Goal: Task Accomplishment & Management: Complete application form

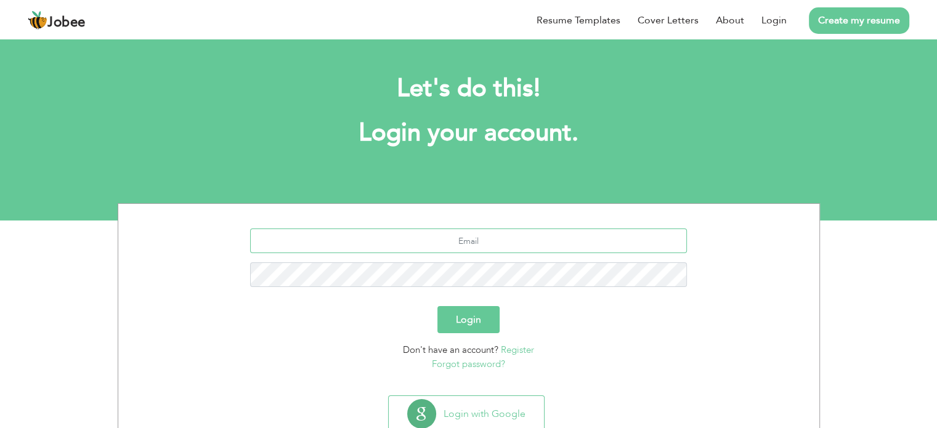
click at [473, 243] on input "text" at bounding box center [468, 240] width 437 height 25
type input "ijazlink4u21@gmail.com"
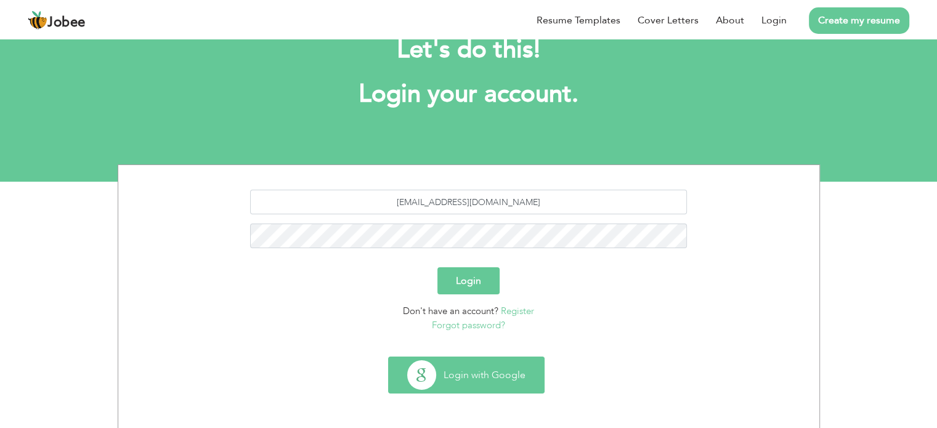
click at [495, 373] on button "Login with Google" at bounding box center [466, 375] width 155 height 36
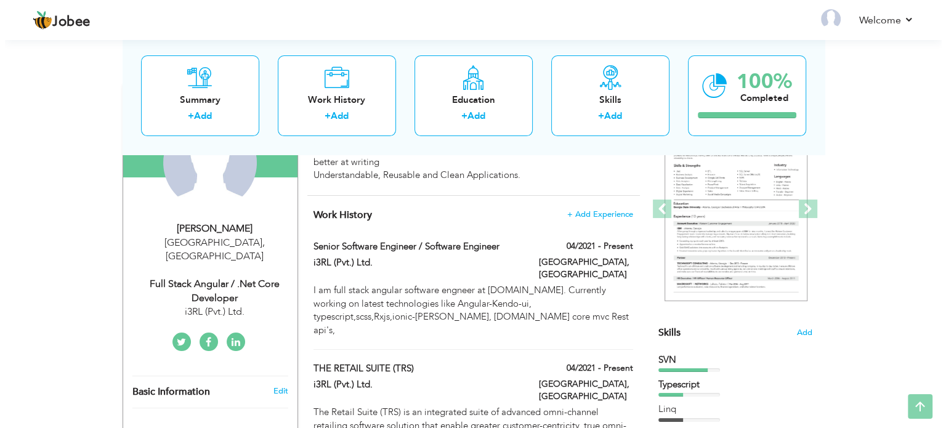
scroll to position [185, 0]
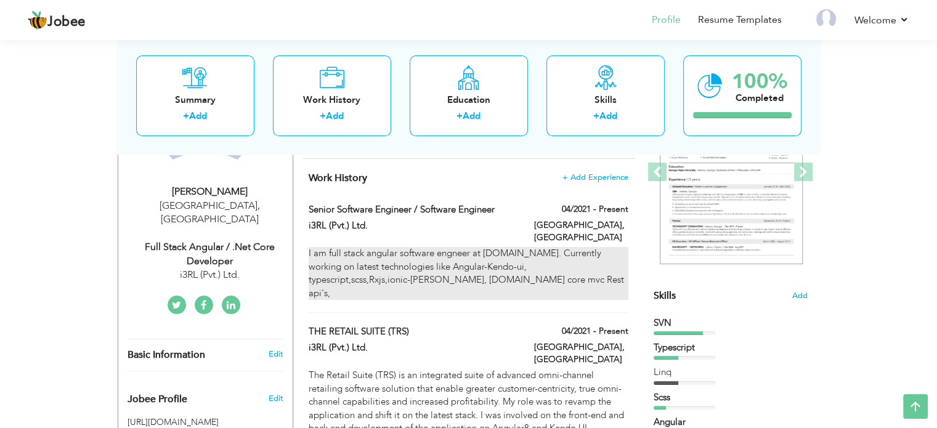
click at [511, 253] on div "I am full stack angular software engneer at i3rl.com. Currently working on late…" at bounding box center [468, 273] width 319 height 53
type input "Senior Software Engineer / Software Engineer"
type input "i3RL (Pvt.) Ltd."
type input "04/2021"
type input "[GEOGRAPHIC_DATA]"
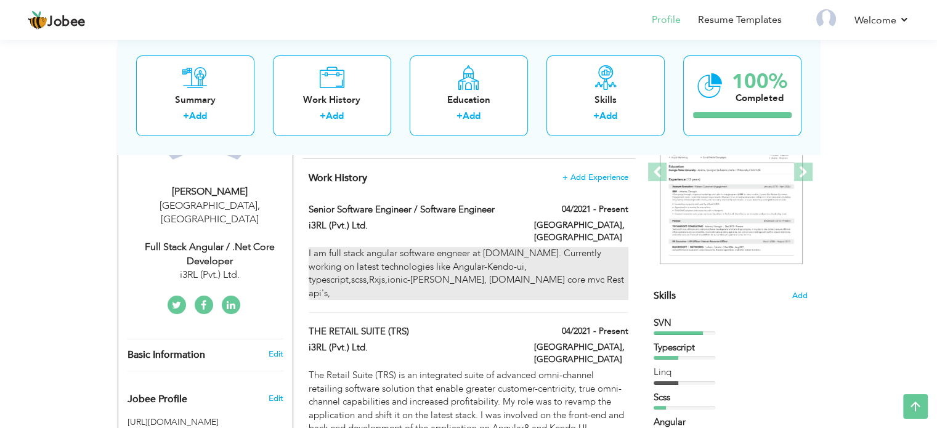
type input "[GEOGRAPHIC_DATA]"
checkbox input "true"
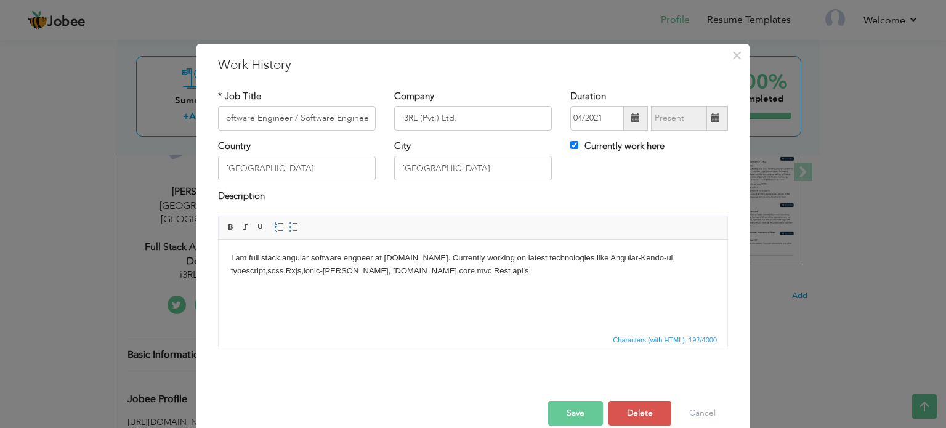
scroll to position [0, 0]
drag, startPoint x: 301, startPoint y: 273, endPoint x: 352, endPoint y: 269, distance: 50.7
click at [352, 269] on body "I am full stack angular software engneer at i3rl.com. Currently working on late…" at bounding box center [473, 264] width 484 height 26
click at [329, 271] on body "I am full stack angular software engneer at i3rl.com. Currently working on late…" at bounding box center [473, 264] width 484 height 26
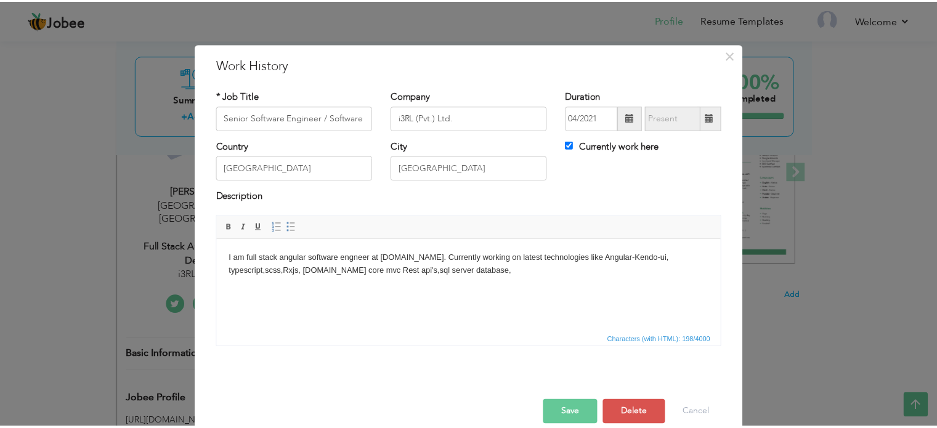
scroll to position [18, 0]
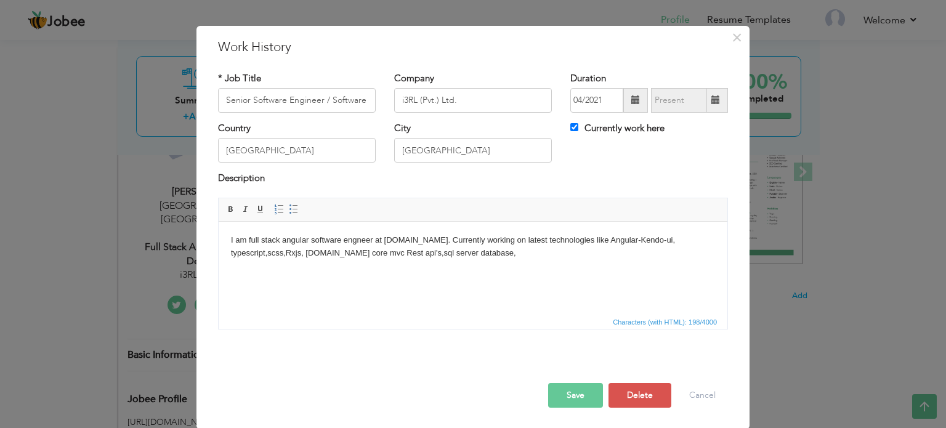
click at [565, 392] on button "Save" at bounding box center [575, 395] width 55 height 25
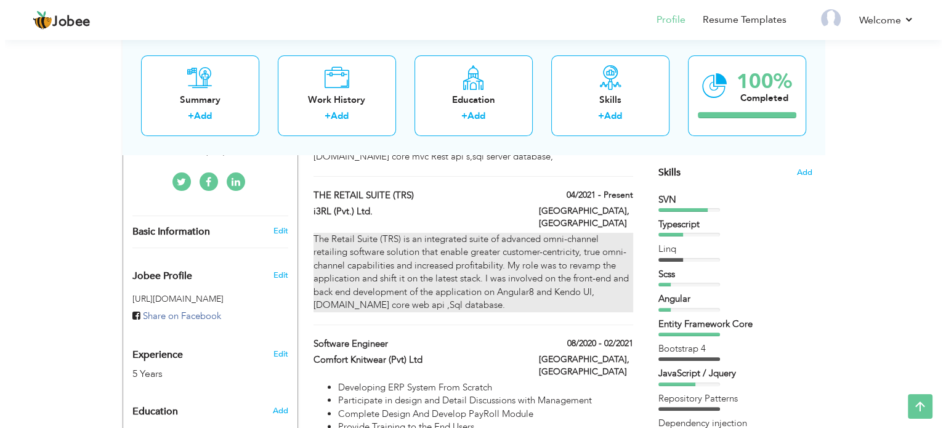
scroll to position [246, 0]
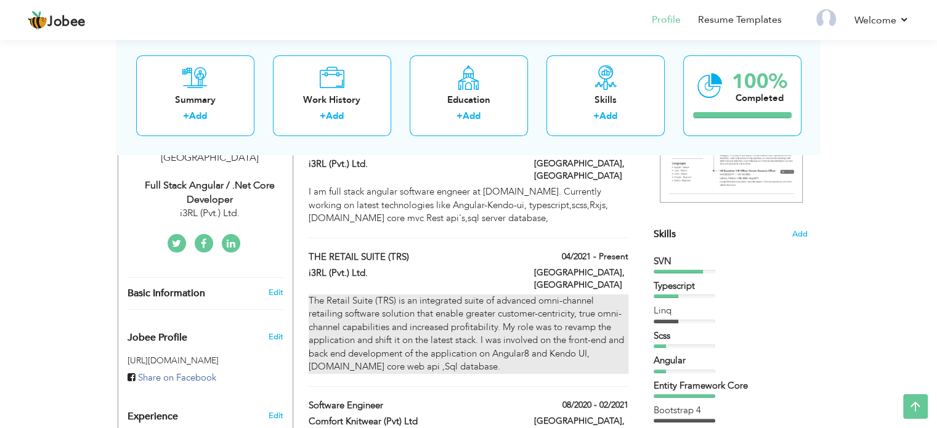
click at [530, 329] on div "The Retail Suite (TRS) is an integrated suite of advanced omni-channel retailin…" at bounding box center [468, 333] width 319 height 79
type input "THE RETAIL SUITE (TRS)"
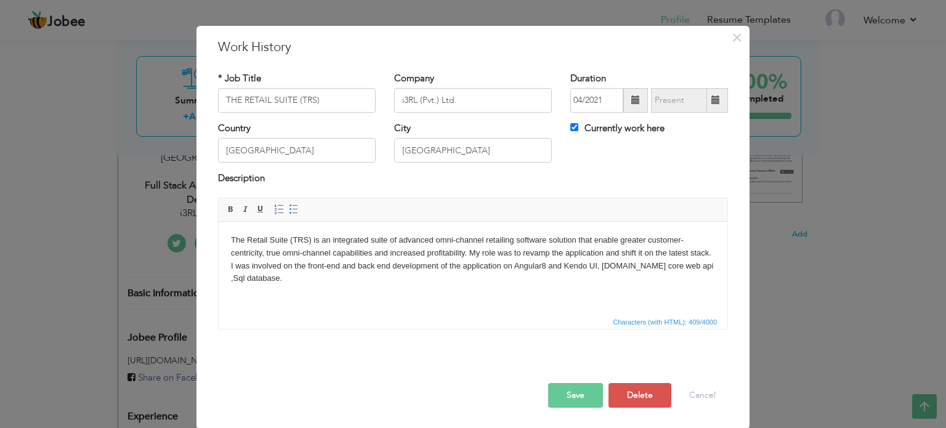
scroll to position [0, 0]
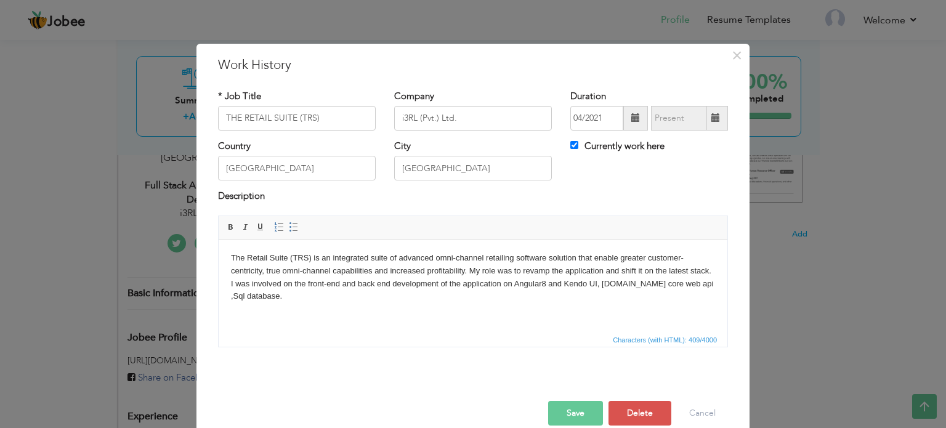
click at [542, 281] on body "The Retail Suite (TRS) is an integrated suite of advanced omni-channel retailin…" at bounding box center [473, 276] width 484 height 51
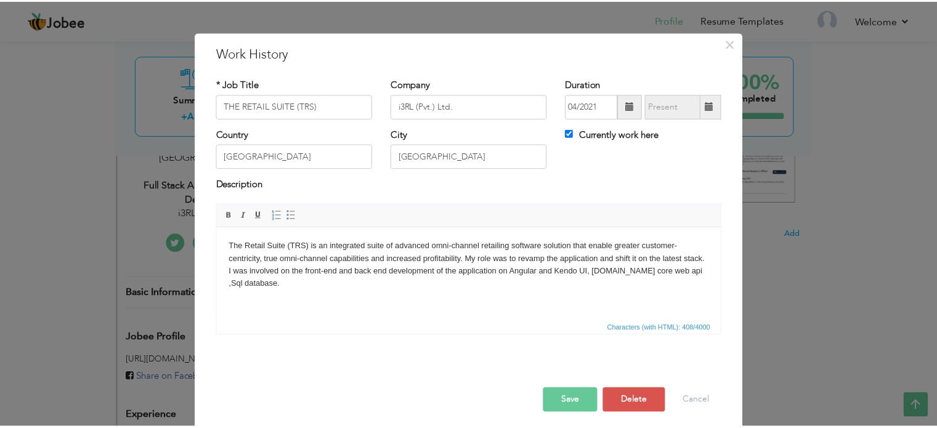
scroll to position [18, 0]
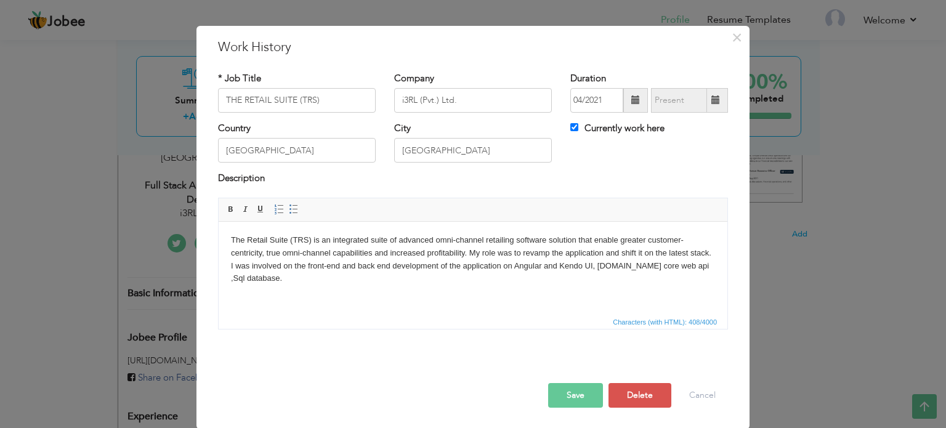
click at [584, 390] on button "Save" at bounding box center [575, 395] width 55 height 25
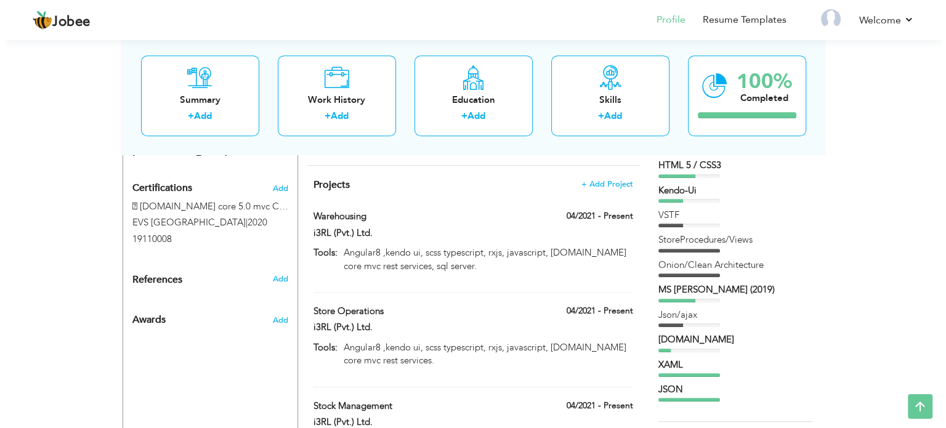
scroll to position [554, 0]
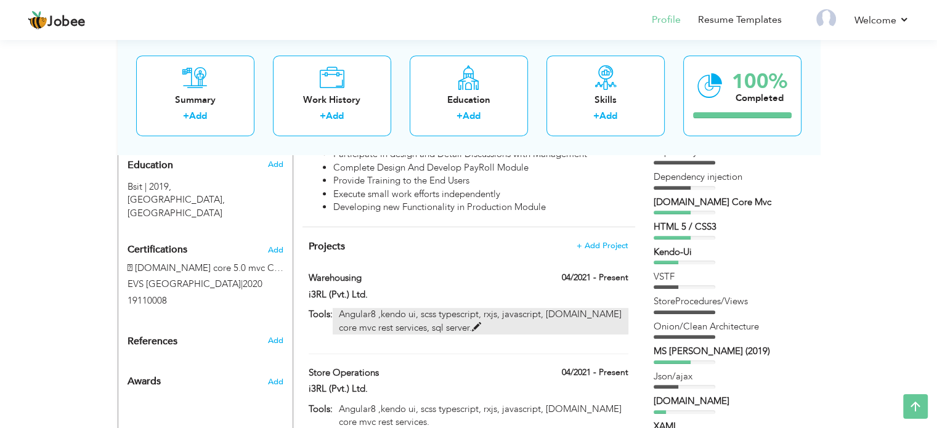
click at [521, 308] on p "Angular8 ,kendo ui, scss typescript, rxjs, javascript, asp.net core mvc rest se…" at bounding box center [480, 321] width 295 height 26
type input "Warehousing"
type input "i3RL (Pvt.) Ltd."
type input "04/2021"
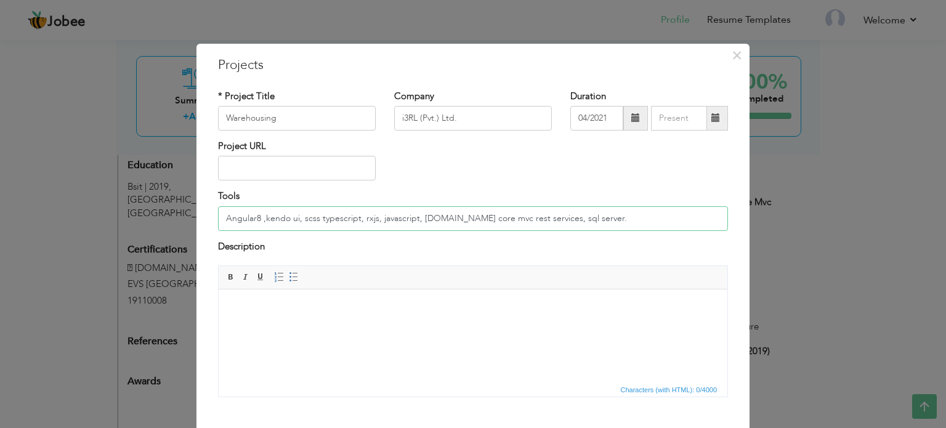
click at [256, 219] on input "Angular8 ,kendo ui, scss typescript, rxjs, javascript, asp.net core mvc rest se…" at bounding box center [473, 218] width 510 height 25
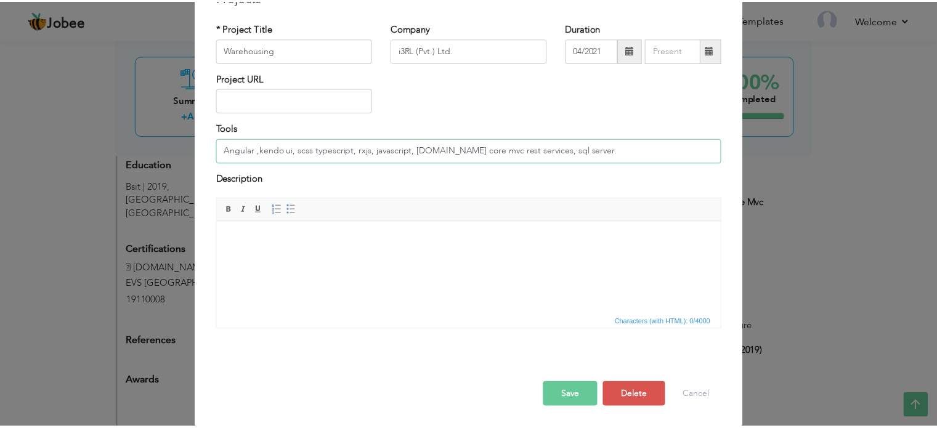
scroll to position [68, 0]
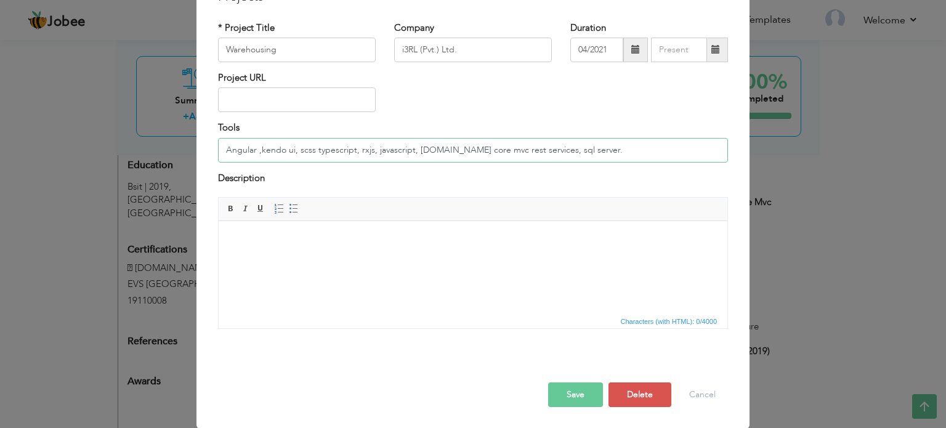
type input "Angular ,kendo ui, scss typescript, rxjs, javascript, [DOMAIN_NAME] core mvc re…"
click at [569, 392] on button "Save" at bounding box center [575, 394] width 55 height 25
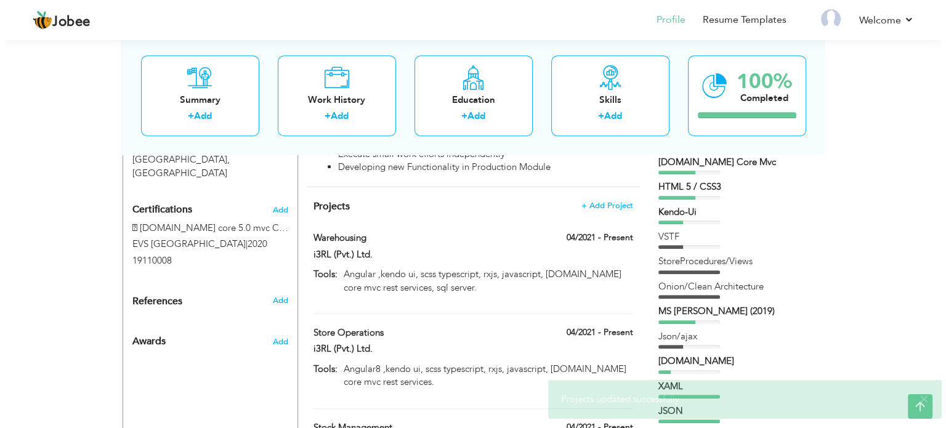
scroll to position [616, 0]
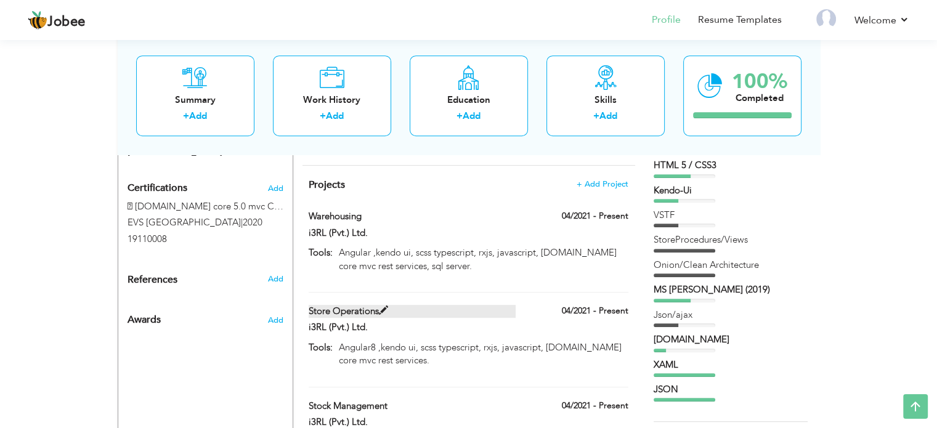
click at [485, 305] on label "Store Operations" at bounding box center [412, 311] width 207 height 13
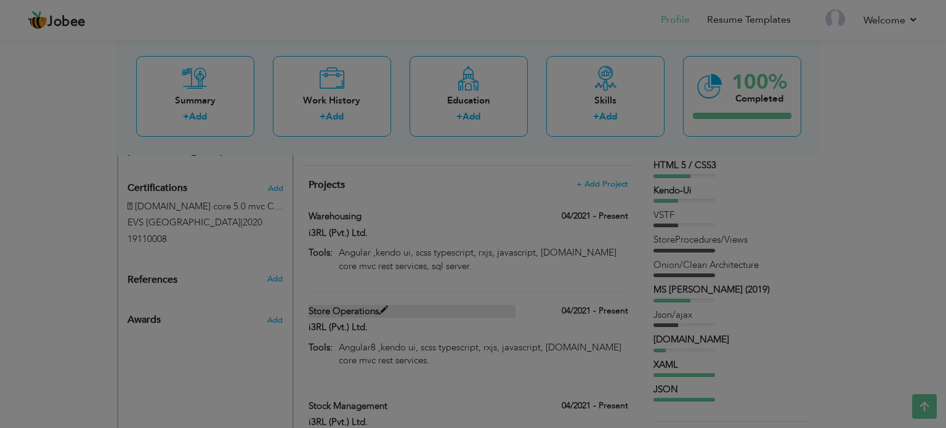
scroll to position [0, 0]
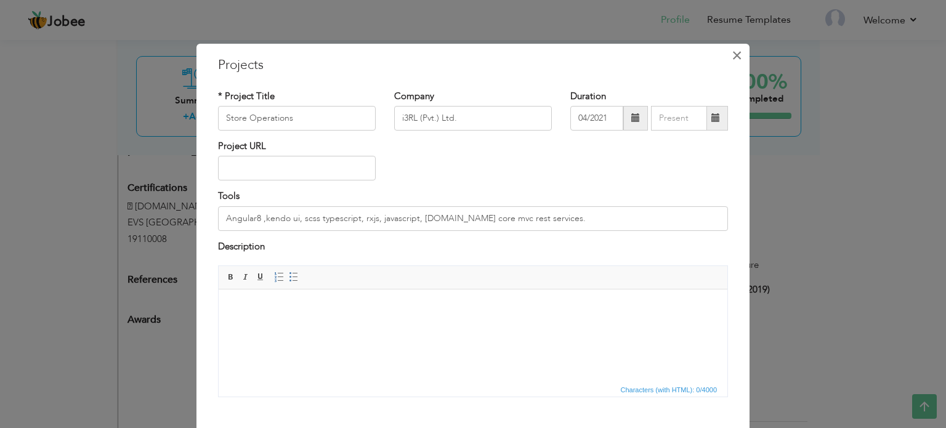
click at [732, 59] on span "×" at bounding box center [737, 55] width 10 height 22
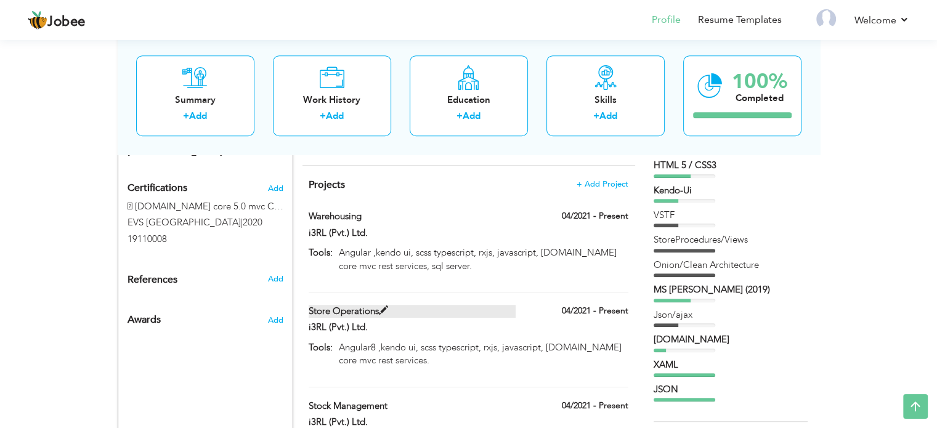
click at [455, 305] on label "Store Operations" at bounding box center [412, 311] width 207 height 13
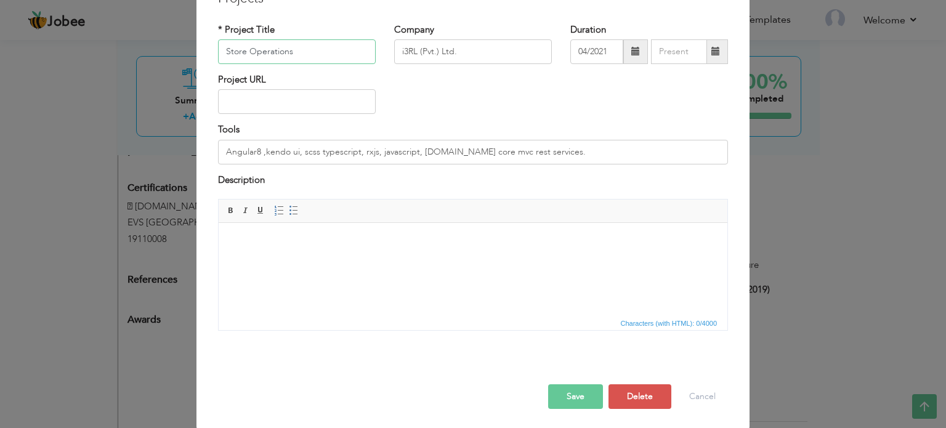
scroll to position [68, 0]
click at [652, 396] on button "Delete" at bounding box center [639, 394] width 63 height 25
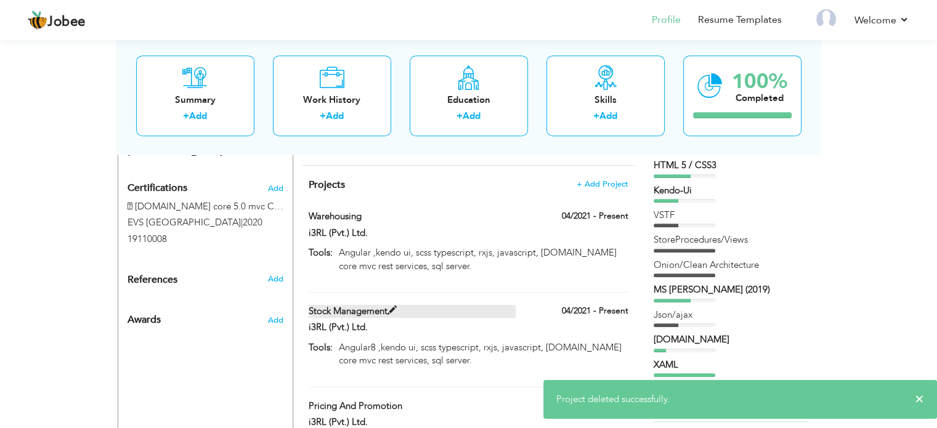
click at [451, 305] on label "Stock Management" at bounding box center [412, 311] width 207 height 13
type input "Stock Management"
type input "Angular8 ,kendo ui, scss typescript, rxjs, javascript, asp.net core mvc rest se…"
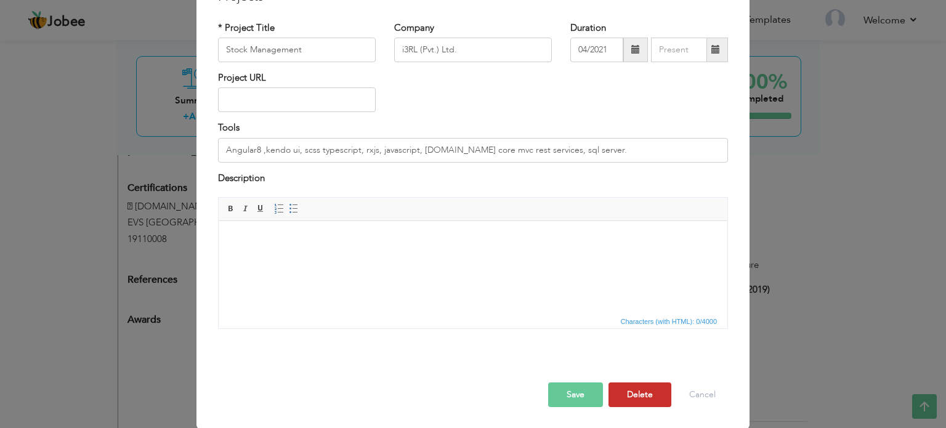
click at [626, 398] on button "Delete" at bounding box center [639, 394] width 63 height 25
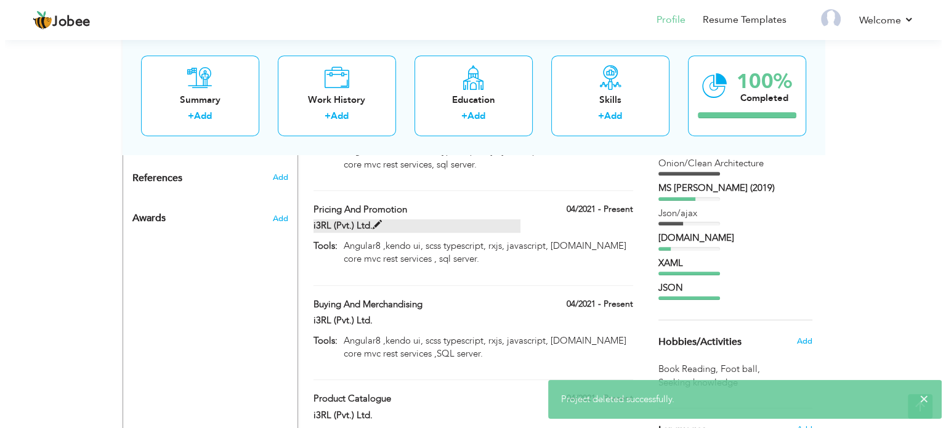
scroll to position [739, 0]
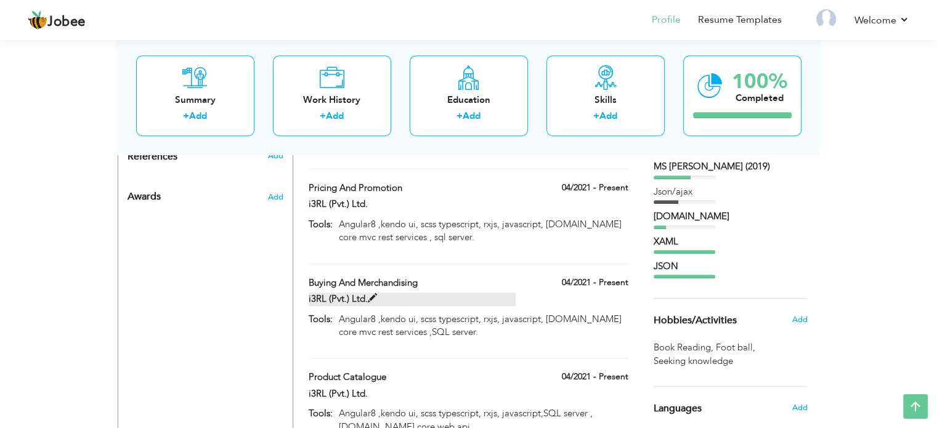
click at [458, 292] on label "i3RL (Pvt.) Ltd." at bounding box center [412, 298] width 207 height 13
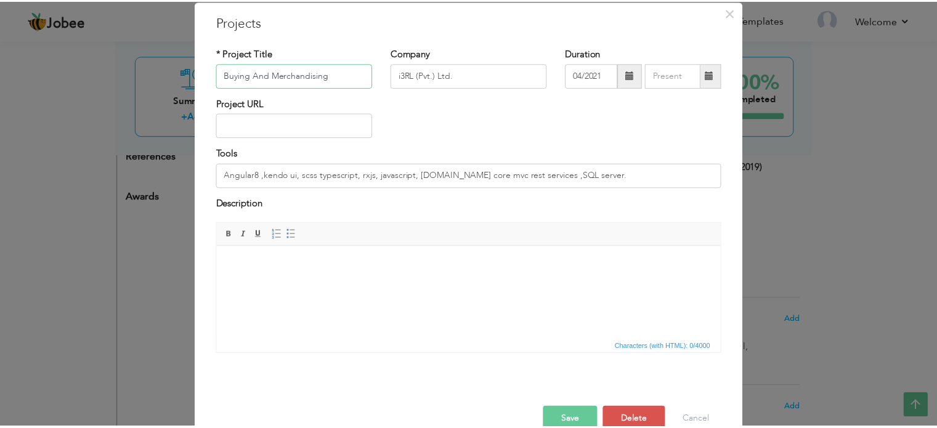
scroll to position [68, 0]
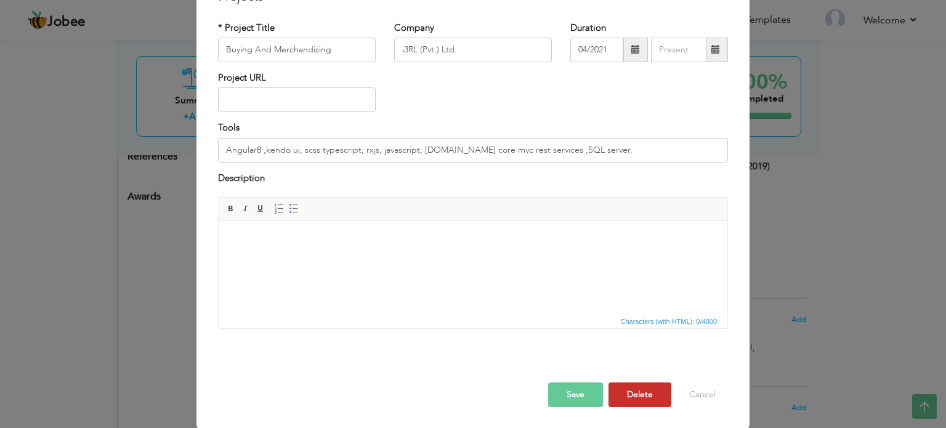
click at [643, 394] on button "Delete" at bounding box center [639, 394] width 63 height 25
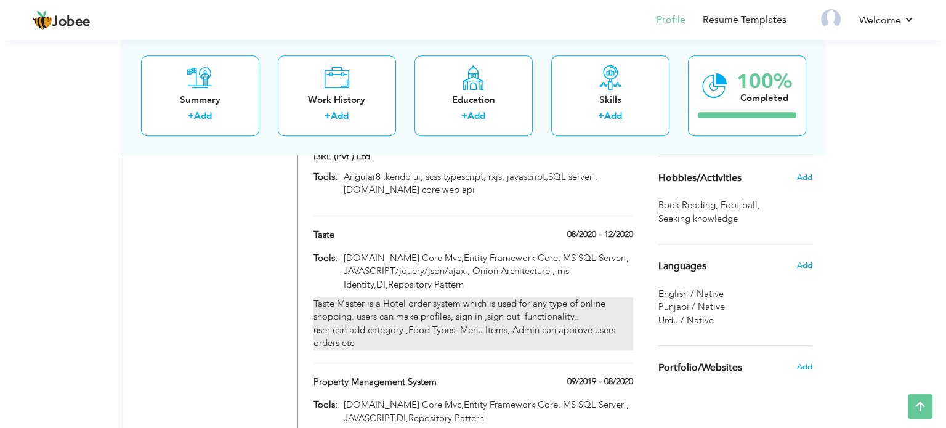
scroll to position [862, 0]
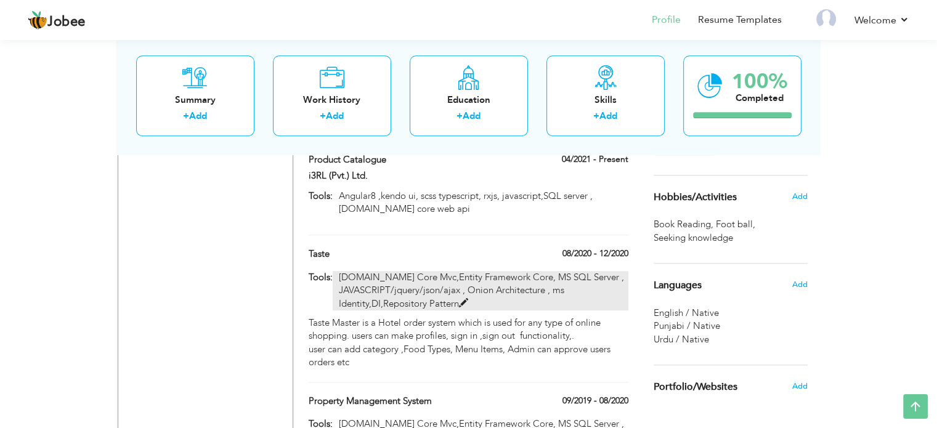
click at [596, 271] on p "Asp.Net Core Mvc,Entity Framework Core, MS SQL Server , JAVASCRIPT/jquery/json/…" at bounding box center [480, 290] width 295 height 39
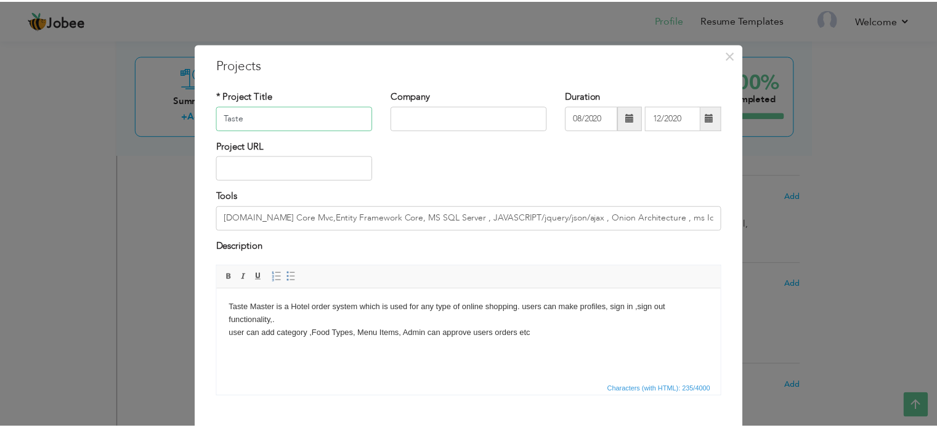
scroll to position [68, 0]
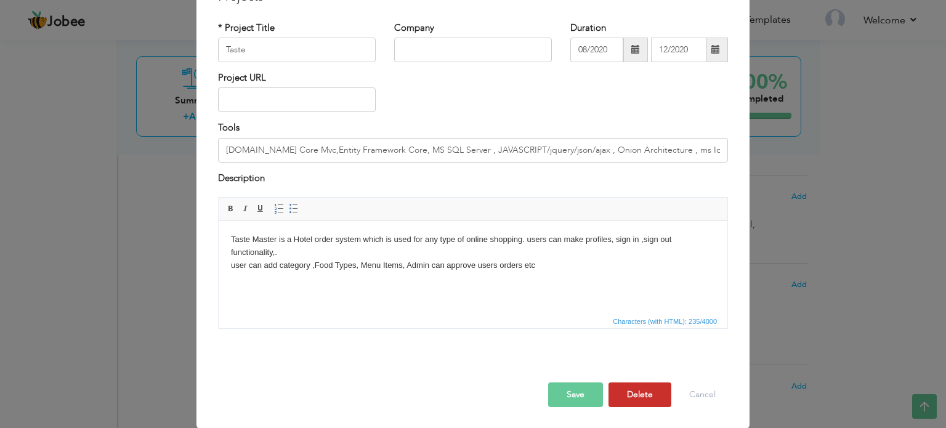
click at [631, 392] on button "Delete" at bounding box center [639, 394] width 63 height 25
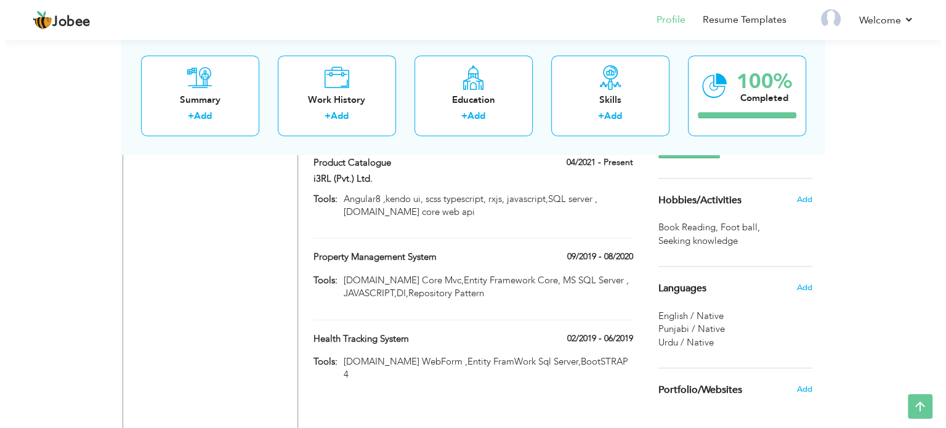
scroll to position [862, 0]
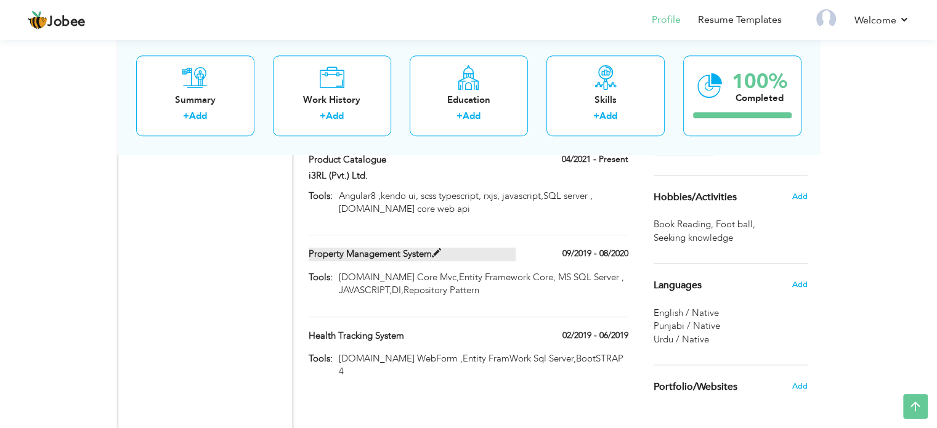
click at [468, 248] on label "Property Management System" at bounding box center [412, 254] width 207 height 13
type input "Property Management System"
type input "09/2019"
type input "08/2020"
type input "Asp.Net Core Mvc,Entity Framework Core, MS SQL Server , JAVASCRIPT,DI,Repositor…"
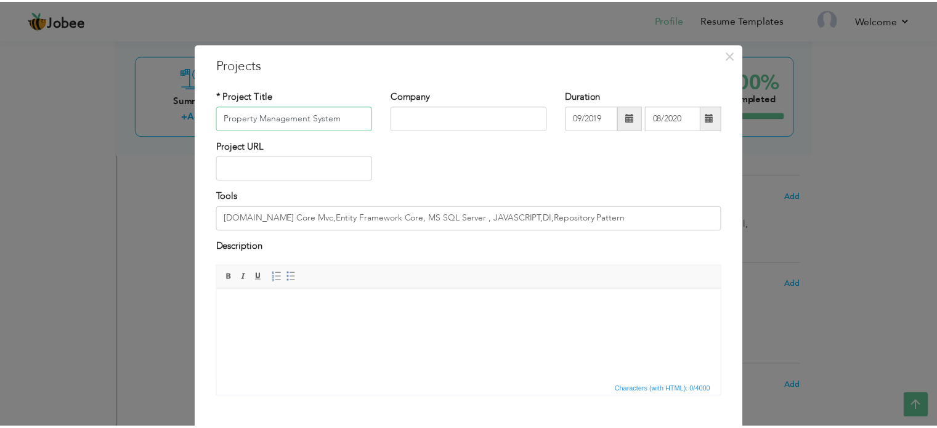
scroll to position [68, 0]
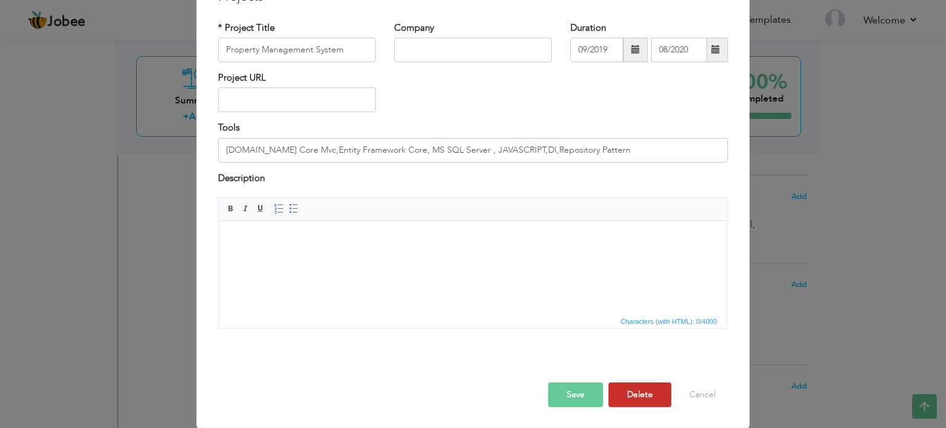
click at [643, 393] on button "Delete" at bounding box center [639, 394] width 63 height 25
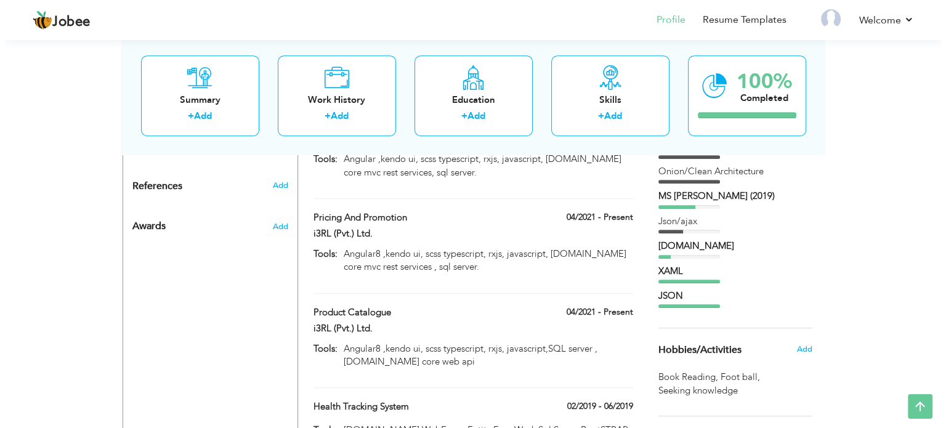
scroll to position [739, 0]
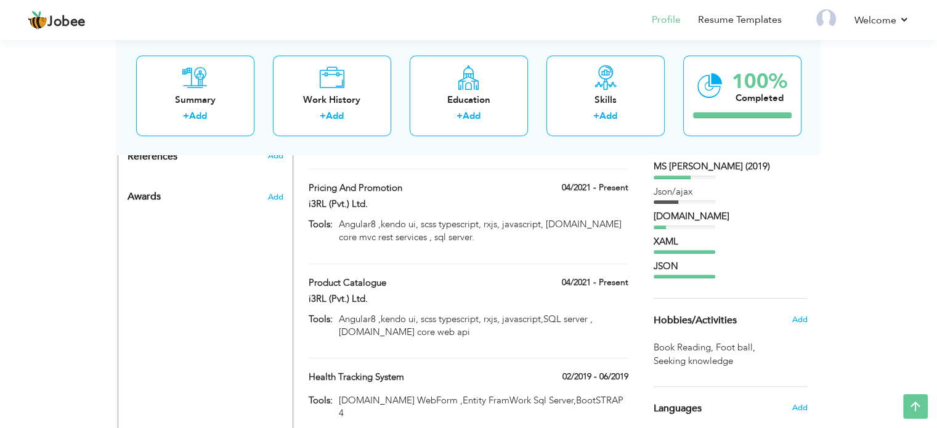
click at [522, 371] on div "Health Tracking System" at bounding box center [411, 379] width 225 height 16
type input "Health Tracking System"
type input "02/2019"
type input "06/2019"
type input "Asp.net WebForm ,Entity FramWork Sql Server,BootSTRAP 4"
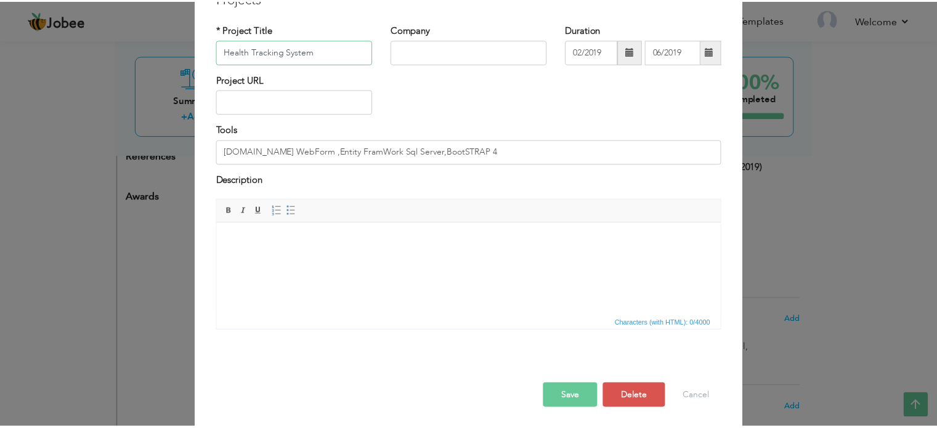
scroll to position [68, 0]
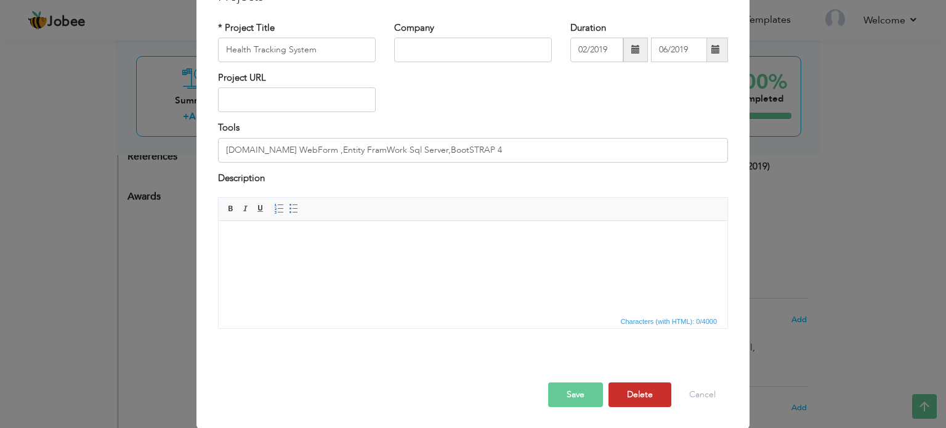
click at [642, 385] on button "Delete" at bounding box center [639, 394] width 63 height 25
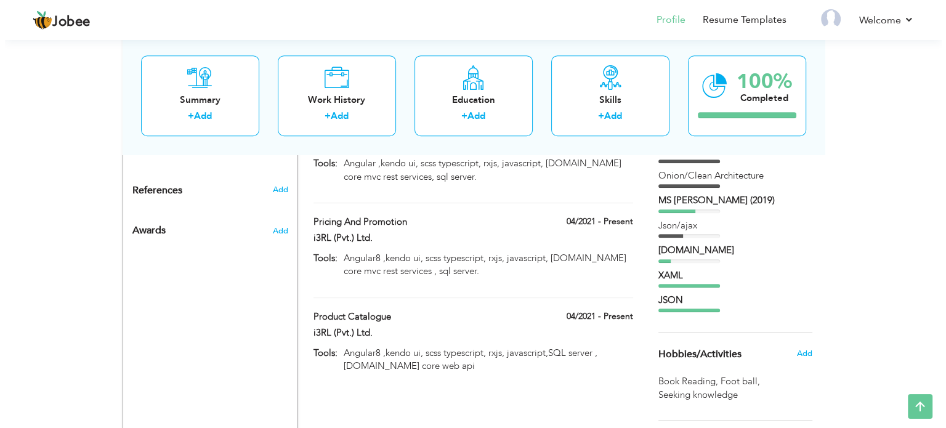
scroll to position [677, 0]
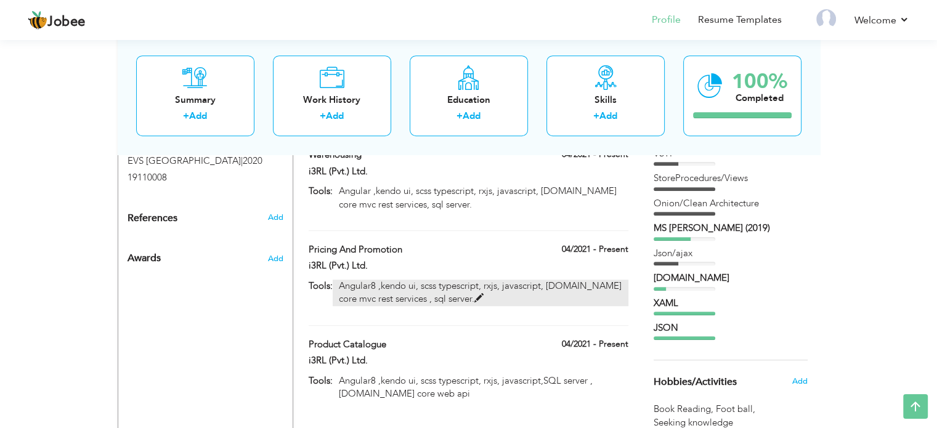
click at [494, 280] on p "Angular8 ,kendo ui, scss typescript, rxjs, javascript, asp.net core mvc rest se…" at bounding box center [480, 293] width 295 height 26
type input "Pricing And Promotion"
type input "i3RL (Pvt.) Ltd."
type input "04/2021"
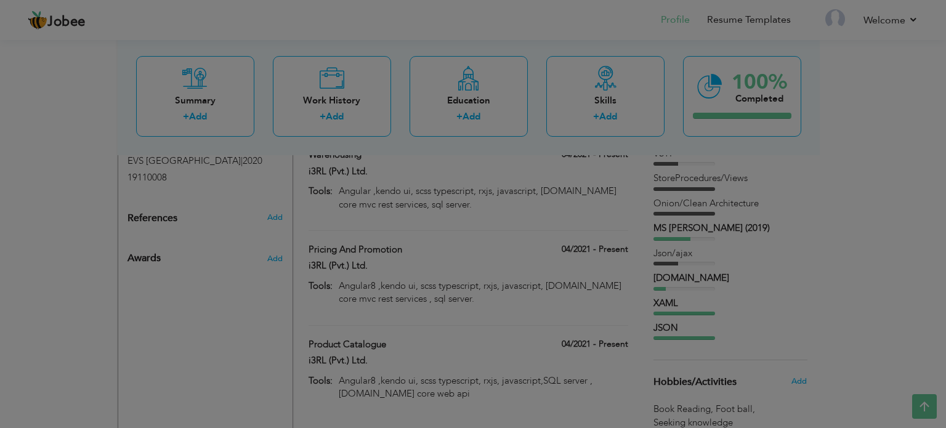
scroll to position [0, 0]
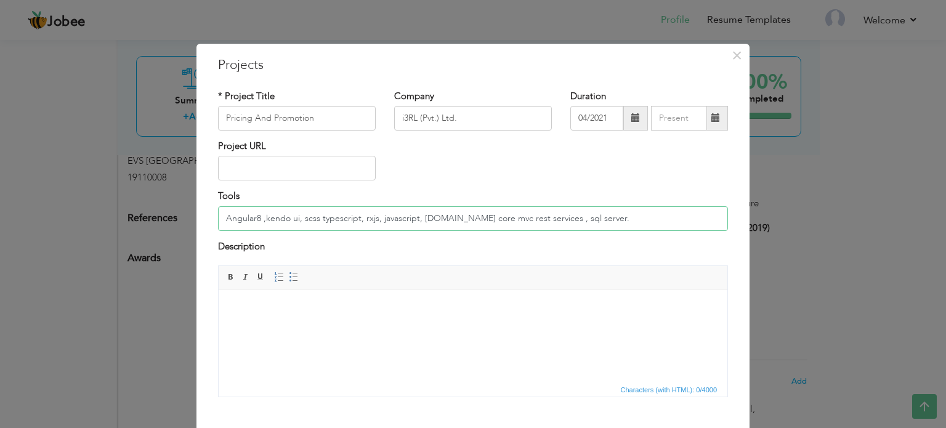
click at [254, 216] on input "Angular8 ,kendo ui, scss typescript, rxjs, javascript, asp.net core mvc rest se…" at bounding box center [473, 218] width 510 height 25
click at [309, 217] on input "Angular ,kendo ui, scss typescript, rxjs, javascript, asp.net core mvc rest ser…" at bounding box center [473, 218] width 510 height 25
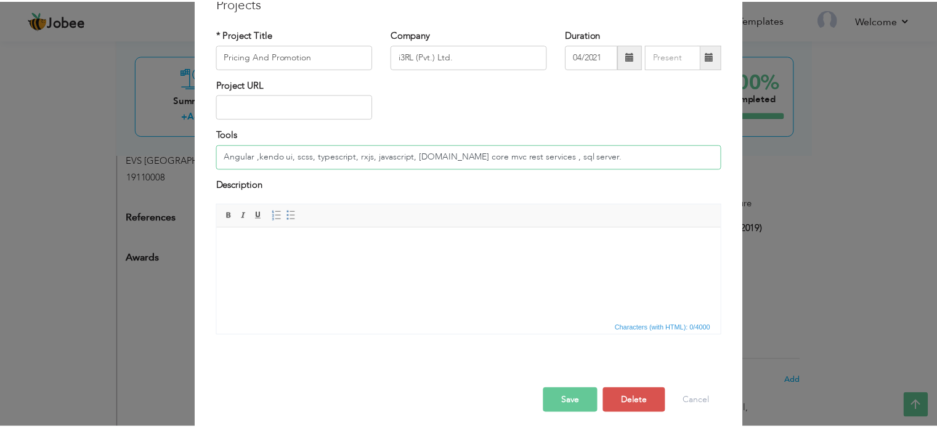
scroll to position [68, 0]
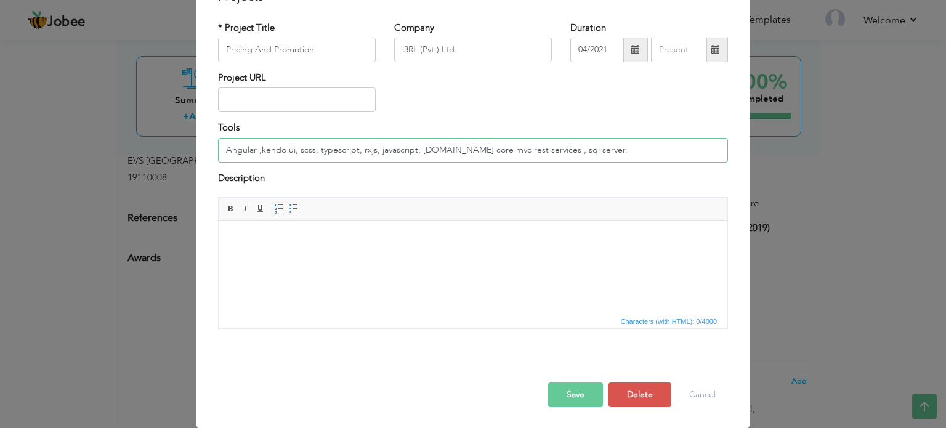
type input "Angular ,kendo ui, scss, typescript, rxjs, javascript, [DOMAIN_NAME] core mvc r…"
click at [573, 390] on button "Save" at bounding box center [575, 394] width 55 height 25
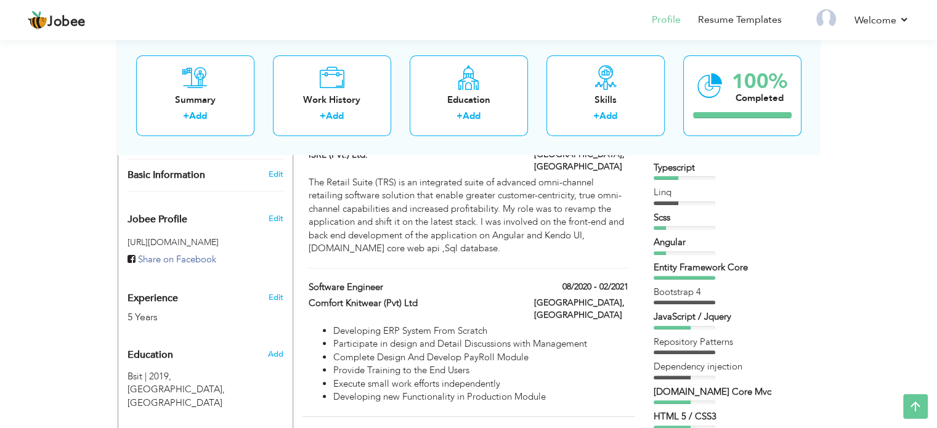
scroll to position [369, 0]
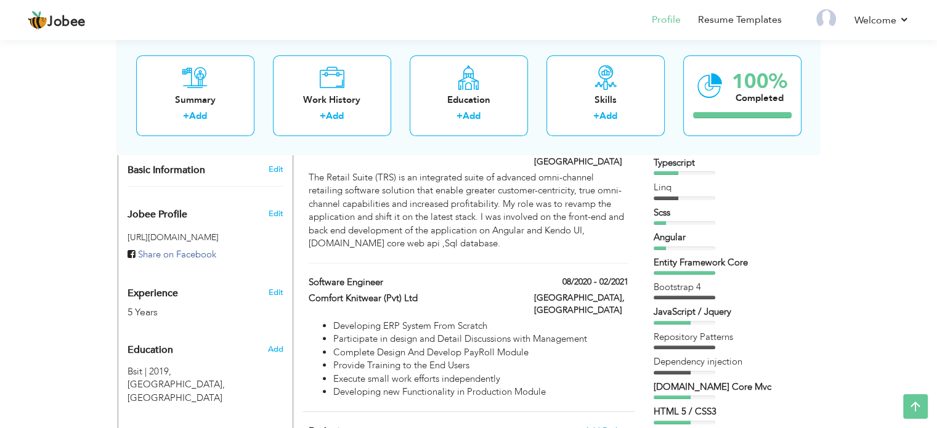
click at [753, 209] on div "Scss" at bounding box center [730, 212] width 154 height 13
click at [714, 232] on div "Angular" at bounding box center [730, 237] width 154 height 13
click at [698, 182] on div "Linq" at bounding box center [730, 187] width 154 height 13
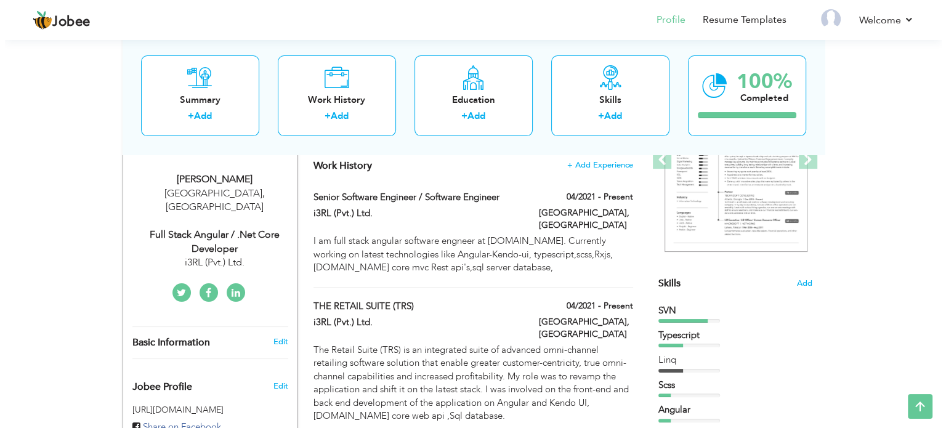
scroll to position [185, 0]
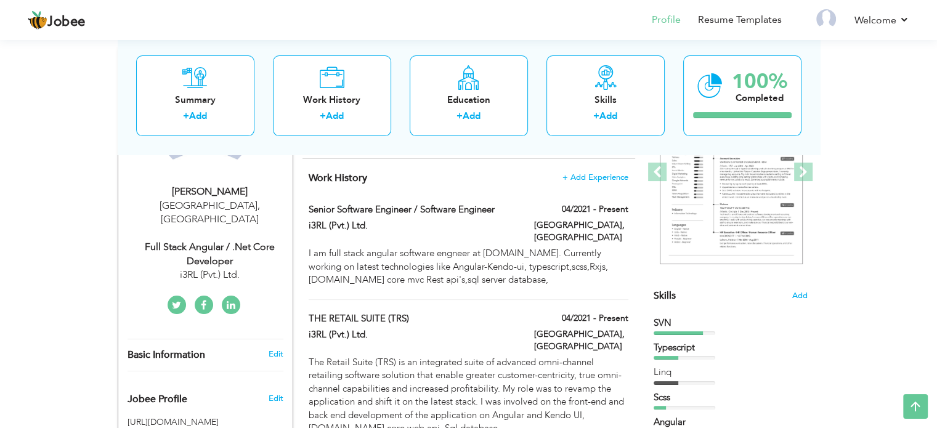
click at [687, 295] on div "Skills Add" at bounding box center [730, 175] width 154 height 256
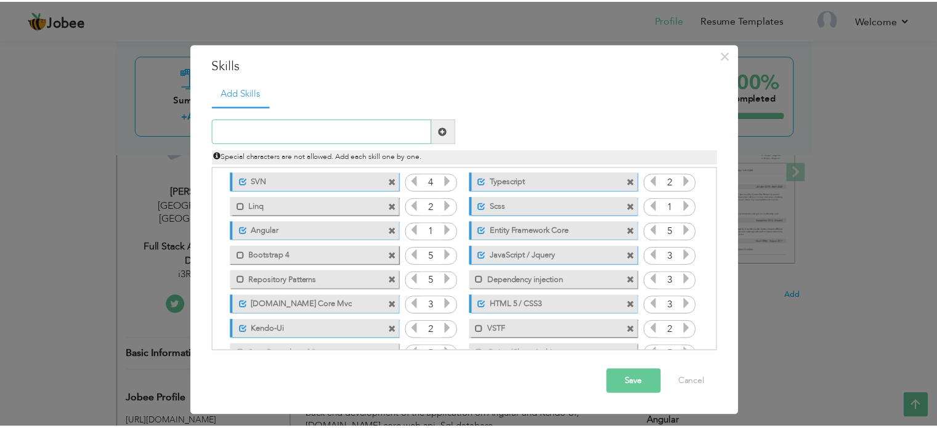
scroll to position [0, 0]
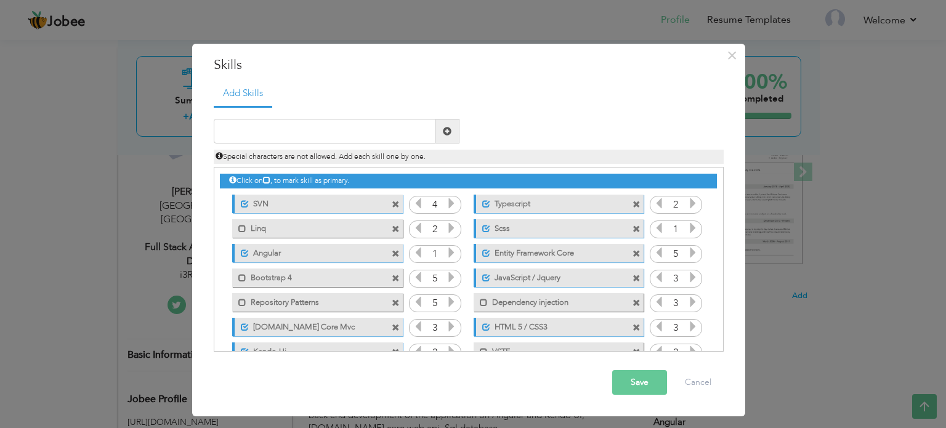
click at [393, 203] on span at bounding box center [396, 205] width 8 height 8
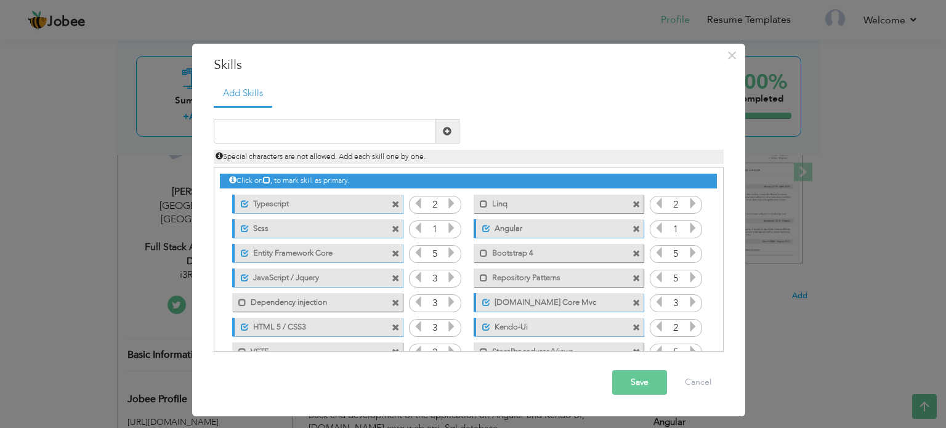
click at [393, 203] on span at bounding box center [396, 205] width 8 height 8
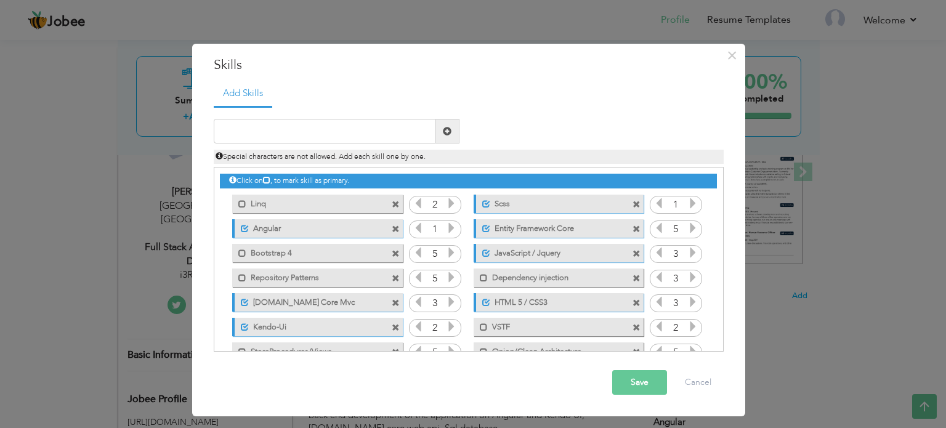
click at [393, 203] on span at bounding box center [396, 205] width 8 height 8
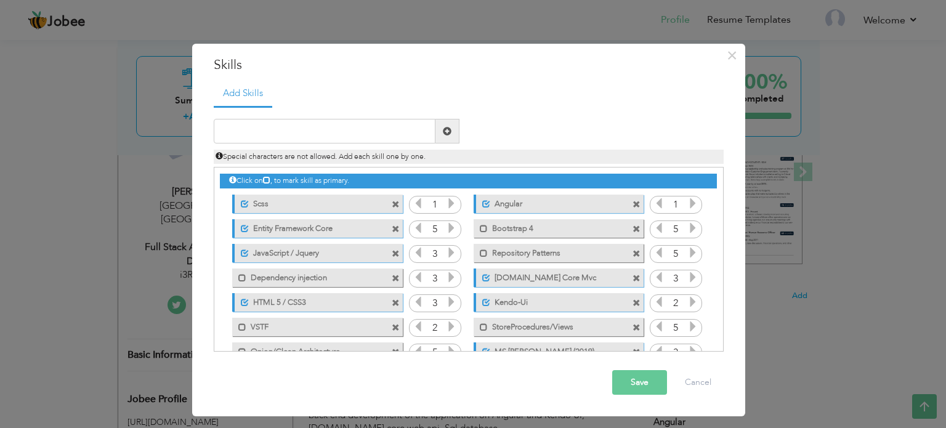
click at [393, 203] on span at bounding box center [396, 205] width 8 height 8
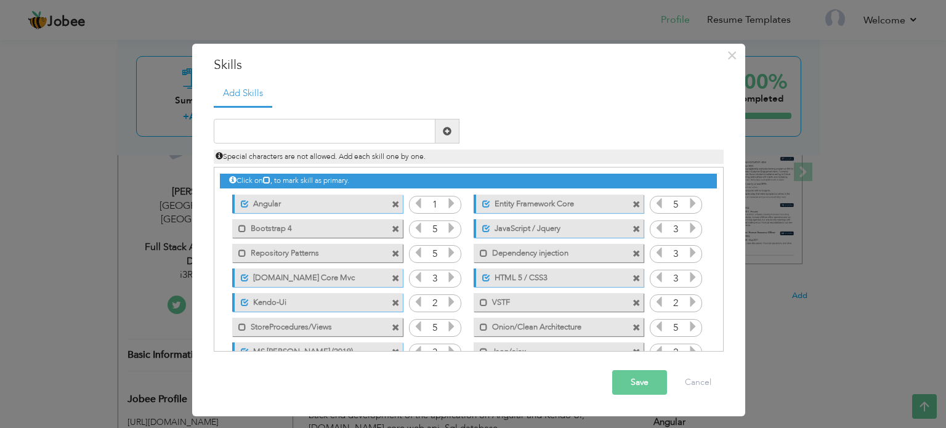
click at [434, 204] on input "1" at bounding box center [435, 204] width 23 height 17
click at [439, 203] on input "1" at bounding box center [435, 204] width 23 height 17
click at [435, 206] on input "1" at bounding box center [435, 204] width 23 height 17
click at [451, 204] on icon at bounding box center [451, 203] width 11 height 11
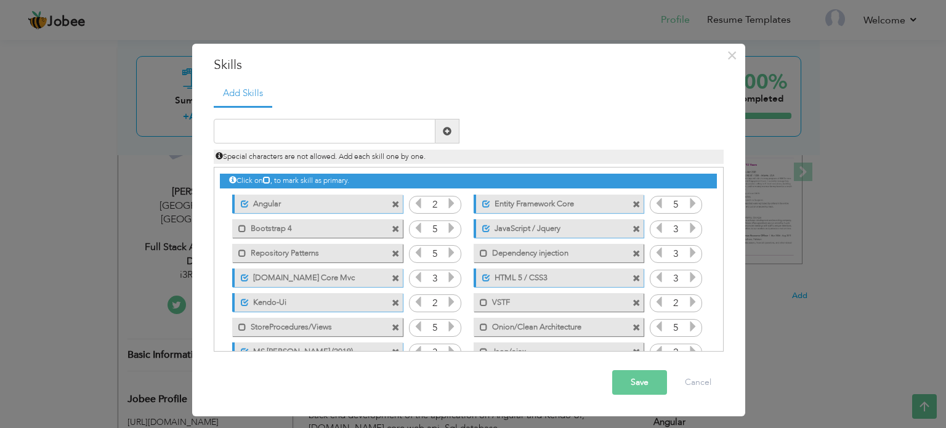
click at [451, 204] on icon at bounding box center [451, 203] width 11 height 11
click at [635, 204] on span at bounding box center [636, 205] width 8 height 8
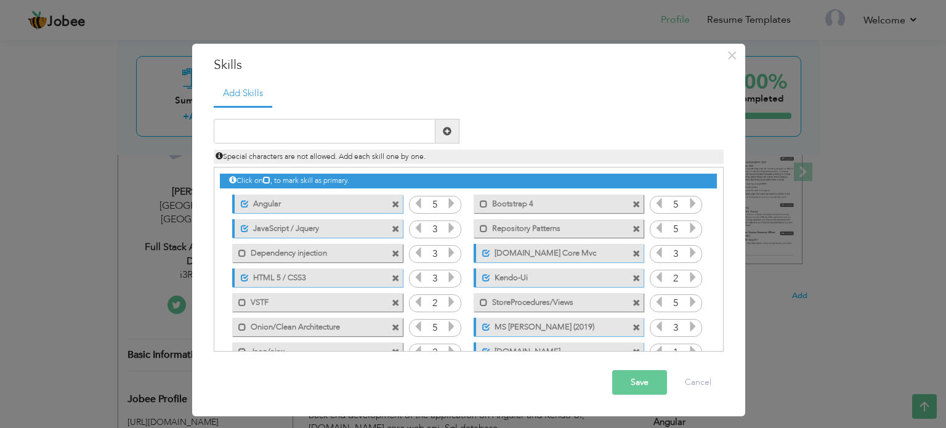
click at [635, 204] on span at bounding box center [636, 205] width 8 height 8
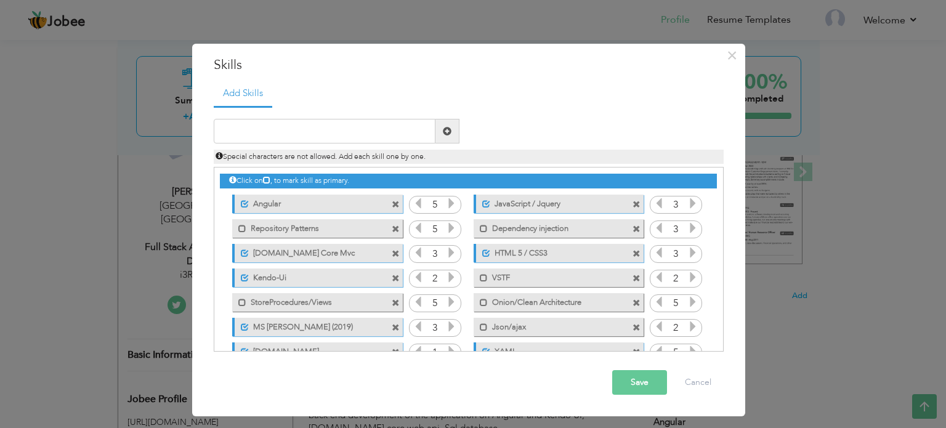
click at [633, 201] on span at bounding box center [636, 205] width 8 height 8
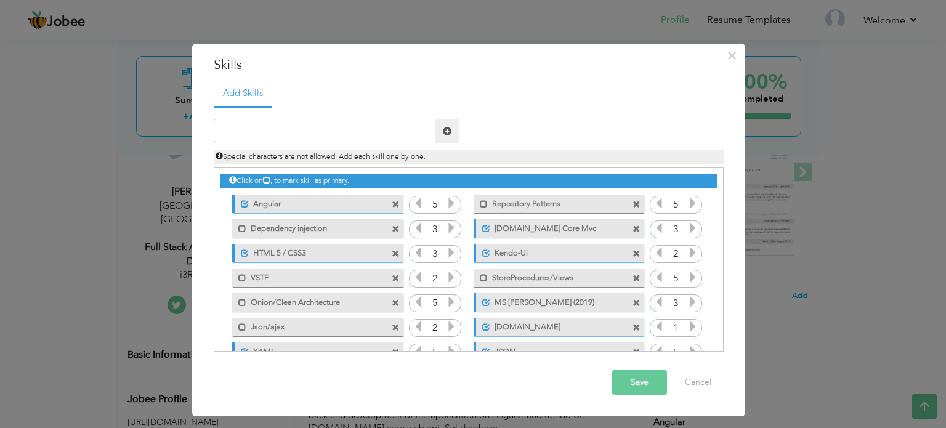
click at [638, 201] on span at bounding box center [637, 201] width 11 height 13
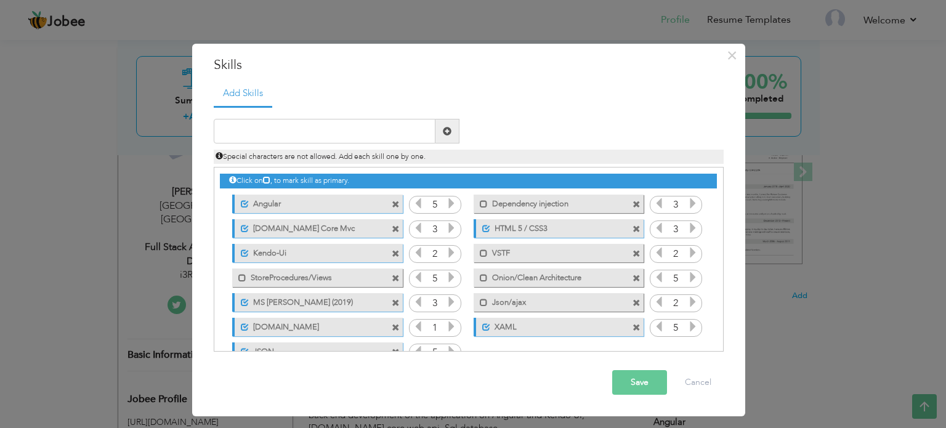
click at [632, 202] on span at bounding box center [636, 205] width 8 height 8
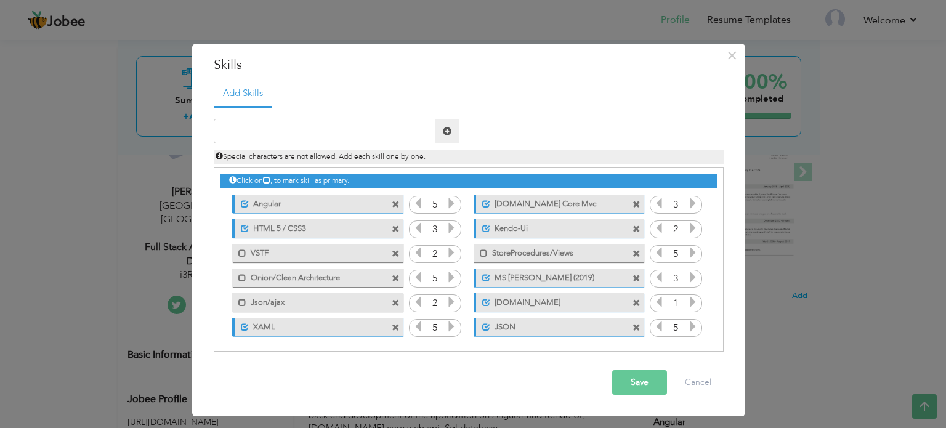
click at [687, 203] on icon at bounding box center [692, 203] width 11 height 11
click at [395, 230] on span at bounding box center [396, 229] width 8 height 8
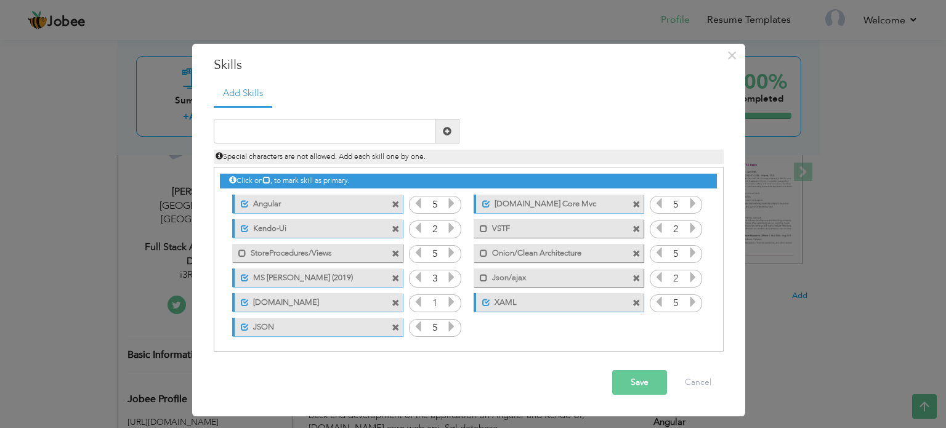
click at [437, 229] on input "2" at bounding box center [435, 229] width 23 height 17
click at [449, 228] on icon at bounding box center [451, 227] width 11 height 11
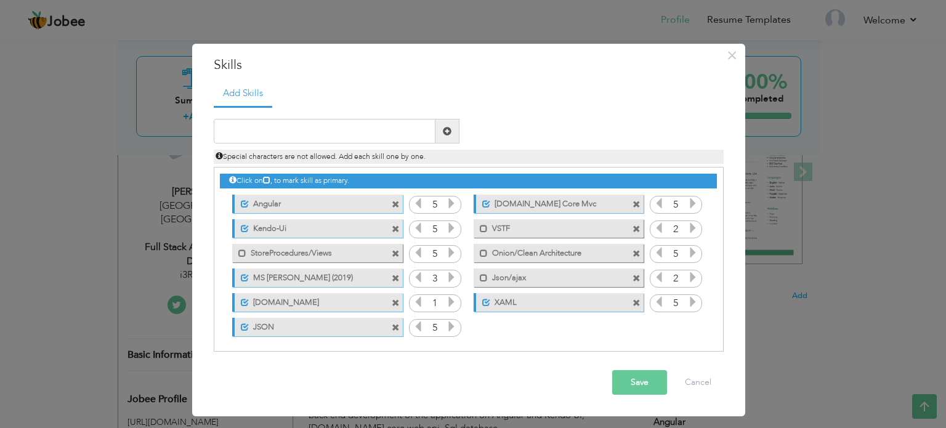
click at [635, 227] on span at bounding box center [636, 229] width 8 height 8
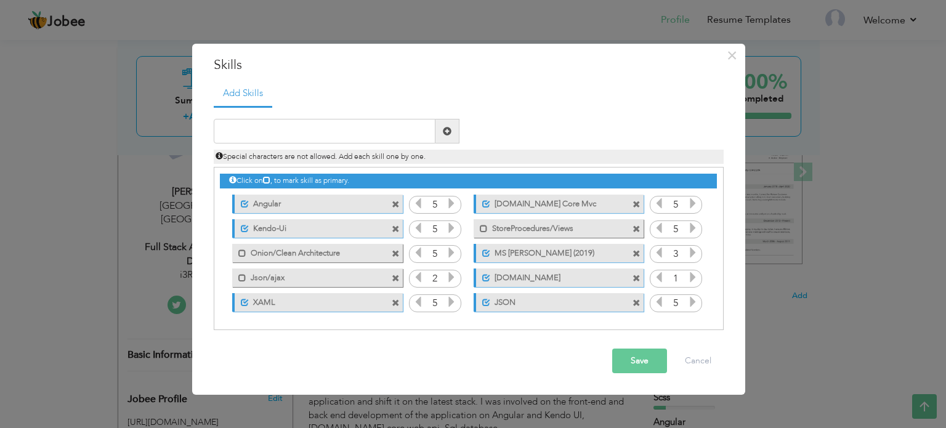
click at [681, 230] on input "5" at bounding box center [675, 229] width 23 height 17
click at [661, 225] on icon at bounding box center [658, 227] width 11 height 11
click at [693, 254] on icon at bounding box center [692, 252] width 11 height 11
click at [397, 252] on span at bounding box center [396, 254] width 8 height 8
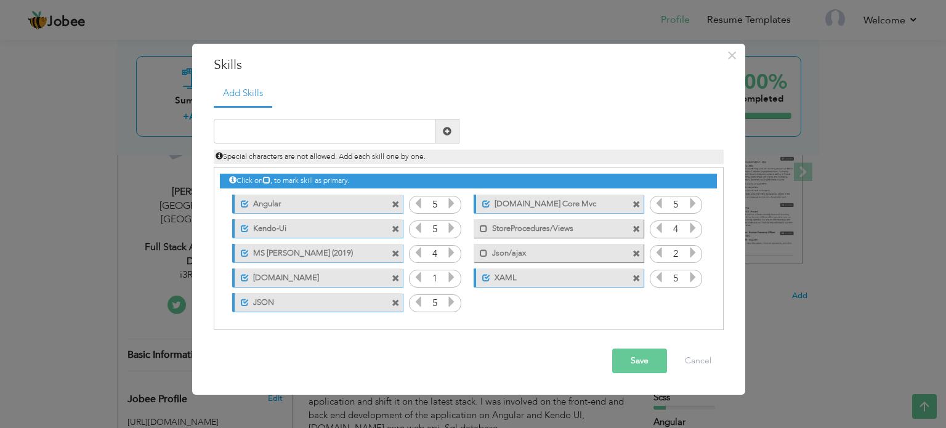
click at [637, 225] on span at bounding box center [636, 229] width 8 height 8
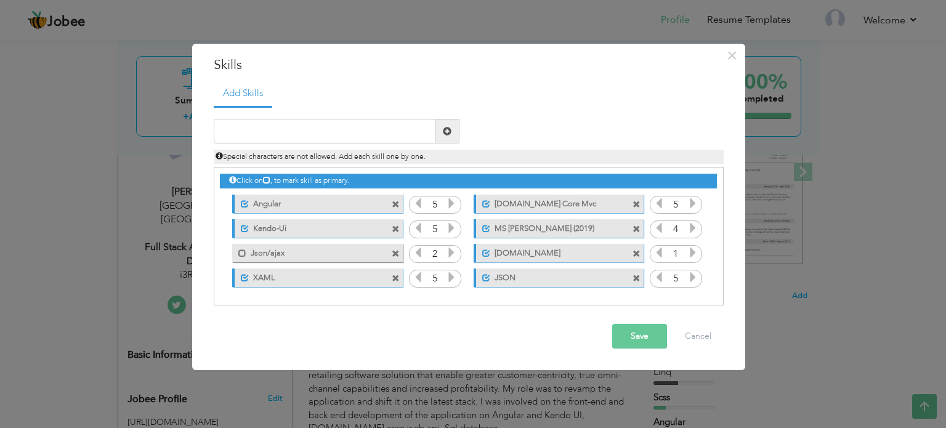
click at [259, 251] on label "Json/ajax" at bounding box center [308, 251] width 124 height 15
click at [437, 257] on input "2" at bounding box center [435, 254] width 23 height 17
click at [453, 256] on icon at bounding box center [451, 252] width 11 height 11
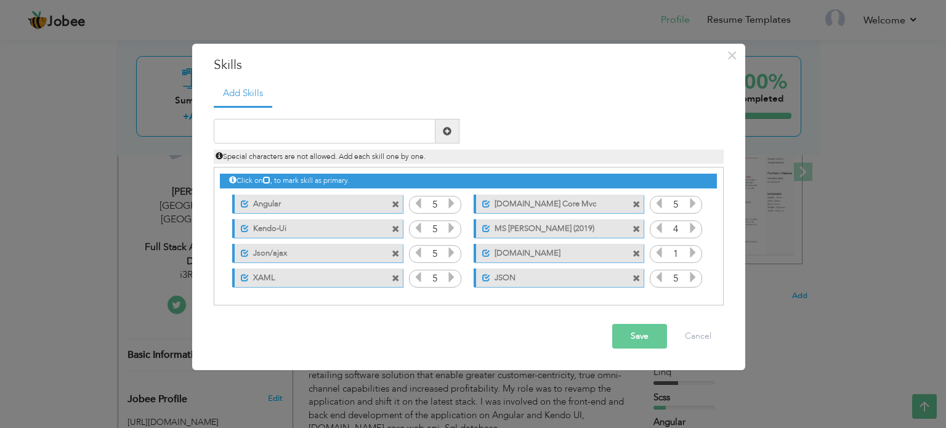
click at [691, 253] on icon at bounding box center [692, 252] width 11 height 11
click at [638, 277] on span at bounding box center [636, 279] width 8 height 8
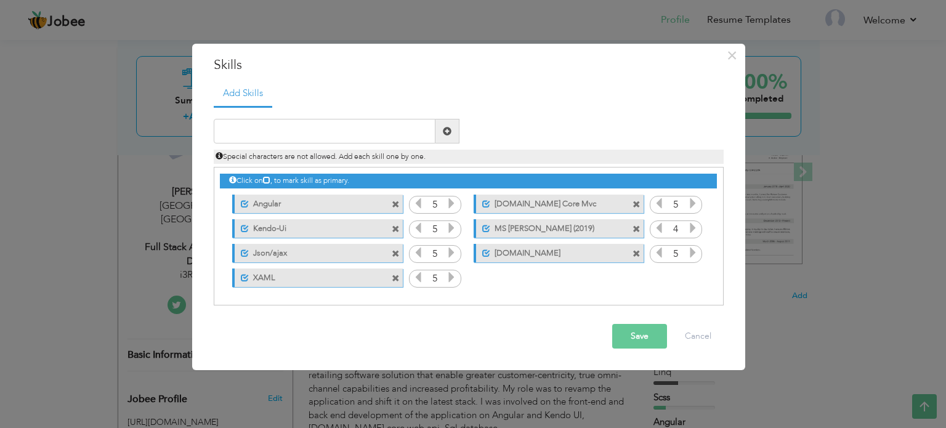
click at [563, 349] on div "Save Cancel" at bounding box center [468, 336] width 528 height 43
click at [709, 352] on div "Save Cancel" at bounding box center [468, 336] width 528 height 43
click at [852, 154] on div "× Skills Add Skills Duplicate entry Unmark as primary skill. SVN" at bounding box center [473, 214] width 946 height 428
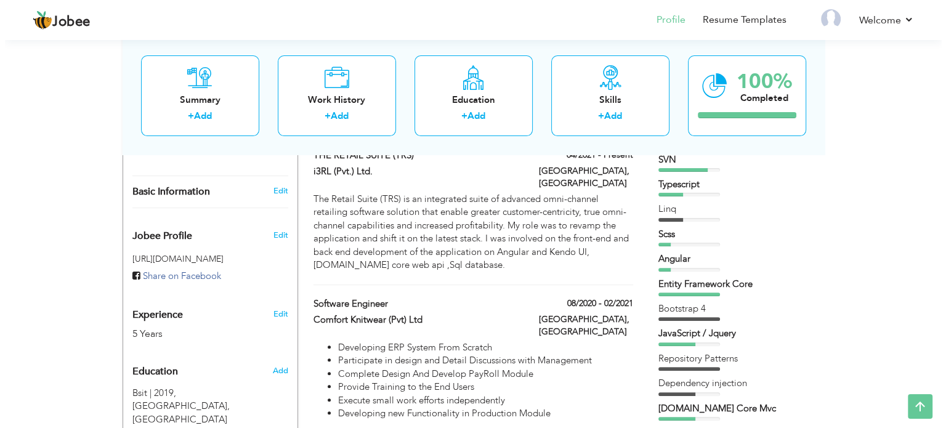
scroll to position [246, 0]
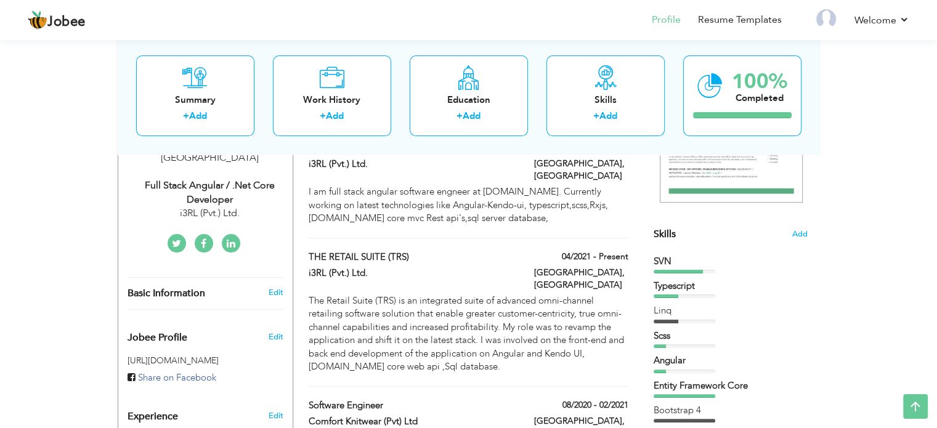
click at [679, 228] on div "Skills Add" at bounding box center [730, 114] width 154 height 256
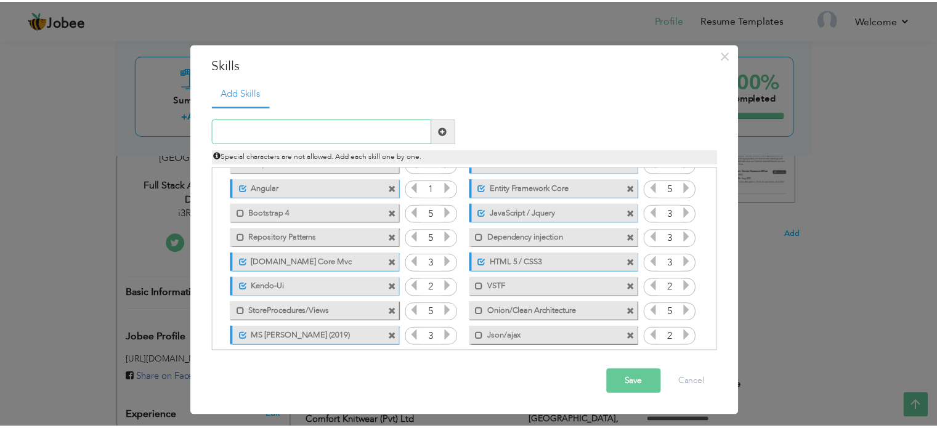
scroll to position [0, 0]
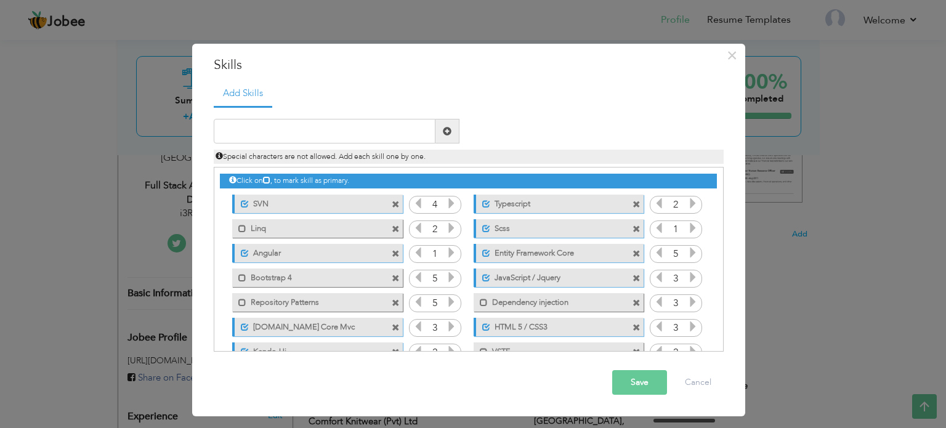
click at [393, 204] on span at bounding box center [396, 205] width 8 height 8
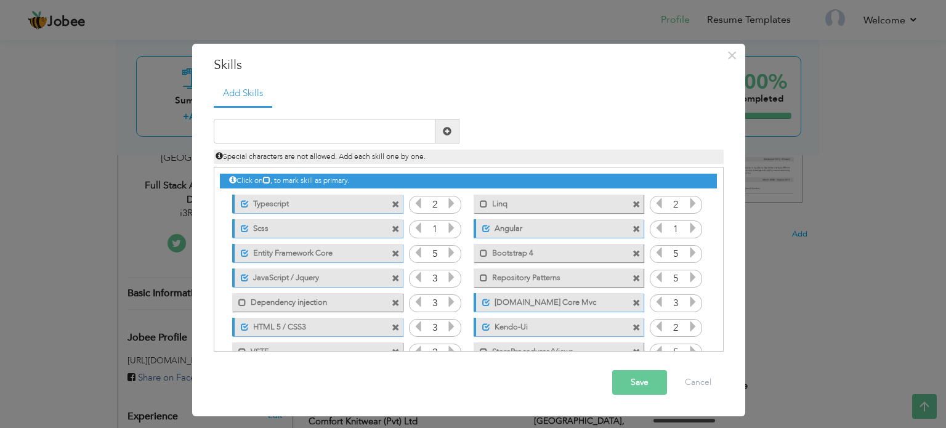
click at [398, 205] on span at bounding box center [396, 205] width 8 height 8
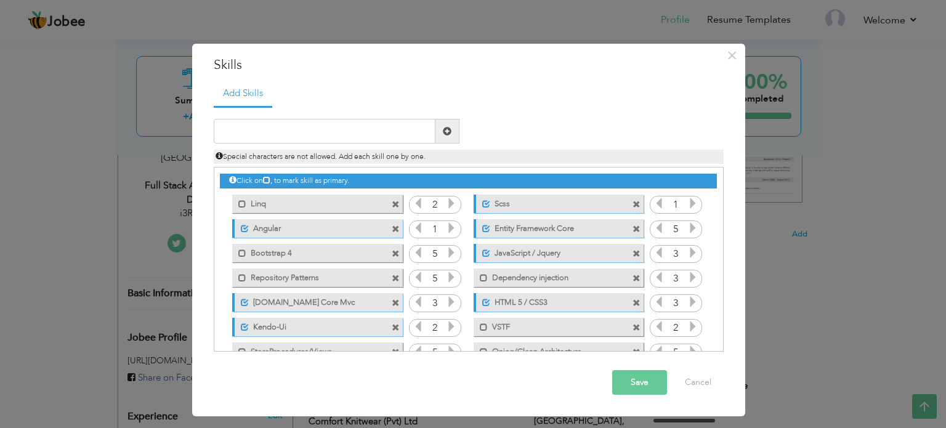
click at [397, 204] on span at bounding box center [396, 205] width 8 height 8
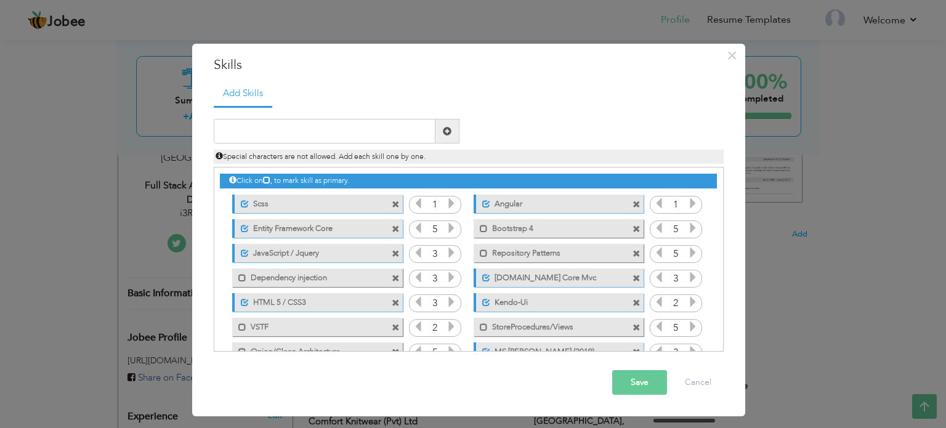
click at [397, 204] on span at bounding box center [396, 205] width 8 height 8
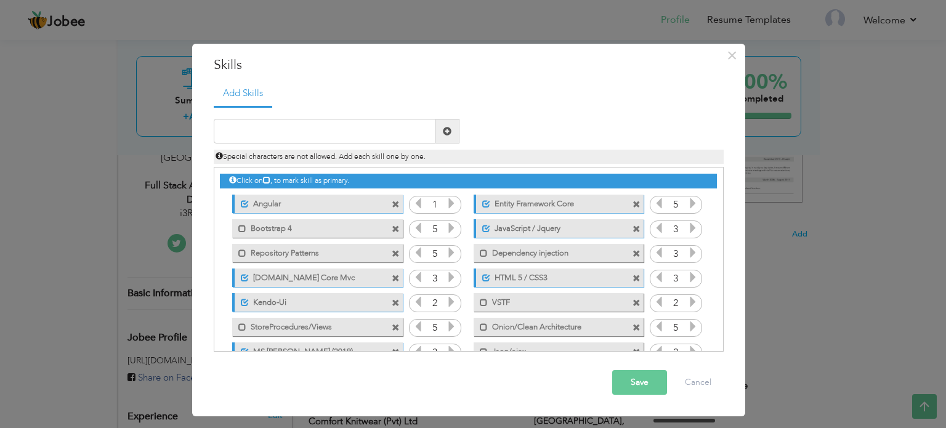
click at [633, 201] on span at bounding box center [636, 205] width 8 height 8
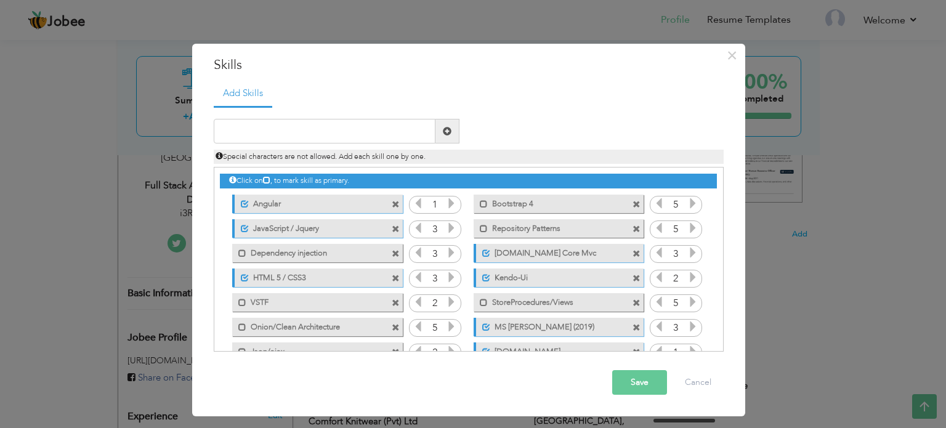
click at [636, 203] on span at bounding box center [636, 205] width 8 height 8
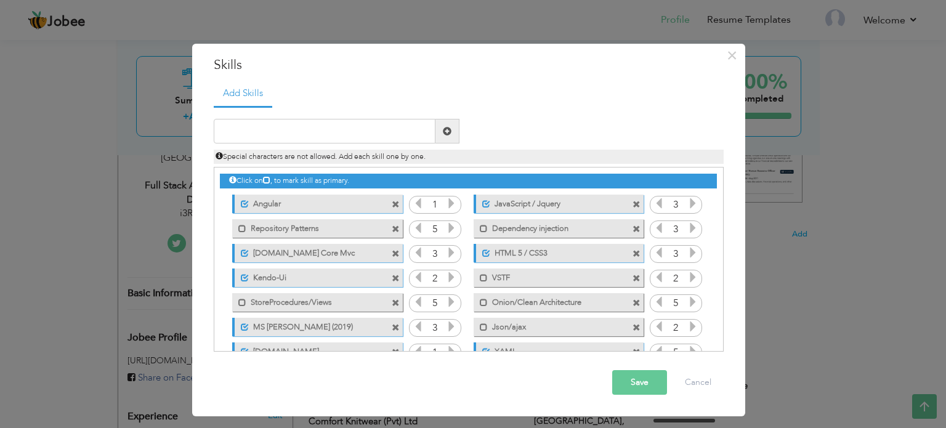
click at [633, 204] on span at bounding box center [636, 205] width 8 height 8
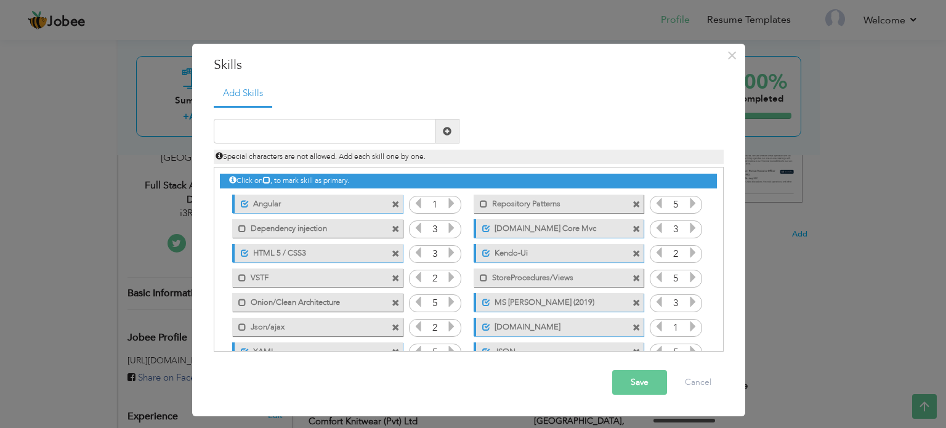
click at [633, 204] on span at bounding box center [636, 205] width 8 height 8
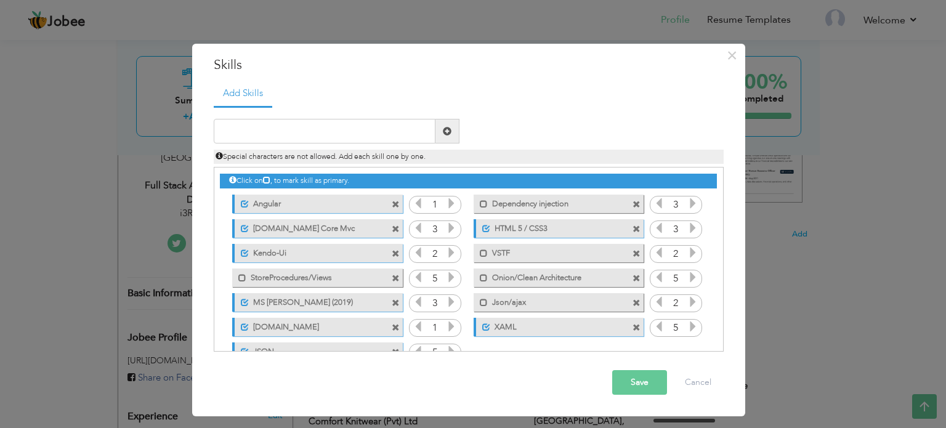
click at [633, 204] on span at bounding box center [636, 205] width 8 height 8
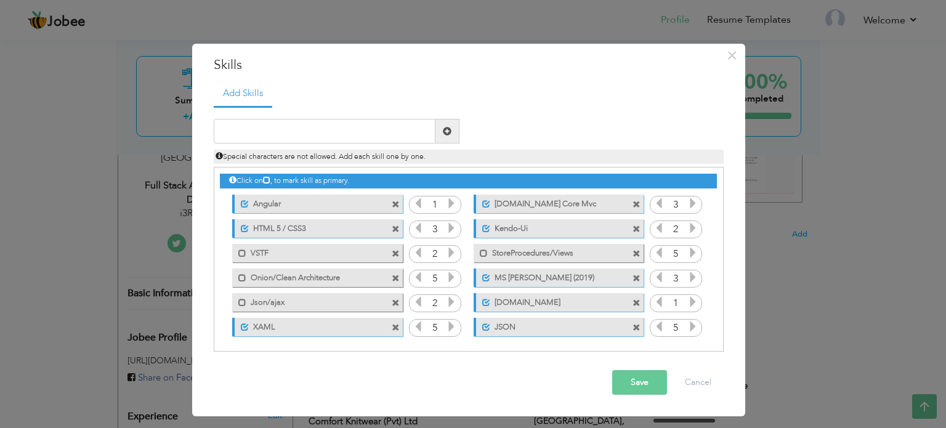
click at [394, 229] on span at bounding box center [396, 229] width 8 height 8
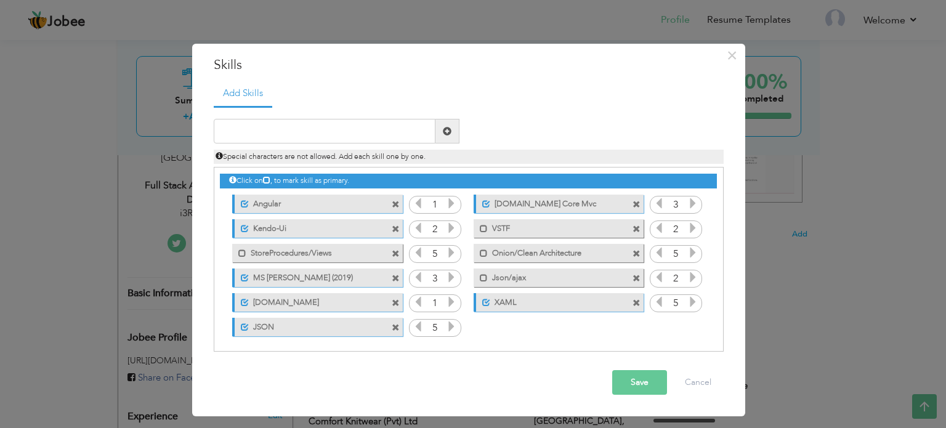
click at [449, 204] on icon at bounding box center [451, 203] width 11 height 11
click at [690, 198] on icon at bounding box center [692, 203] width 11 height 11
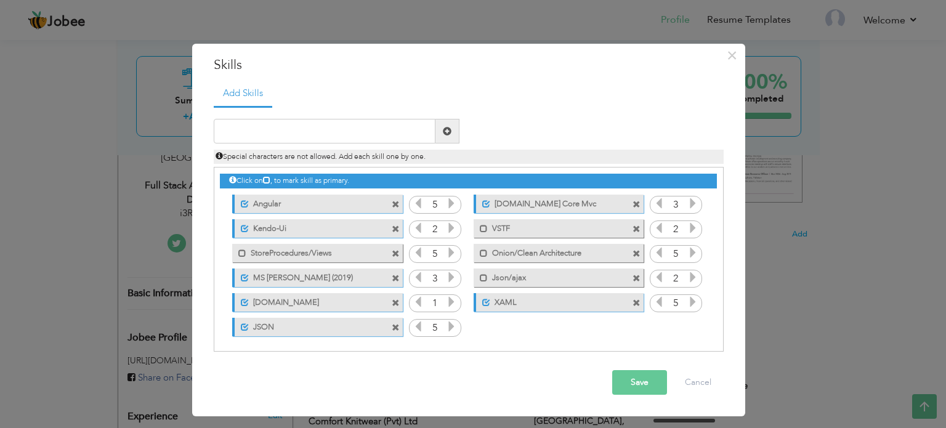
click at [690, 198] on icon at bounding box center [692, 203] width 11 height 11
click at [449, 230] on icon at bounding box center [451, 227] width 11 height 11
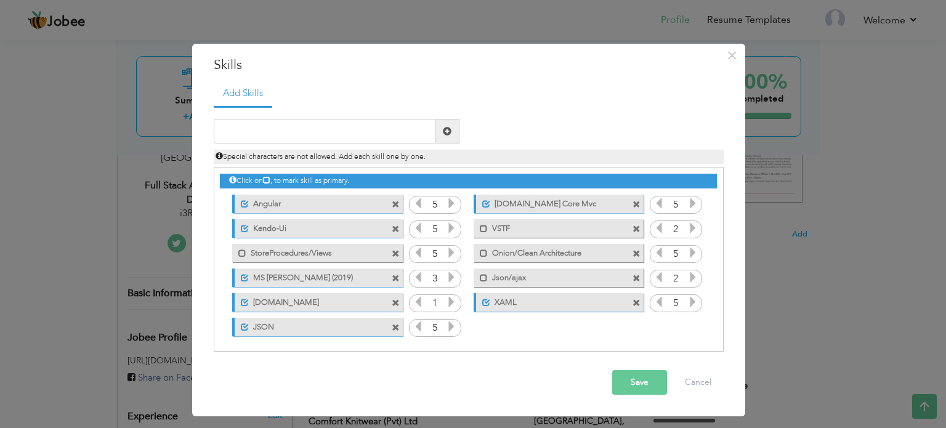
click at [449, 230] on icon at bounding box center [451, 227] width 11 height 11
click at [633, 226] on span at bounding box center [636, 229] width 8 height 8
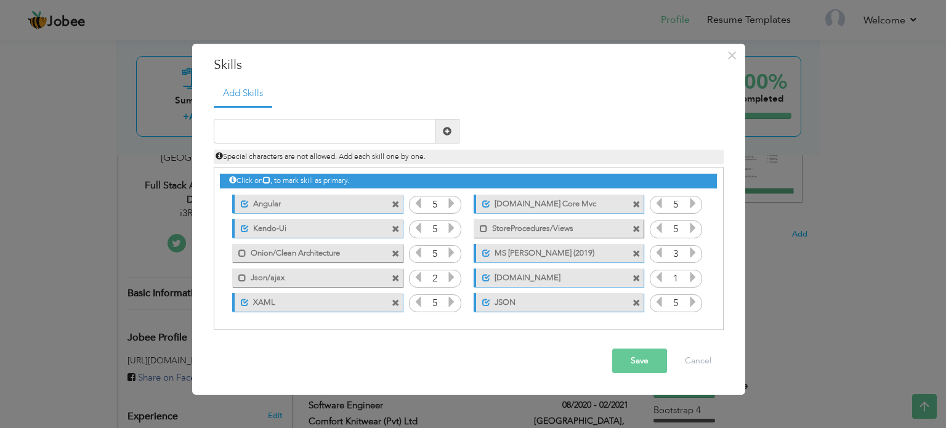
click at [634, 228] on span at bounding box center [636, 229] width 8 height 8
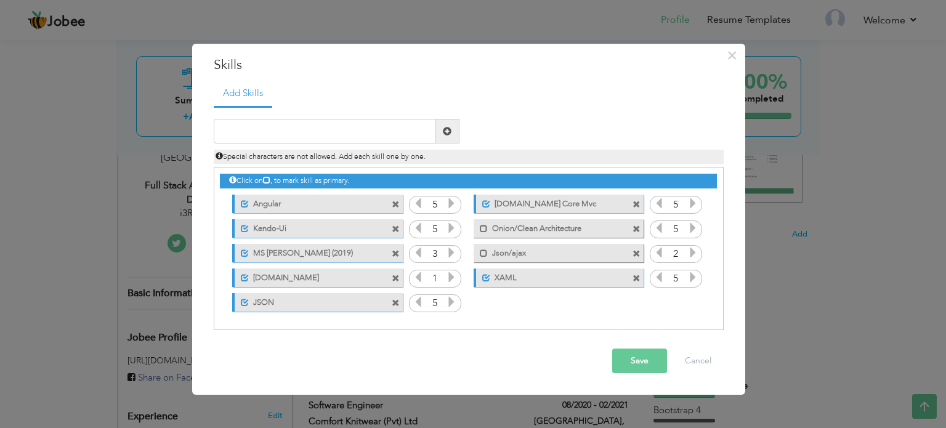
click at [635, 227] on span at bounding box center [636, 229] width 8 height 8
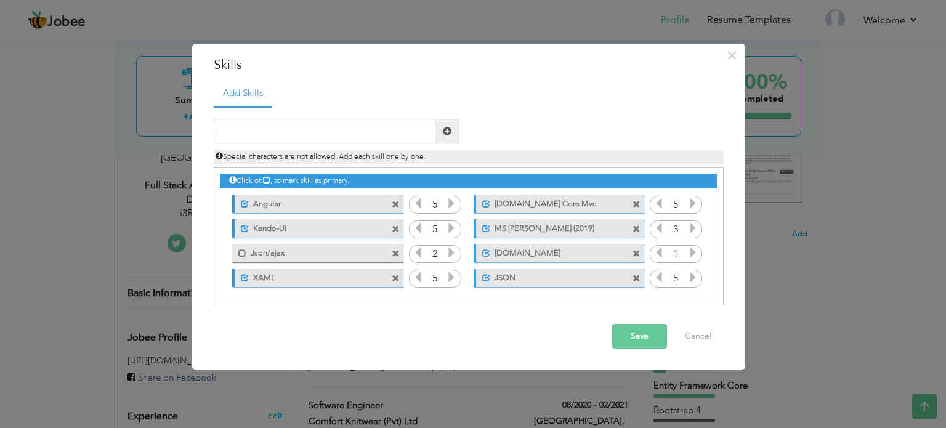
click at [691, 228] on icon at bounding box center [692, 227] width 11 height 11
click at [450, 249] on icon at bounding box center [451, 252] width 11 height 11
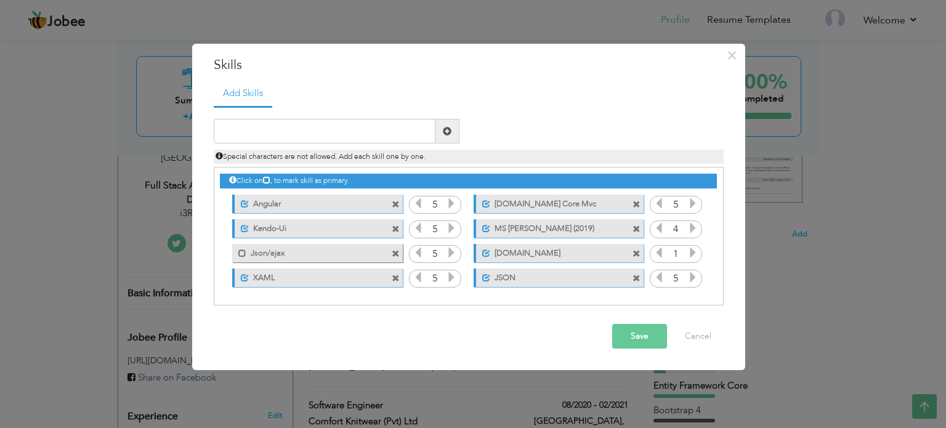
click at [693, 252] on icon at bounding box center [692, 252] width 11 height 11
click at [637, 225] on span at bounding box center [636, 229] width 8 height 8
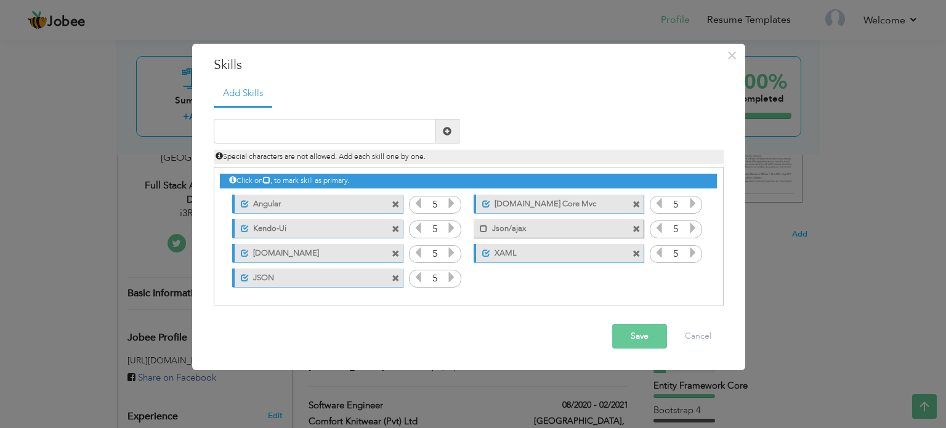
click at [395, 252] on span at bounding box center [396, 254] width 8 height 8
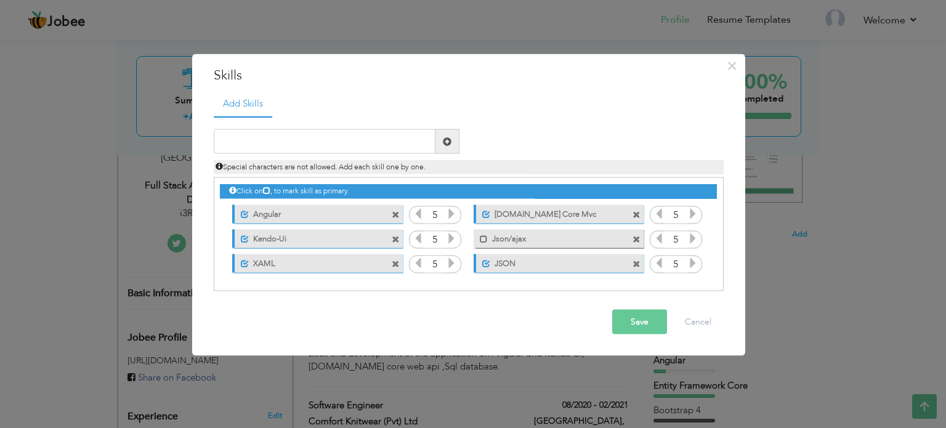
click at [507, 240] on label "Json/ajax" at bounding box center [550, 236] width 124 height 15
click at [507, 240] on label "Json/ajax" at bounding box center [551, 236] width 123 height 15
click at [499, 237] on label "Json/ajax" at bounding box center [550, 236] width 124 height 15
click at [635, 238] on span at bounding box center [636, 239] width 8 height 8
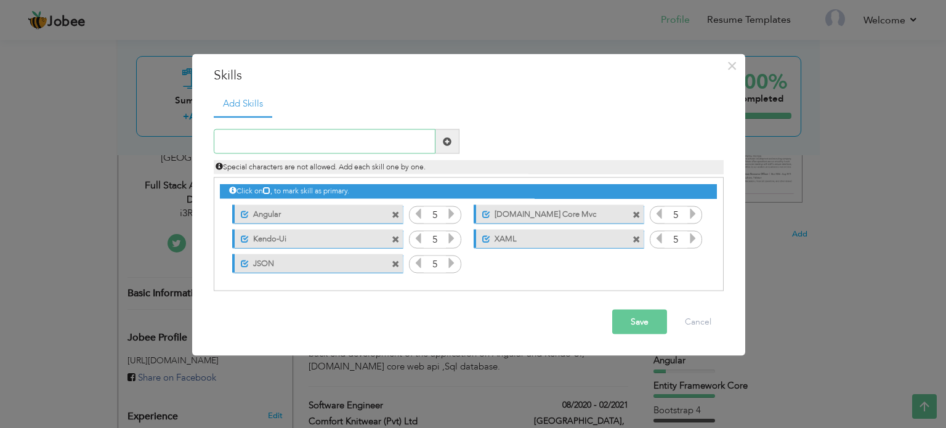
click at [362, 137] on input "text" at bounding box center [325, 141] width 222 height 25
click at [483, 307] on div "Save Cancel" at bounding box center [468, 321] width 528 height 43
click at [633, 342] on div "Save Cancel" at bounding box center [468, 321] width 528 height 43
click at [338, 146] on input "text" at bounding box center [325, 141] width 222 height 25
paste input "SVN"
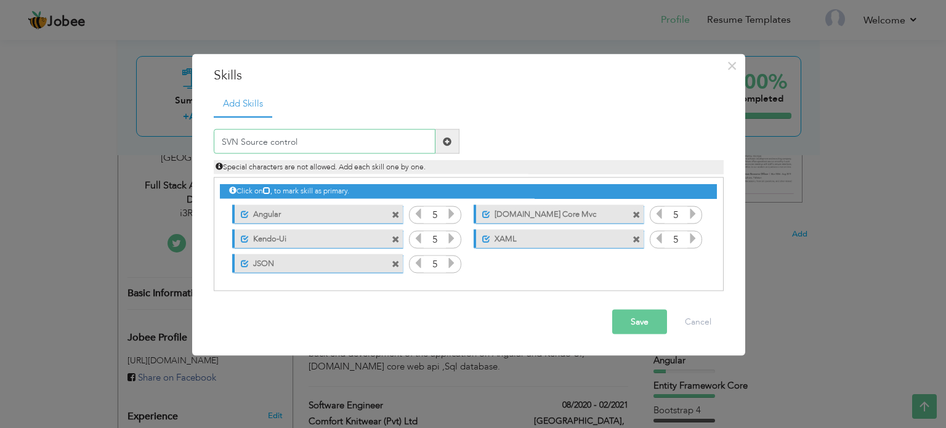
type input "SVN Source control"
click at [446, 139] on span at bounding box center [447, 141] width 9 height 9
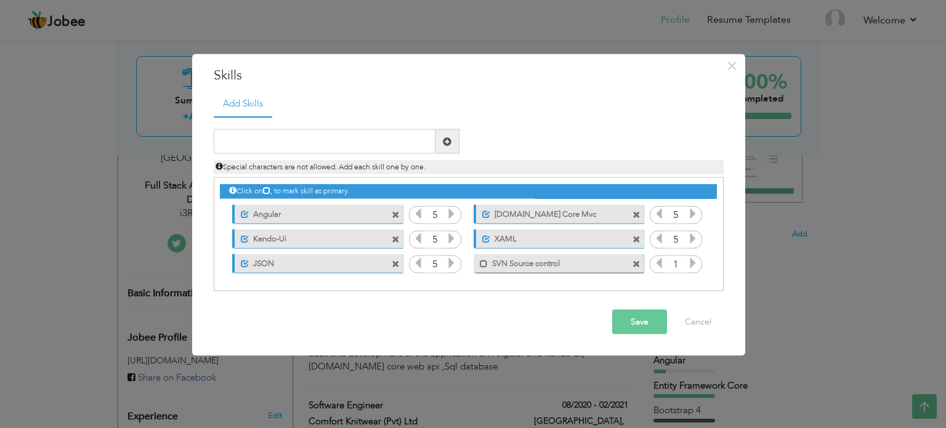
click at [690, 267] on icon at bounding box center [692, 262] width 11 height 11
click at [693, 264] on icon at bounding box center [692, 262] width 11 height 11
click at [576, 344] on div "× Skills Add Skills" at bounding box center [468, 205] width 553 height 302
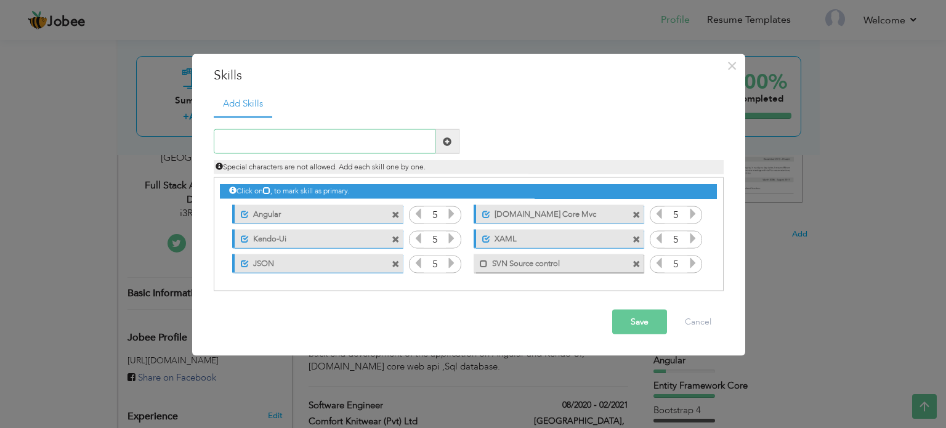
click at [297, 141] on input "text" at bounding box center [325, 141] width 222 height 25
paste input "Typescript"
type input "Typescript"
click at [446, 139] on span at bounding box center [447, 141] width 9 height 9
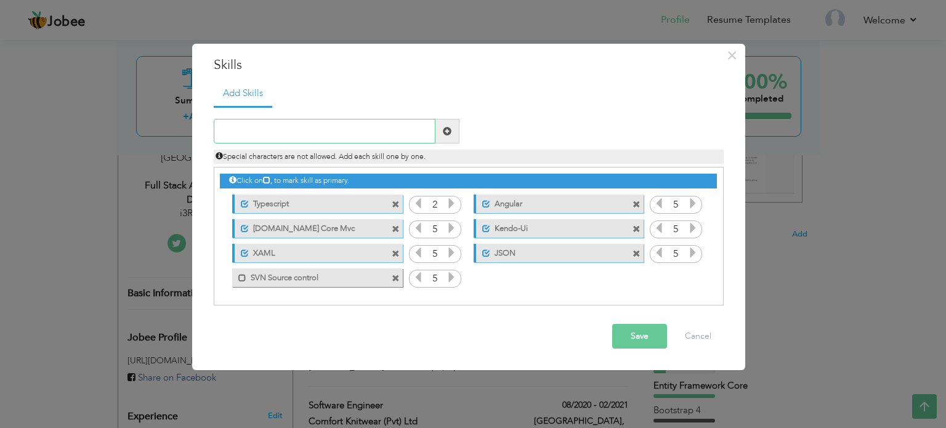
click at [296, 137] on input "text" at bounding box center [325, 131] width 222 height 25
paste input "Typescript"
click at [222, 130] on input "Typescript" at bounding box center [325, 131] width 222 height 25
type input "Typescript"
click at [448, 129] on span at bounding box center [447, 131] width 9 height 9
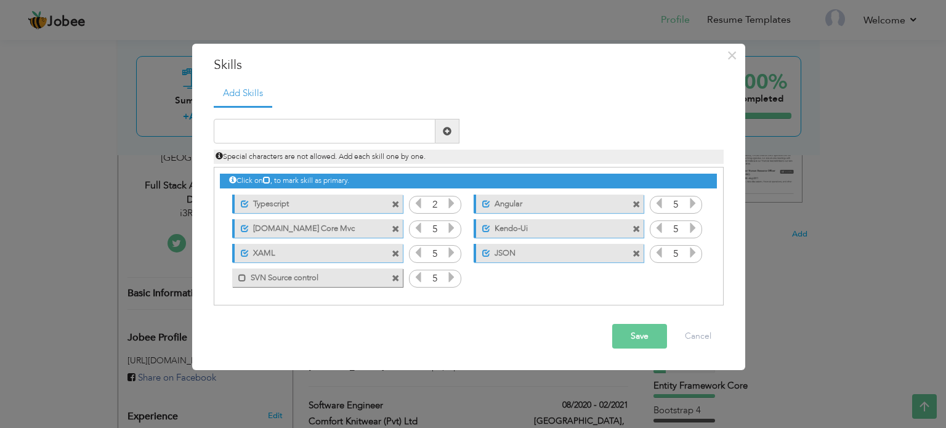
click at [397, 203] on span at bounding box center [396, 205] width 8 height 8
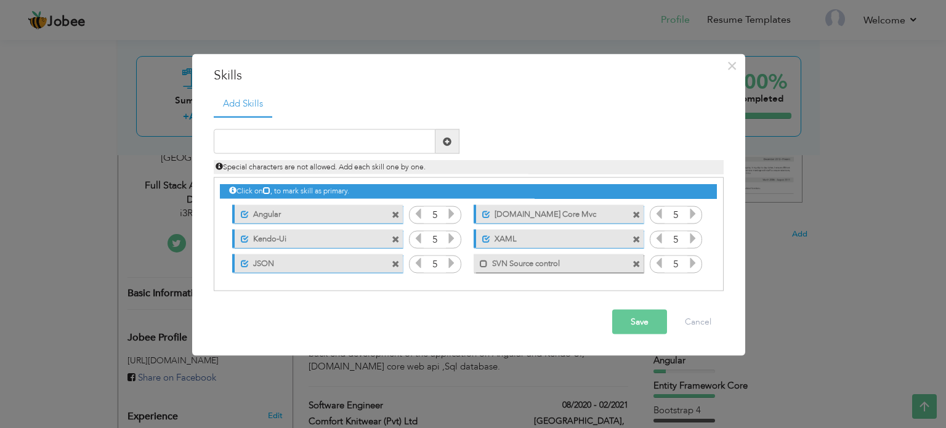
click at [592, 283] on div "Click on , to mark skill as primary." at bounding box center [469, 234] width 510 height 114
click at [621, 267] on div "Mark as primary skill. SVN Source control" at bounding box center [559, 263] width 170 height 18
click at [481, 263] on span at bounding box center [484, 263] width 8 height 8
click at [333, 145] on input "text" at bounding box center [325, 141] width 222 height 25
paste input "Typescript"
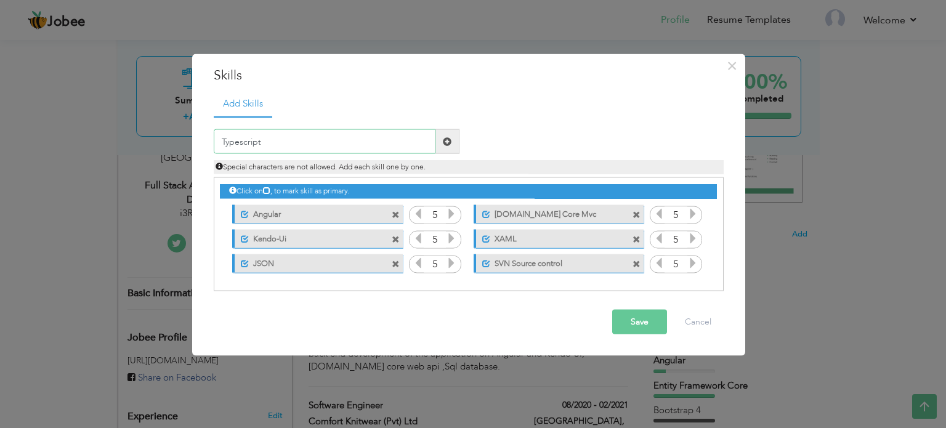
type input "Typescript"
click at [445, 140] on span at bounding box center [447, 141] width 9 height 9
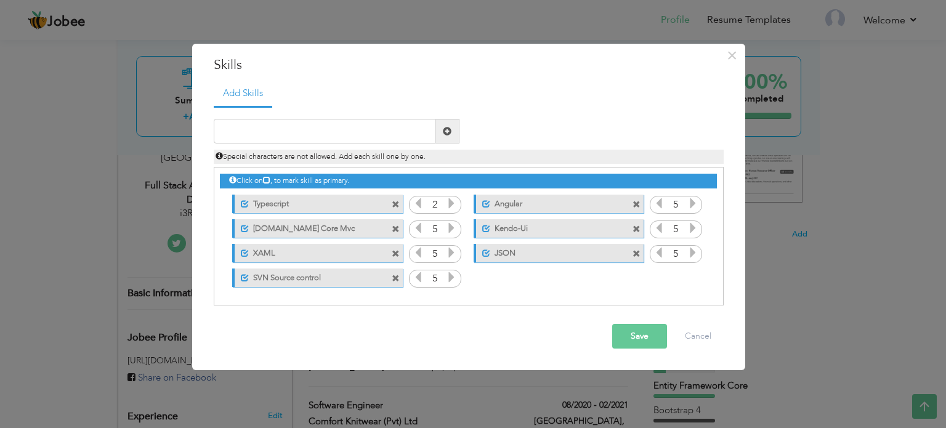
click at [501, 284] on div "Click on , to mark skill as primary. Unmark as primary skill. SVN 4 Typescript …" at bounding box center [468, 228] width 496 height 122
click at [394, 201] on span at bounding box center [396, 205] width 8 height 8
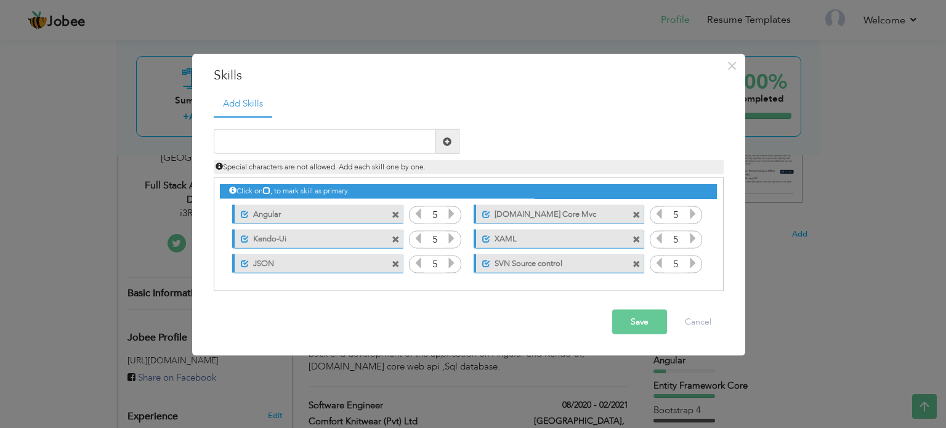
click at [650, 315] on button "Save" at bounding box center [639, 322] width 55 height 25
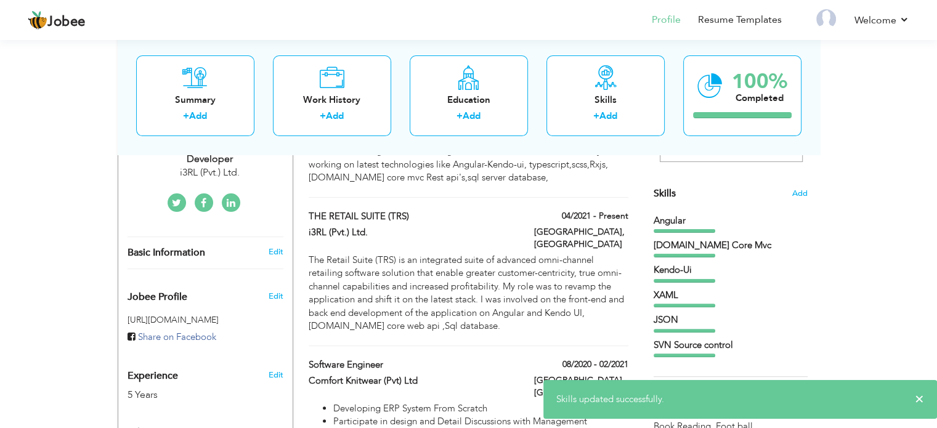
scroll to position [308, 0]
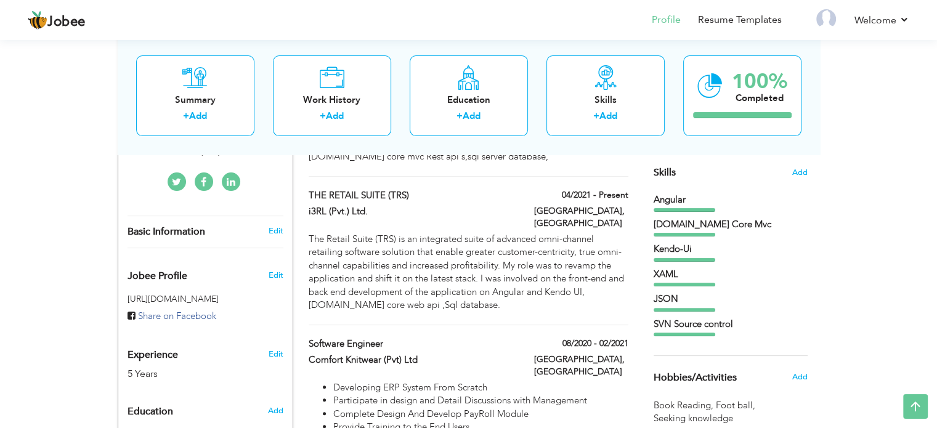
click at [674, 169] on span "Skills" at bounding box center [664, 173] width 22 height 14
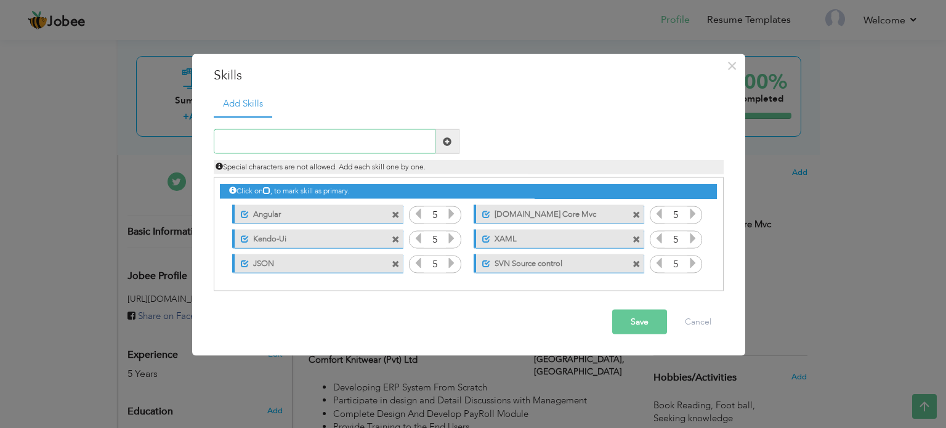
paste input "Typescript"
type input "Typescript"
click at [449, 139] on span at bounding box center [447, 141] width 9 height 9
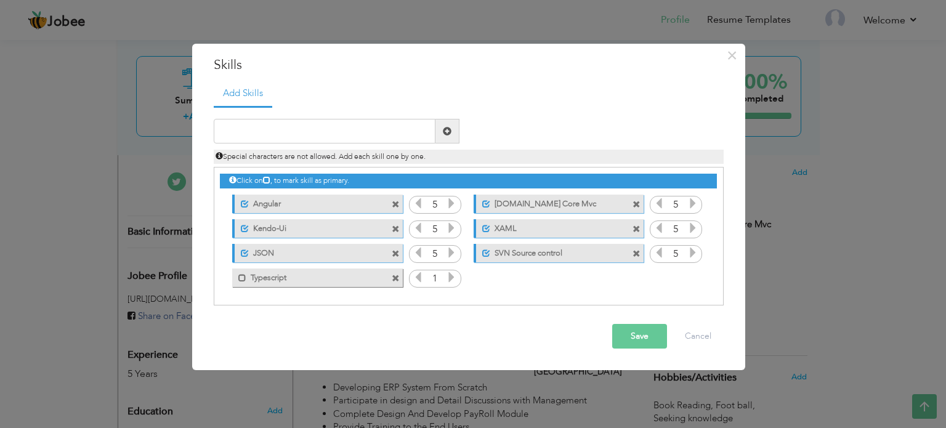
click at [450, 278] on icon at bounding box center [451, 277] width 11 height 11
click at [623, 334] on button "Save" at bounding box center [639, 336] width 55 height 25
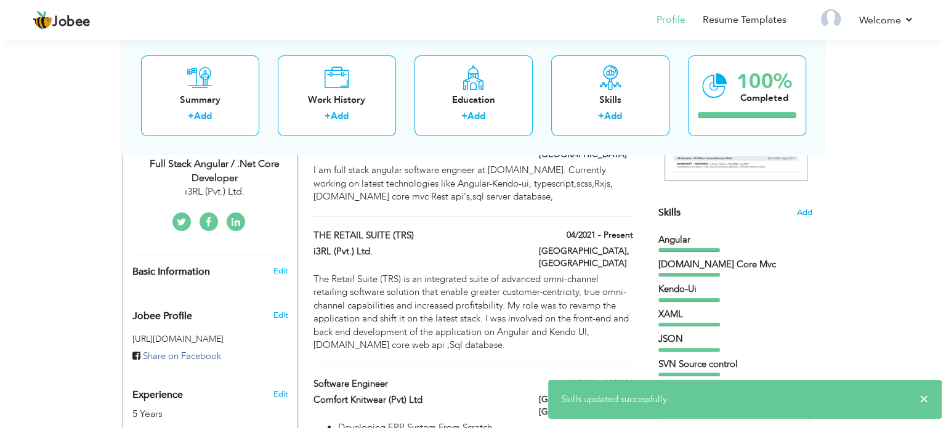
scroll to position [246, 0]
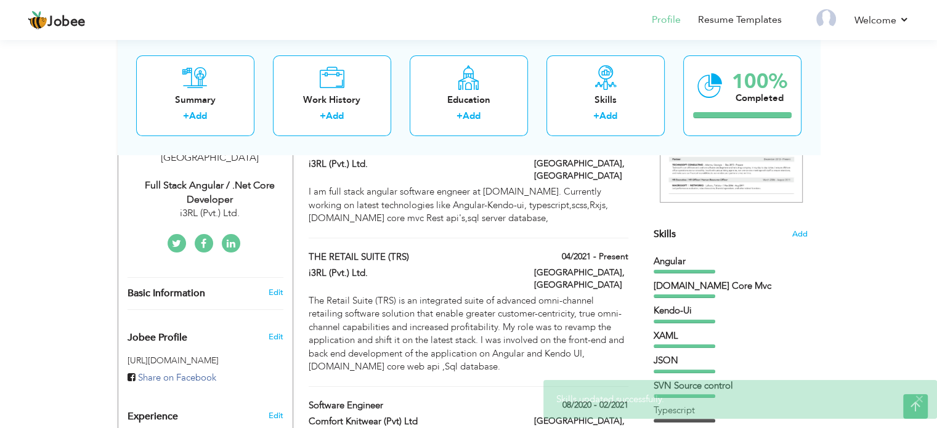
click at [663, 231] on span "Skills" at bounding box center [664, 234] width 22 height 14
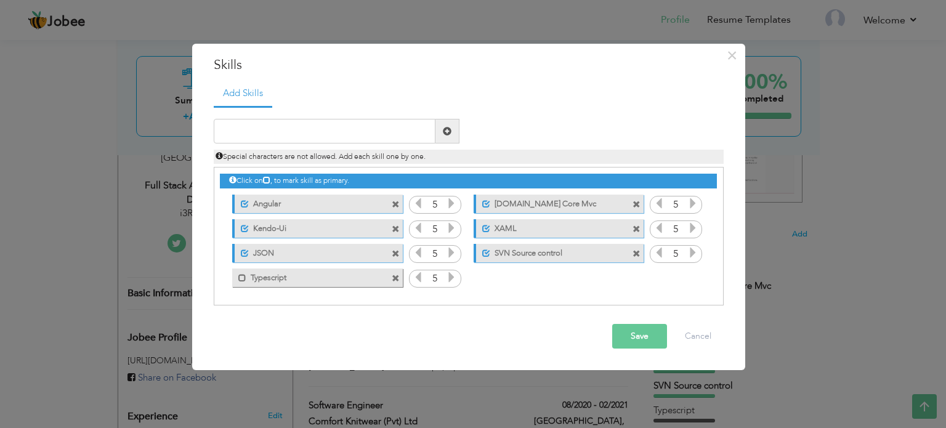
click at [532, 352] on div "Save Cancel" at bounding box center [468, 336] width 528 height 43
click at [289, 133] on input "text" at bounding box center [325, 131] width 222 height 25
paste input "Linq"
type input "Linq"
click at [446, 131] on span at bounding box center [447, 131] width 9 height 9
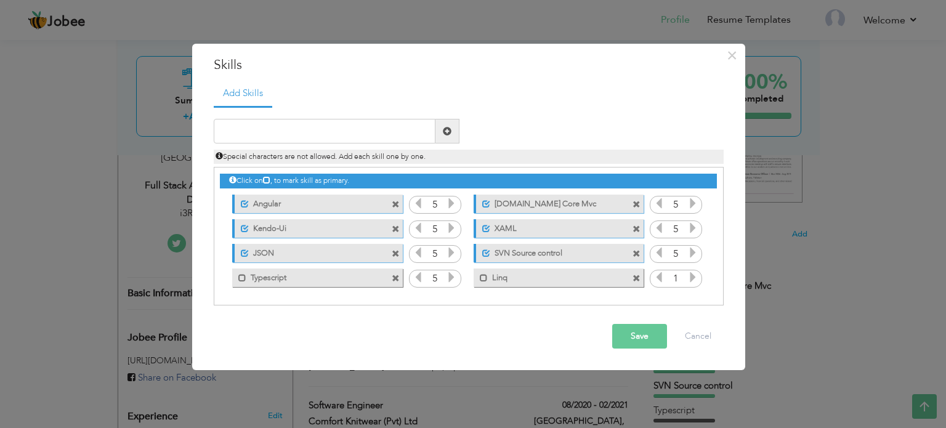
click at [695, 276] on icon at bounding box center [692, 277] width 11 height 11
click at [648, 336] on button "Save" at bounding box center [639, 336] width 55 height 25
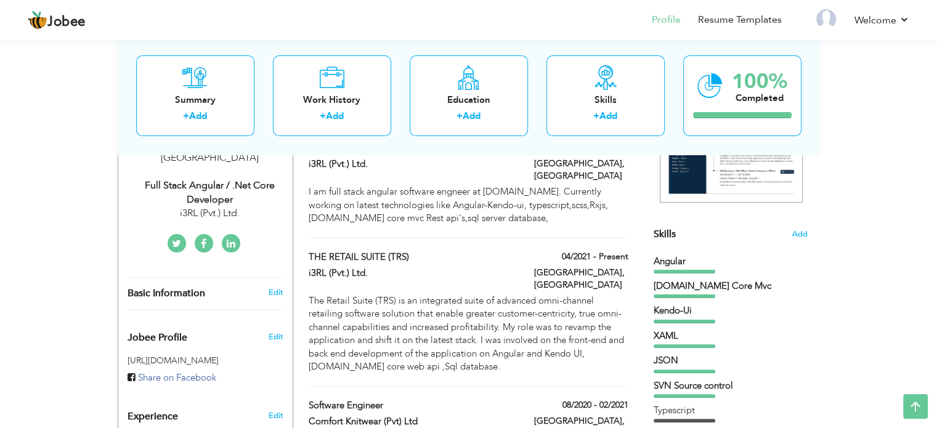
click at [672, 230] on span "Skills" at bounding box center [664, 234] width 22 height 14
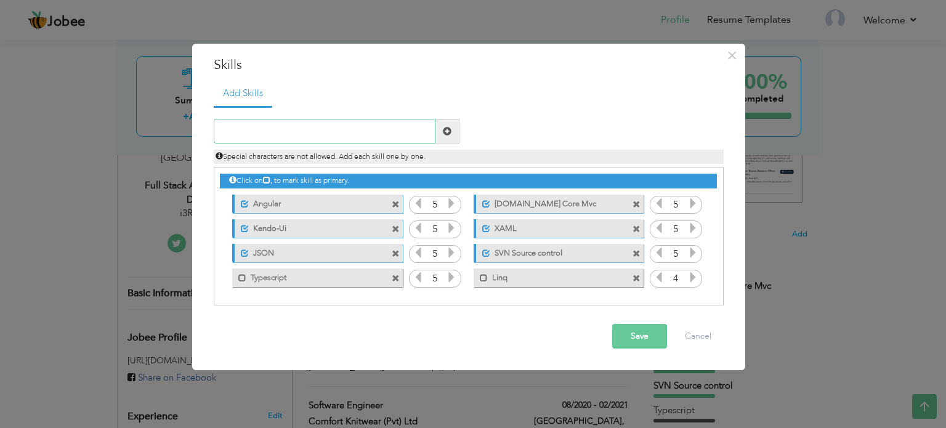
click at [310, 132] on input "text" at bounding box center [325, 131] width 222 height 25
paste input "Scss"
click at [551, 354] on div "Save Cancel" at bounding box center [468, 336] width 528 height 43
click at [278, 140] on input "Scss" at bounding box center [325, 131] width 222 height 25
click at [217, 132] on input "Scss" at bounding box center [325, 131] width 222 height 25
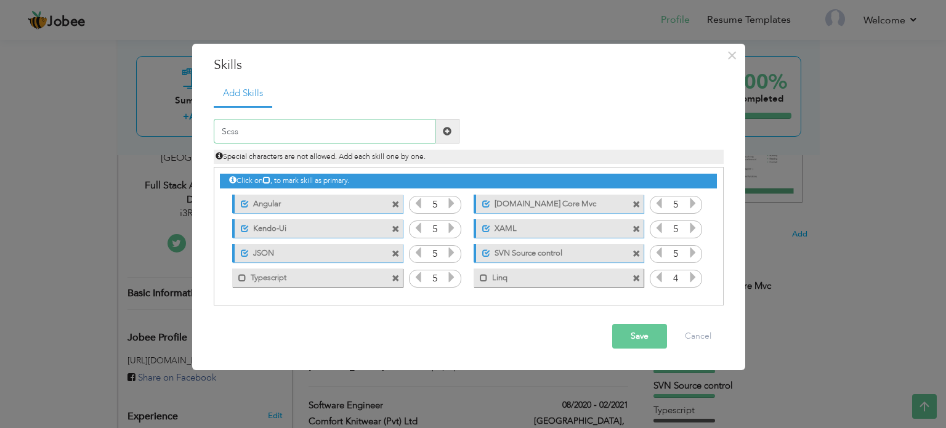
paste input "HTML 5 / CSS3"
click at [299, 131] on input "HTML 5 / CSS3/ Scss" at bounding box center [325, 131] width 222 height 25
click at [258, 129] on input "HTML 5 / CSS3/ SCSS" at bounding box center [325, 131] width 222 height 25
click at [283, 127] on input "HTML 5 /CSS3/ SCSS" at bounding box center [325, 131] width 222 height 25
click at [259, 130] on input "HTML 5 /CSS3/ SCSS" at bounding box center [325, 131] width 222 height 25
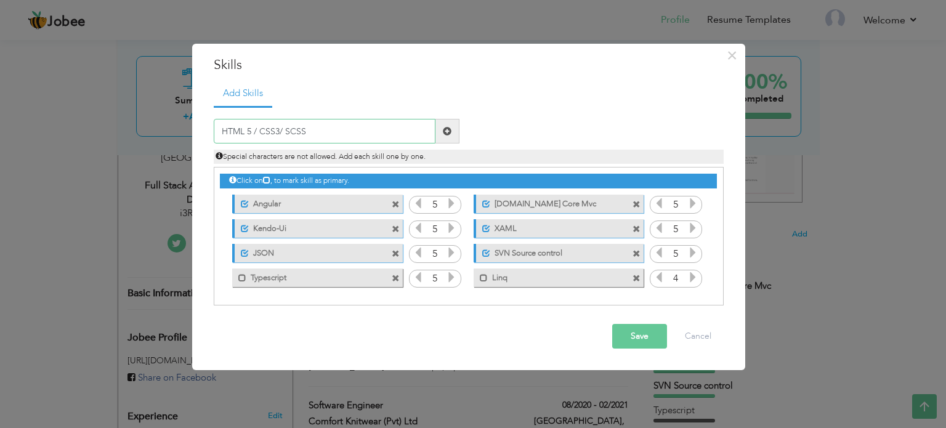
click at [246, 131] on input "HTML 5 / CSS3/ SCSS" at bounding box center [325, 131] width 222 height 25
type input "HTML5 / CSS3/ SCSS"
click at [448, 130] on span at bounding box center [447, 131] width 9 height 9
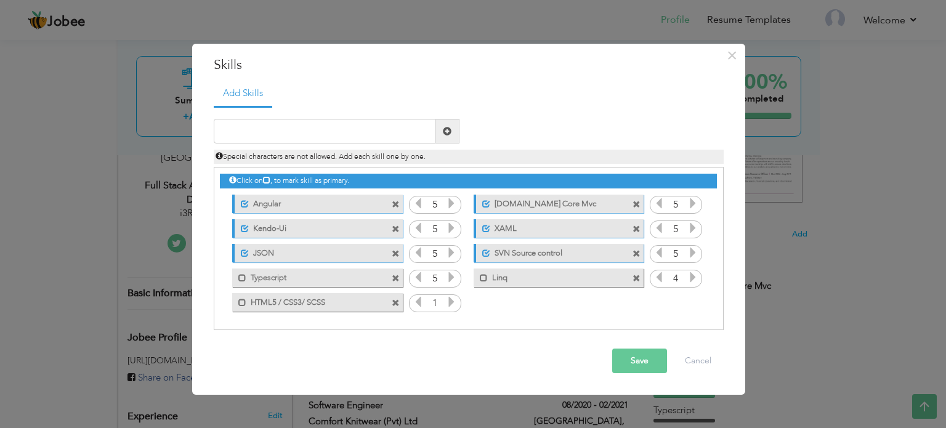
click at [451, 299] on icon at bounding box center [451, 301] width 11 height 11
click at [643, 359] on button "Save" at bounding box center [639, 361] width 55 height 25
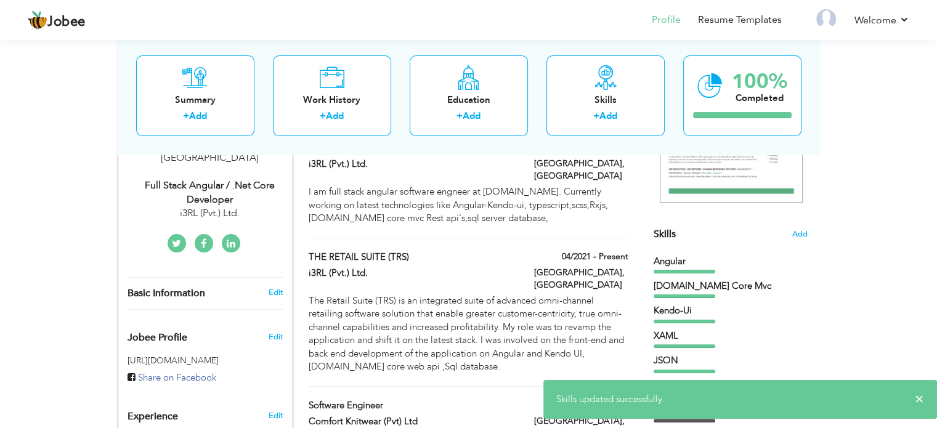
click at [668, 232] on span "Skills" at bounding box center [664, 234] width 22 height 14
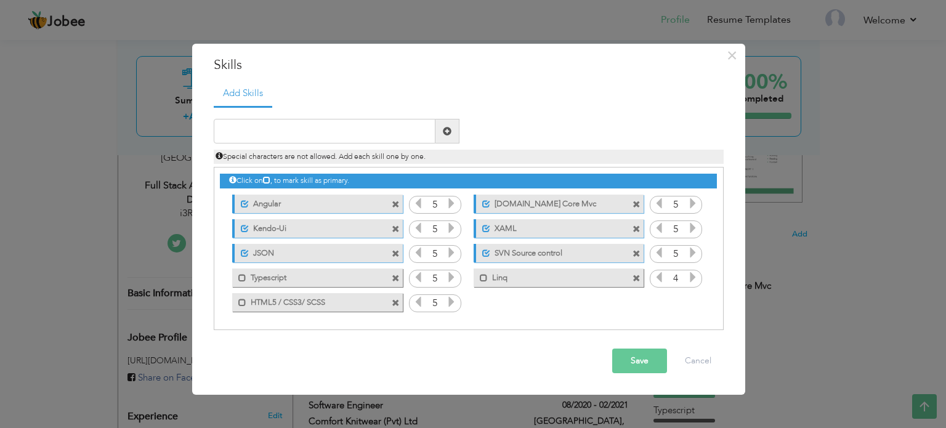
click at [512, 361] on div "Save Cancel" at bounding box center [468, 360] width 528 height 43
click at [328, 131] on input "text" at bounding box center [325, 131] width 222 height 25
paste input "Bootstrap 4"
type input "Bootstrap 4"
click at [446, 132] on span at bounding box center [447, 131] width 9 height 9
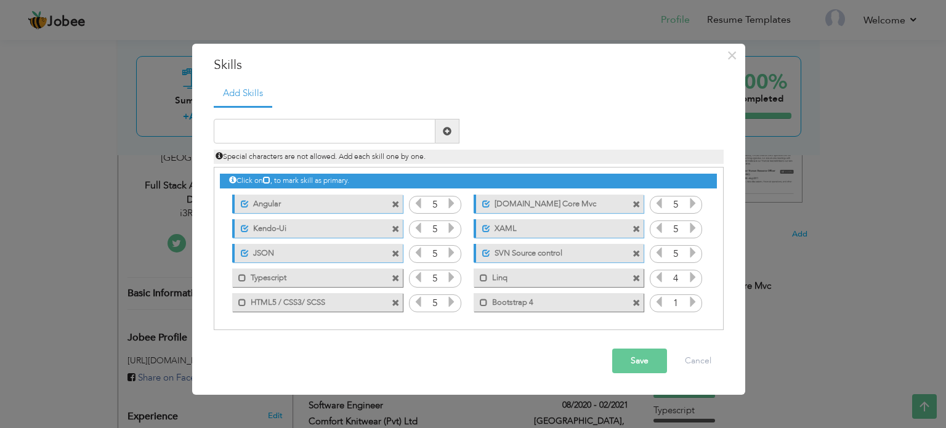
click at [691, 301] on icon at bounding box center [692, 301] width 11 height 11
click at [690, 304] on icon at bounding box center [692, 301] width 11 height 11
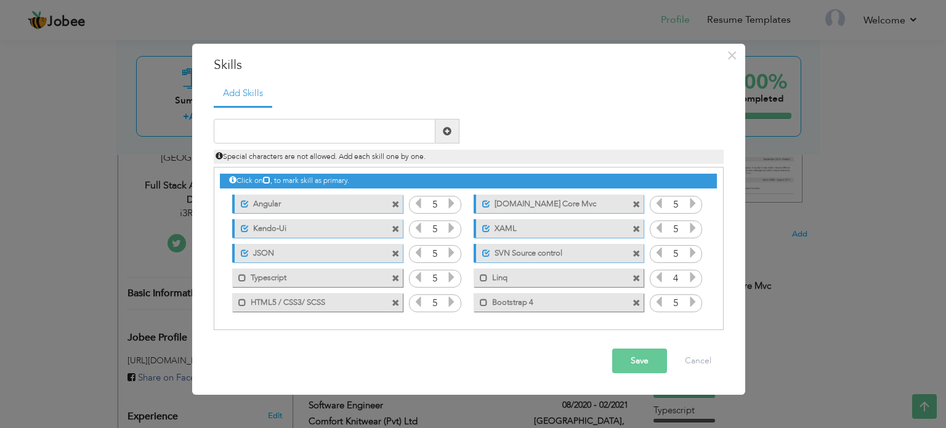
click at [632, 362] on button "Save" at bounding box center [639, 361] width 55 height 25
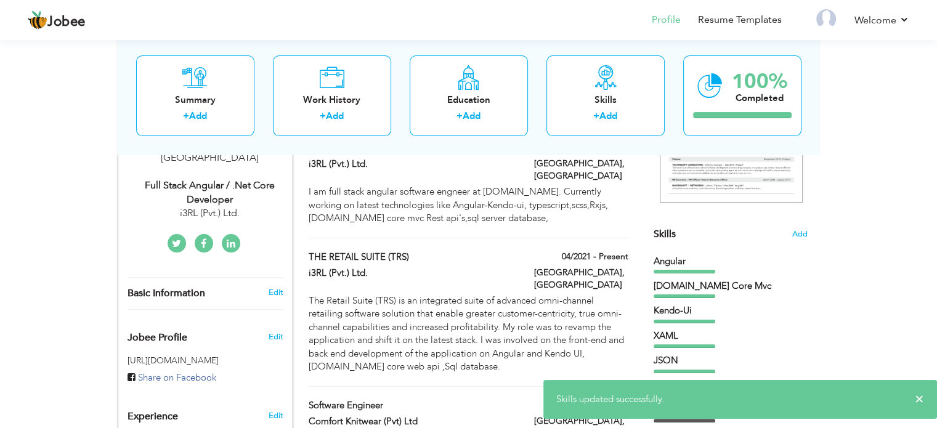
click at [677, 234] on div "Skills Add" at bounding box center [730, 114] width 154 height 256
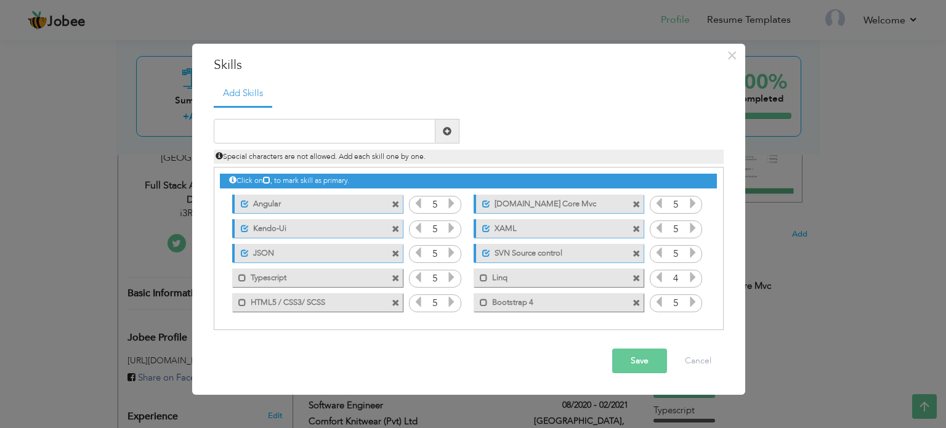
click at [525, 354] on div "Save Cancel" at bounding box center [468, 360] width 528 height 43
click at [359, 131] on input "text" at bounding box center [325, 131] width 222 height 25
click at [480, 361] on div "Save Cancel" at bounding box center [468, 360] width 528 height 43
click at [291, 132] on input "text" at bounding box center [325, 131] width 222 height 25
paste input "Entity Framework Core"
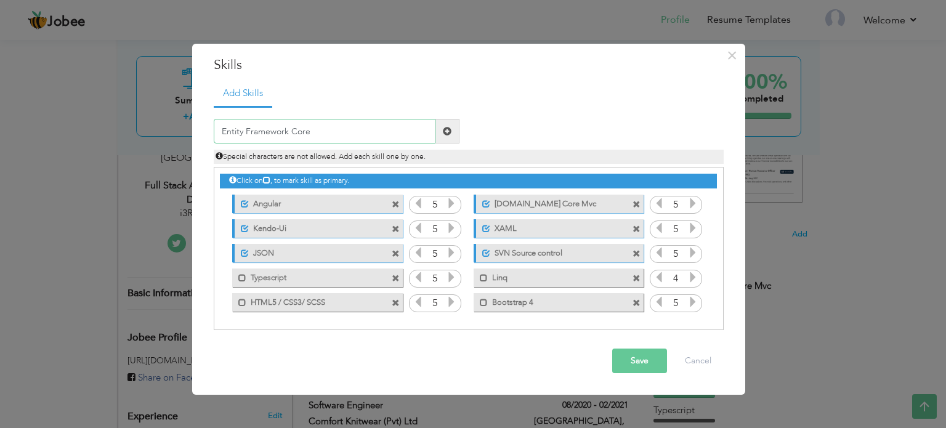
type input "Entity Framework Core"
click at [446, 131] on span at bounding box center [447, 131] width 9 height 9
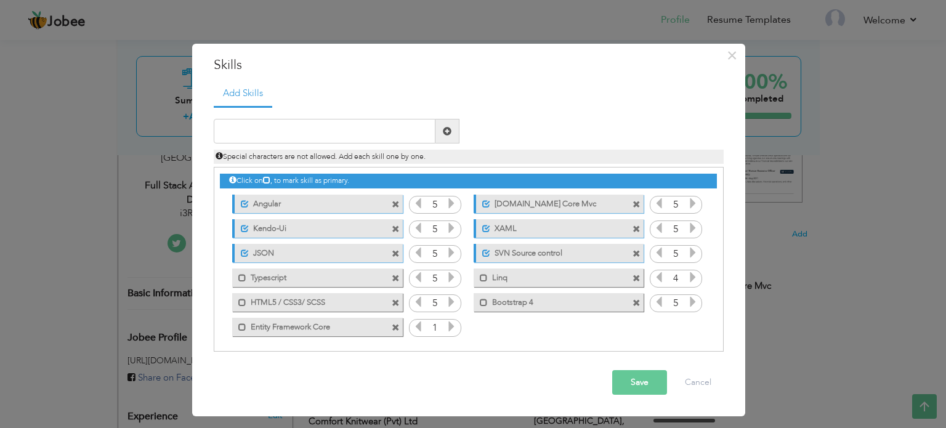
click at [446, 328] on icon at bounding box center [451, 326] width 11 height 11
click at [643, 379] on button "Save" at bounding box center [639, 382] width 55 height 25
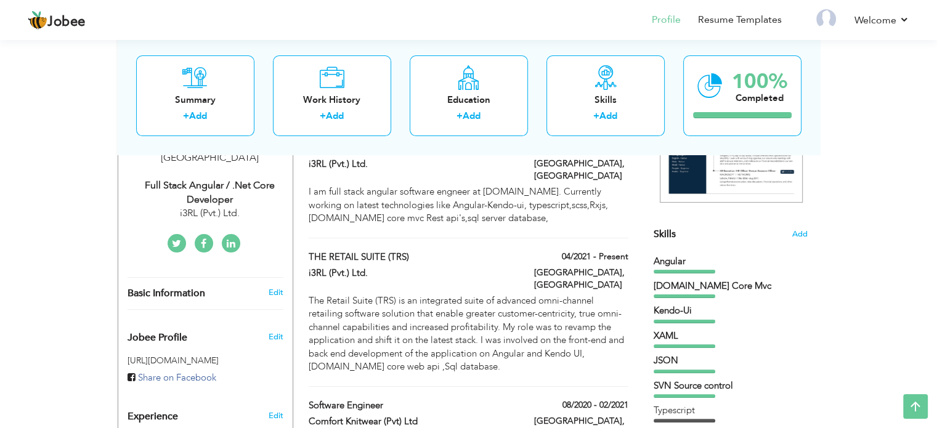
click at [668, 225] on section "‹ › Previous Next" at bounding box center [730, 120] width 154 height 216
click at [668, 228] on span "Skills" at bounding box center [664, 234] width 22 height 14
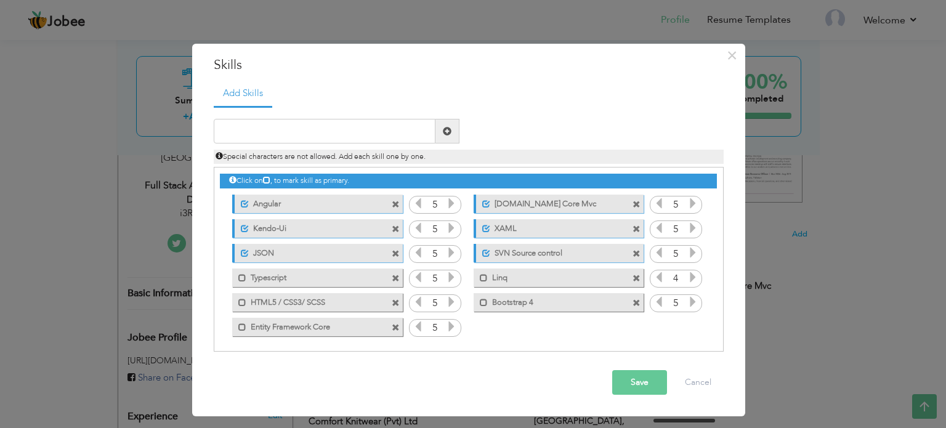
click at [377, 343] on div "Click on , to mark skill as primary." at bounding box center [469, 259] width 510 height 185
click at [530, 369] on div "Save Cancel" at bounding box center [468, 382] width 528 height 43
click at [268, 132] on input "text" at bounding box center [325, 131] width 222 height 25
paste input "[DOMAIN_NAME]"
type input "[DOMAIN_NAME]"
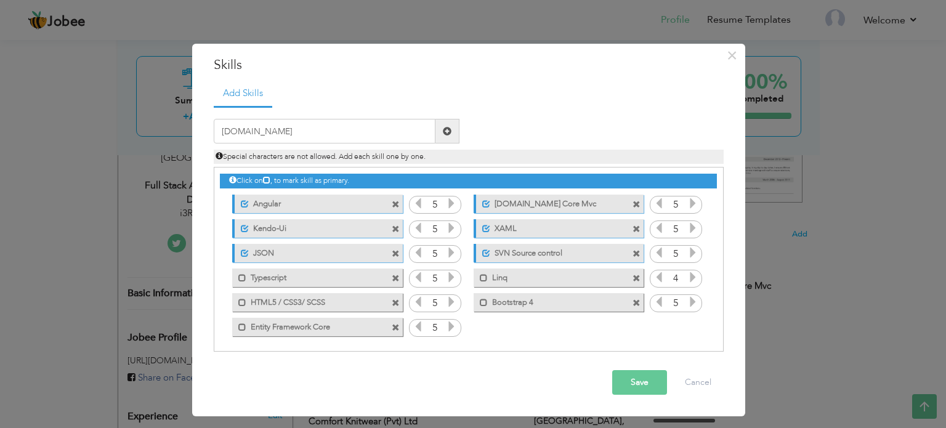
click at [446, 131] on span at bounding box center [447, 131] width 9 height 9
click at [691, 326] on icon at bounding box center [692, 326] width 11 height 11
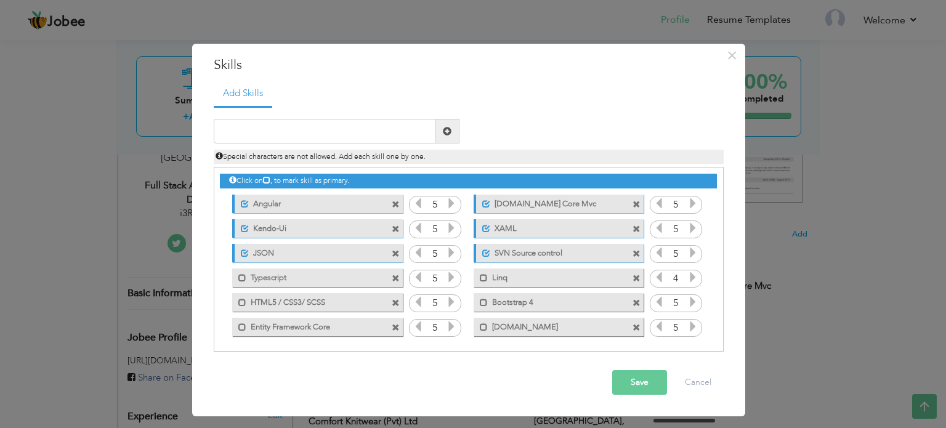
click at [654, 380] on button "Save" at bounding box center [639, 382] width 55 height 25
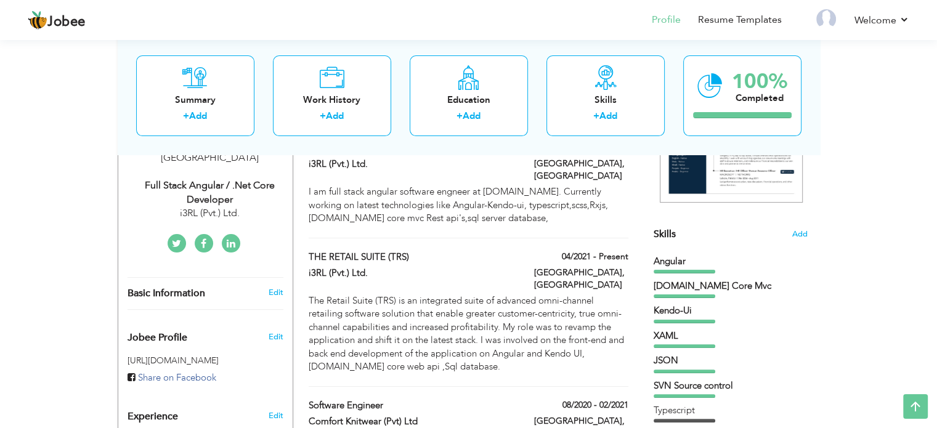
click at [673, 230] on span "Skills" at bounding box center [664, 234] width 22 height 14
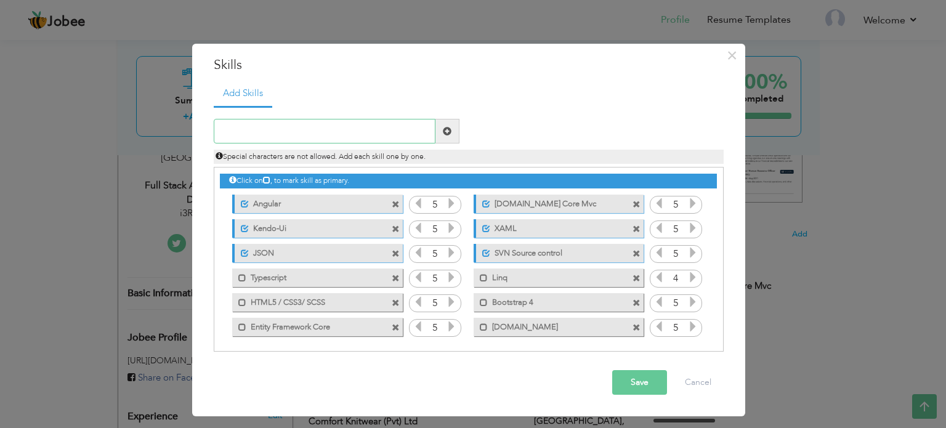
click at [303, 126] on input "text" at bounding box center [325, 131] width 222 height 25
paste input "Repository Patterns"
type input "Repository Patterns"
click at [446, 132] on span at bounding box center [447, 131] width 9 height 9
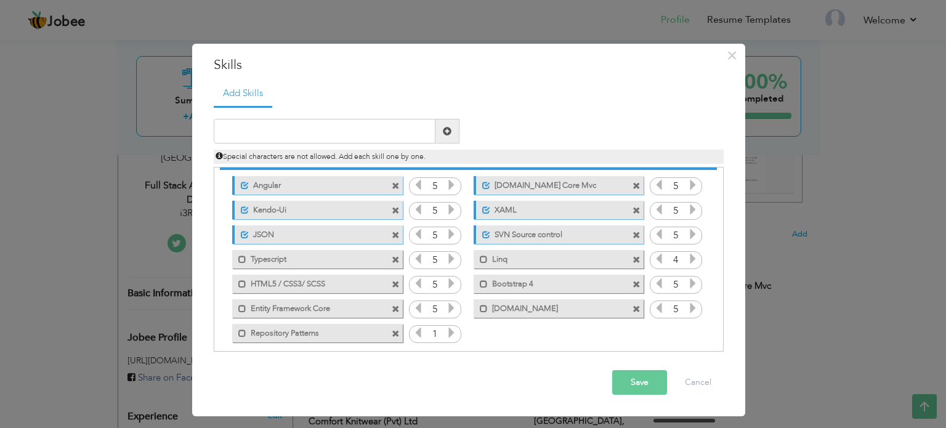
scroll to position [27, 0]
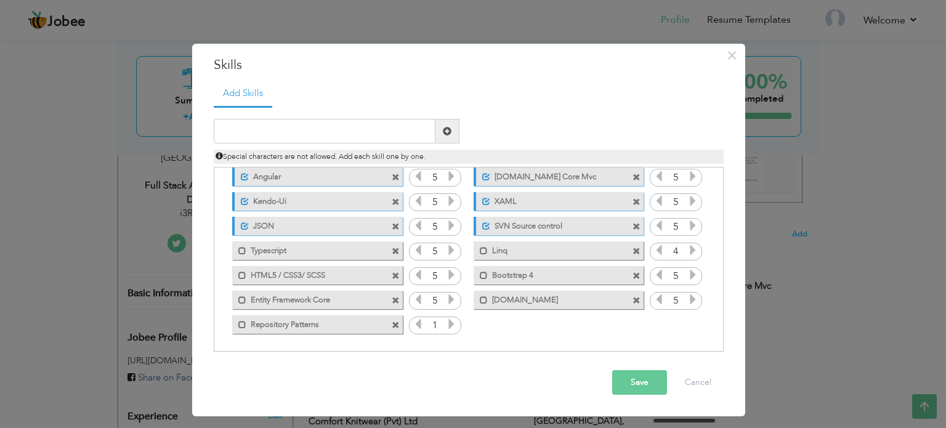
click at [450, 324] on icon at bounding box center [451, 323] width 11 height 11
click at [644, 384] on button "Save" at bounding box center [639, 382] width 55 height 25
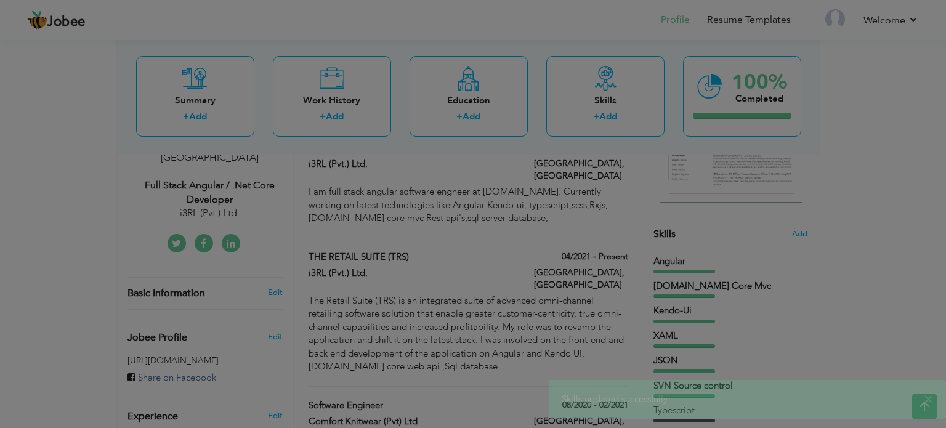
scroll to position [0, 0]
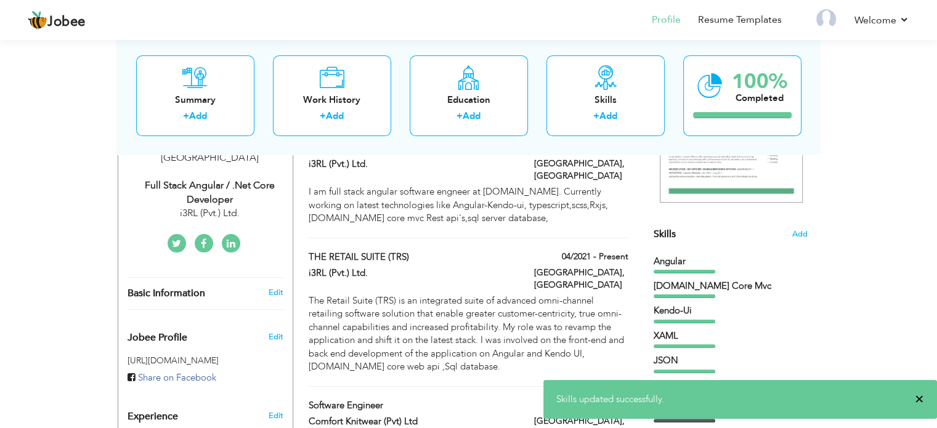
click at [917, 398] on span "×" at bounding box center [918, 399] width 9 height 12
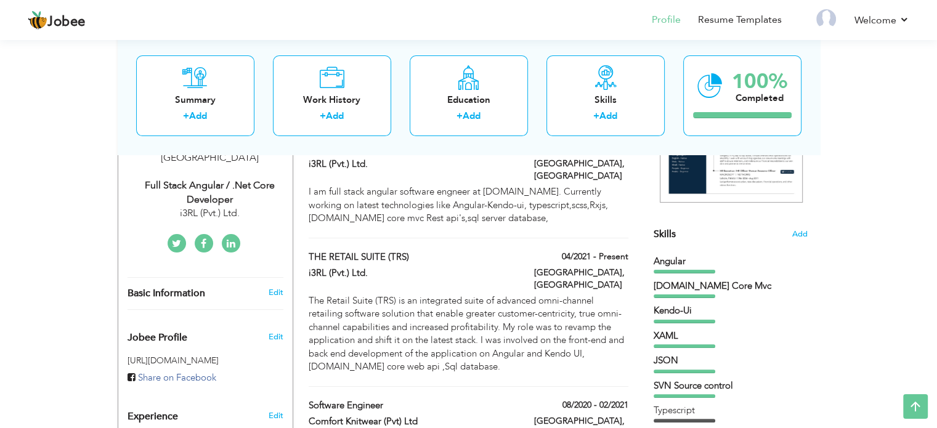
click at [666, 233] on span "Skills" at bounding box center [664, 234] width 22 height 14
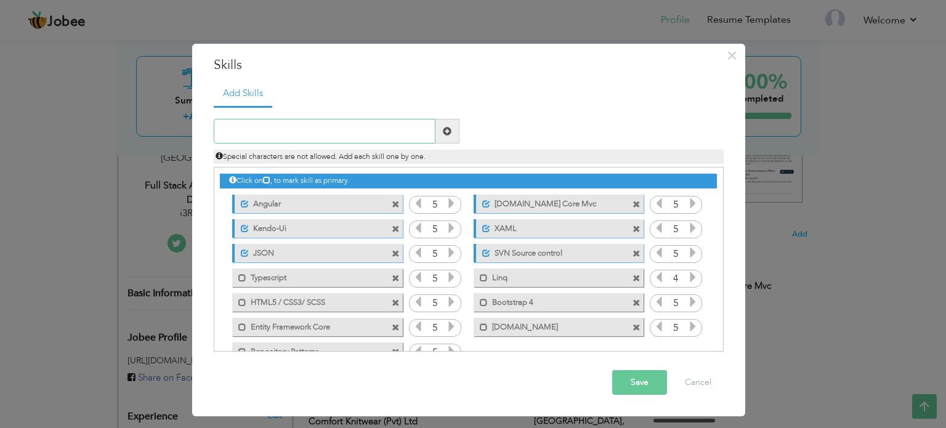
scroll to position [27, 0]
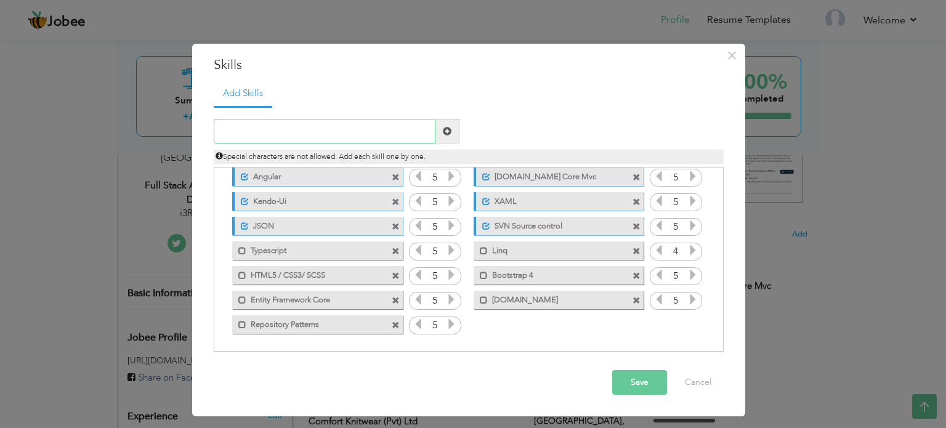
click at [340, 126] on input "text" at bounding box center [325, 131] width 222 height 25
paste input "Dependency injection"
type input "Dependency injection"
click at [448, 129] on span at bounding box center [447, 131] width 9 height 9
click at [687, 325] on icon at bounding box center [692, 323] width 11 height 11
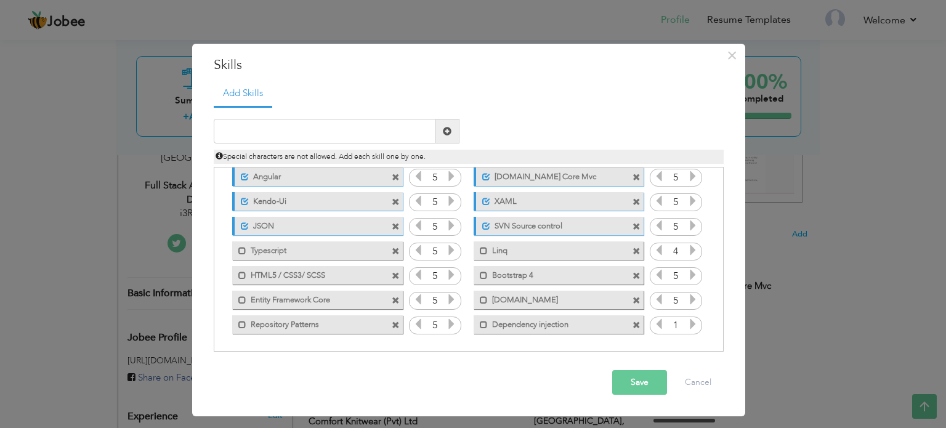
click at [687, 325] on icon at bounding box center [692, 323] width 11 height 11
click at [647, 386] on button "Save" at bounding box center [639, 382] width 55 height 25
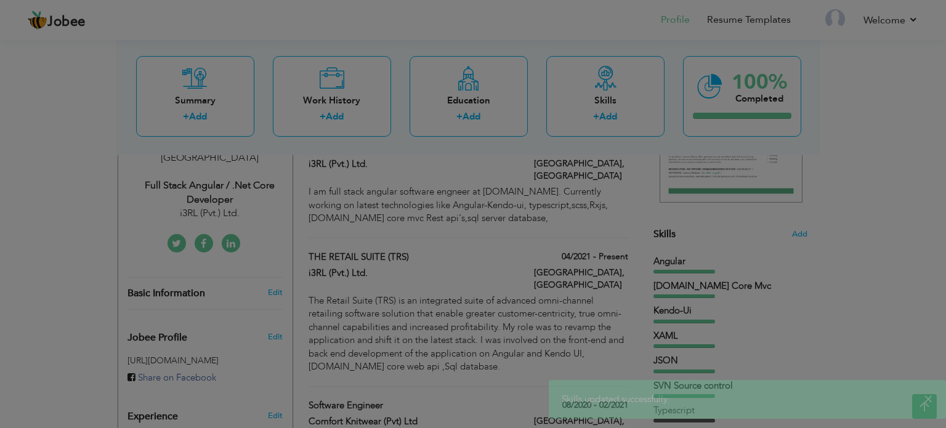
scroll to position [0, 0]
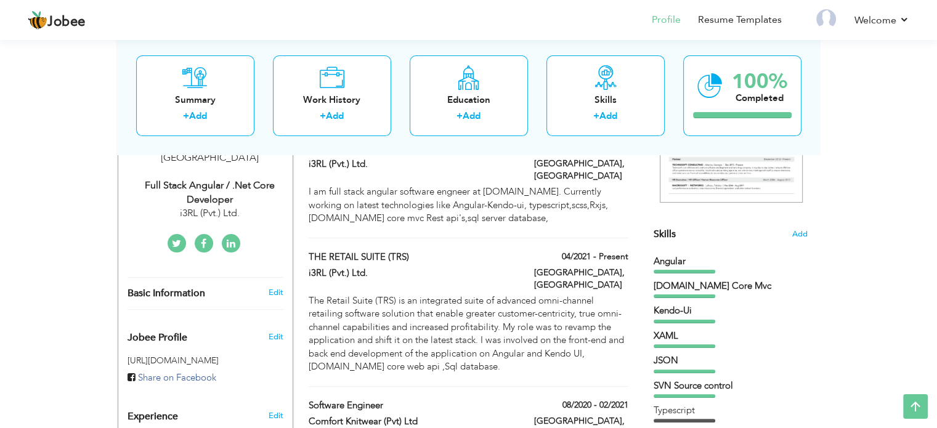
click at [658, 232] on span "Skills" at bounding box center [664, 234] width 22 height 14
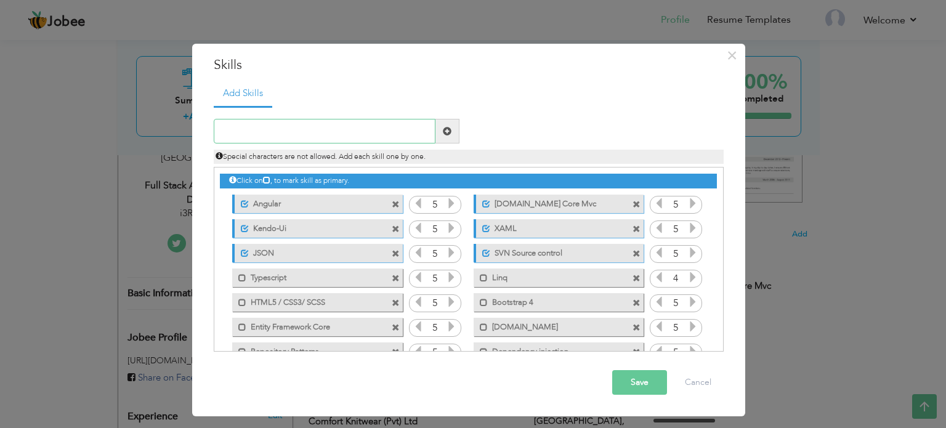
click at [286, 132] on input "text" at bounding box center [325, 131] width 222 height 25
paste input "MS [PERSON_NAME] (2019)"
type input "MS [PERSON_NAME] (2019)"
click at [450, 129] on span at bounding box center [447, 131] width 9 height 9
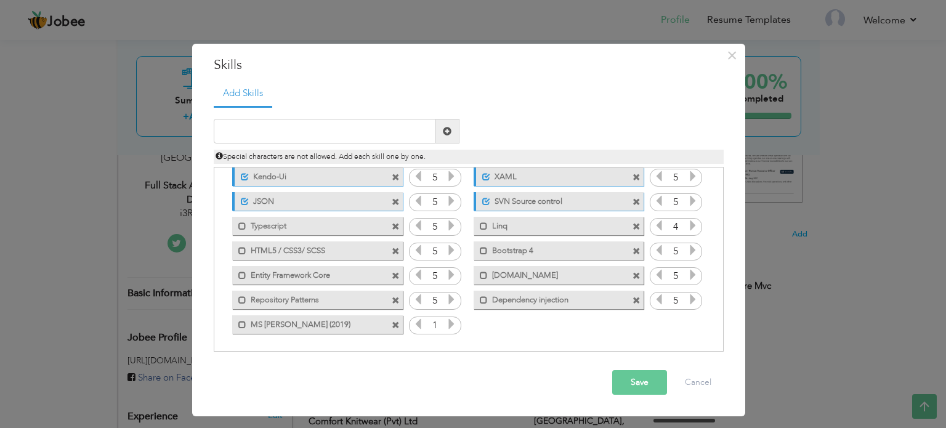
click at [449, 323] on icon at bounding box center [451, 323] width 11 height 11
click at [419, 325] on icon at bounding box center [418, 323] width 11 height 11
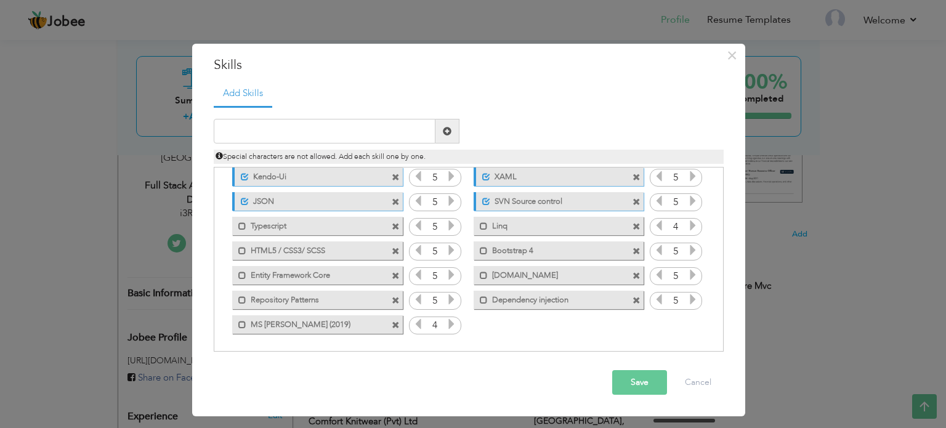
click at [635, 379] on button "Save" at bounding box center [639, 382] width 55 height 25
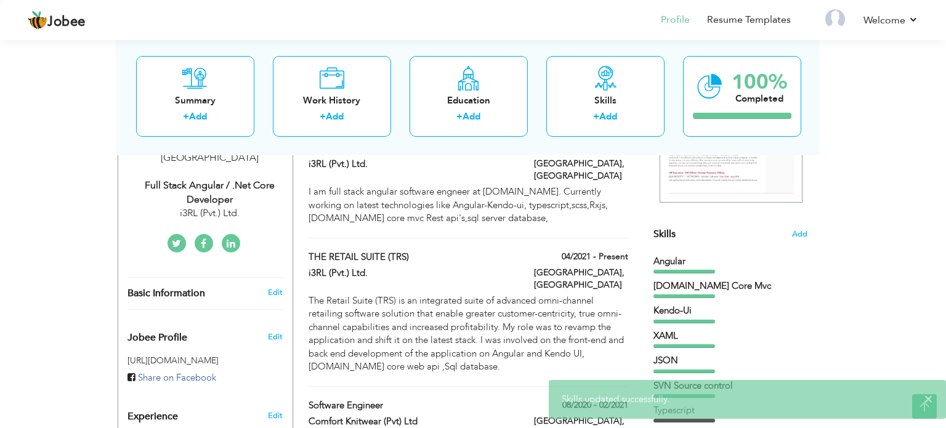
scroll to position [0, 0]
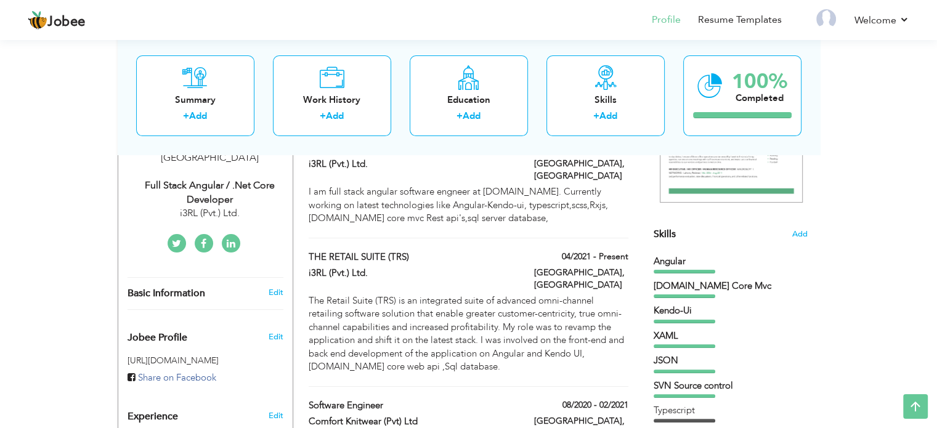
click at [666, 231] on span "Skills" at bounding box center [664, 234] width 22 height 14
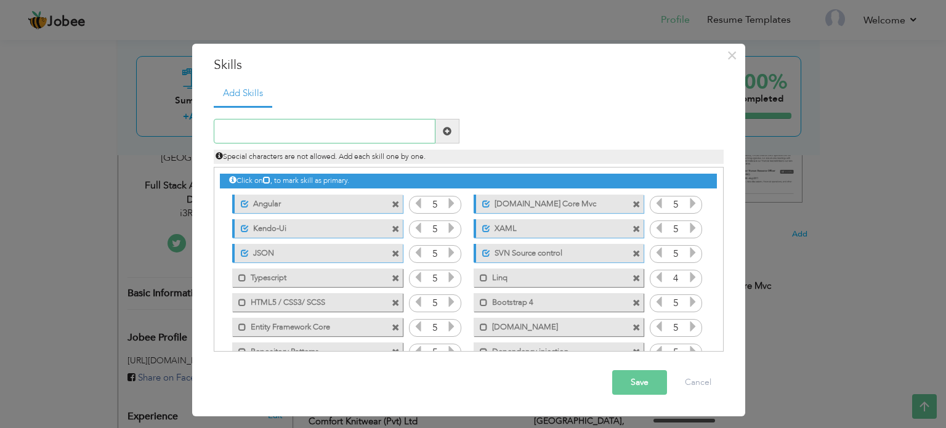
click at [349, 135] on input "text" at bounding box center [325, 131] width 222 height 25
paste input "StoreProcedures/Views"
type input "StoreProcedures/Views"
click at [445, 131] on span at bounding box center [447, 131] width 9 height 9
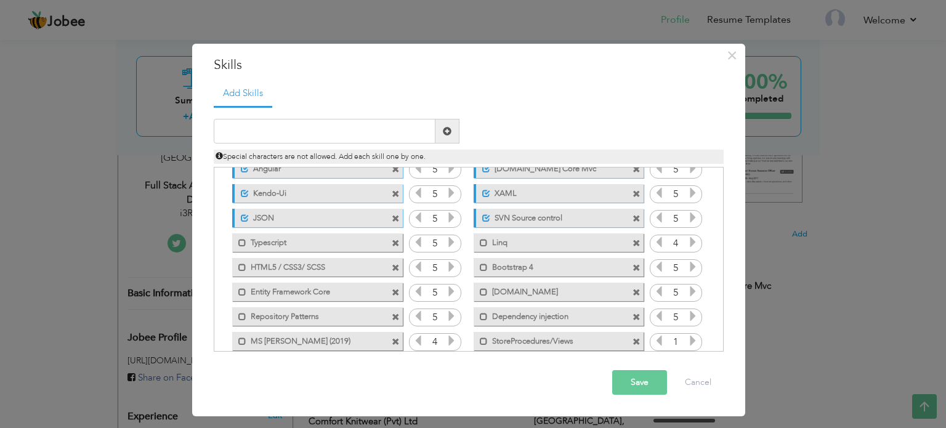
scroll to position [52, 0]
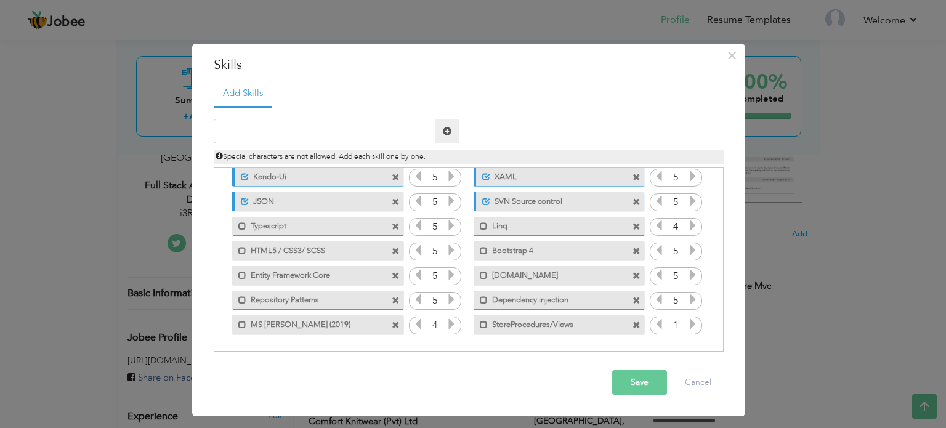
click at [690, 326] on icon at bounding box center [692, 323] width 11 height 11
click at [653, 380] on button "Save" at bounding box center [639, 382] width 55 height 25
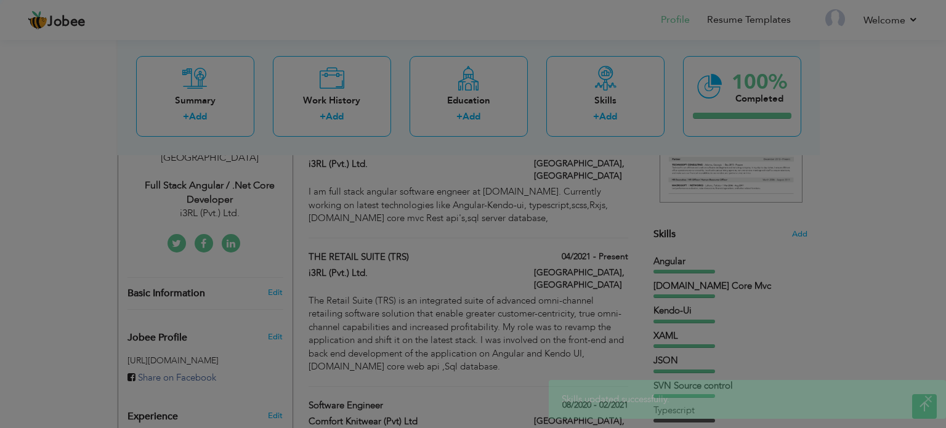
scroll to position [0, 0]
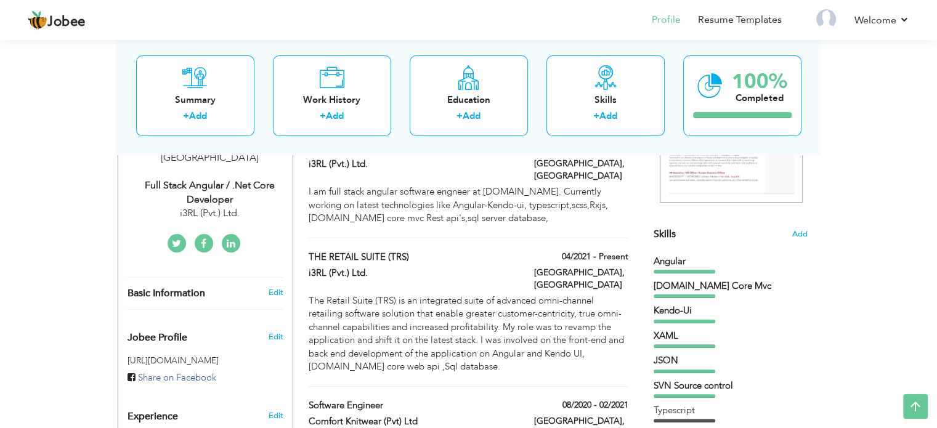
click at [659, 238] on span "Skills" at bounding box center [664, 234] width 22 height 14
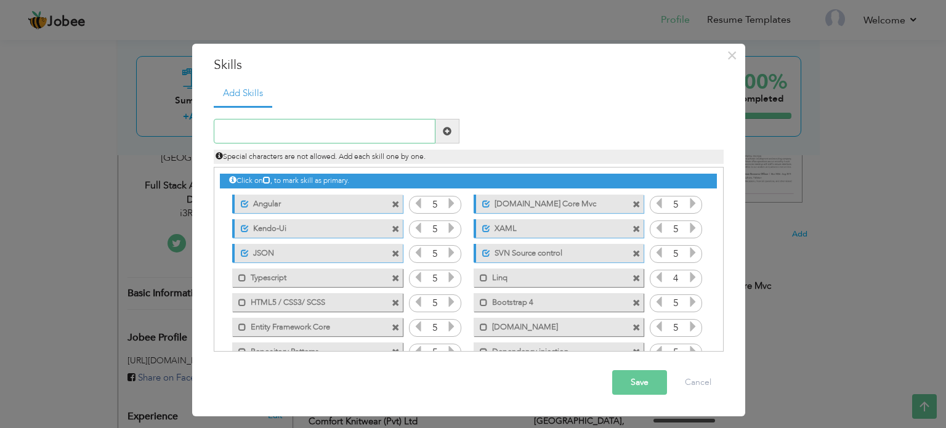
click at [322, 132] on input "text" at bounding box center [325, 131] width 222 height 25
paste input "Onion/Clean Architecture"
type input "Onion/Clean Architecture"
click at [443, 134] on span at bounding box center [447, 131] width 9 height 9
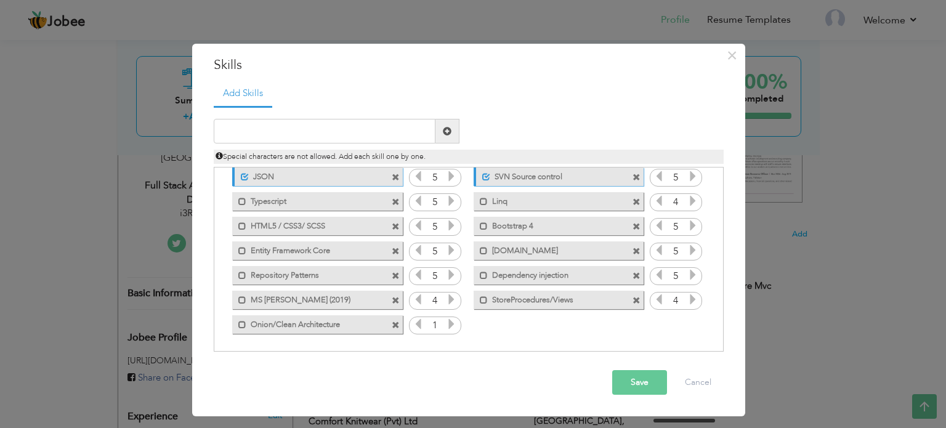
click at [451, 324] on icon at bounding box center [451, 323] width 11 height 11
click at [502, 337] on div "Click on , to mark skill as primary." at bounding box center [469, 259] width 510 height 185
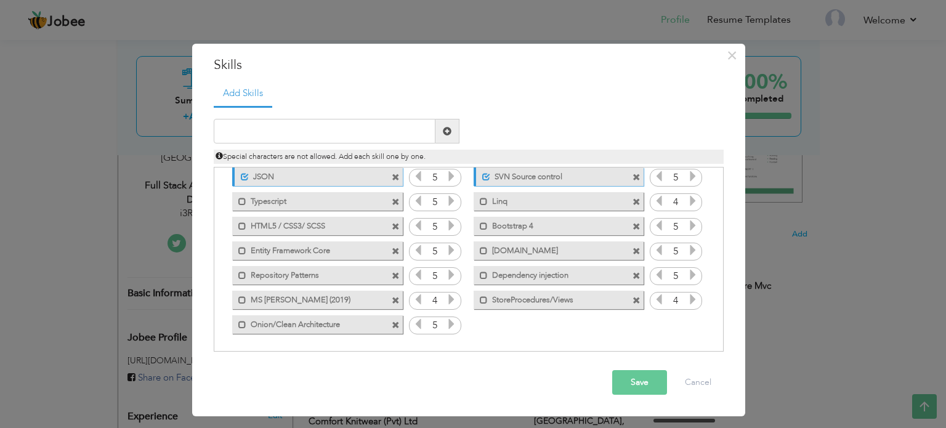
click at [642, 384] on button "Save" at bounding box center [639, 382] width 55 height 25
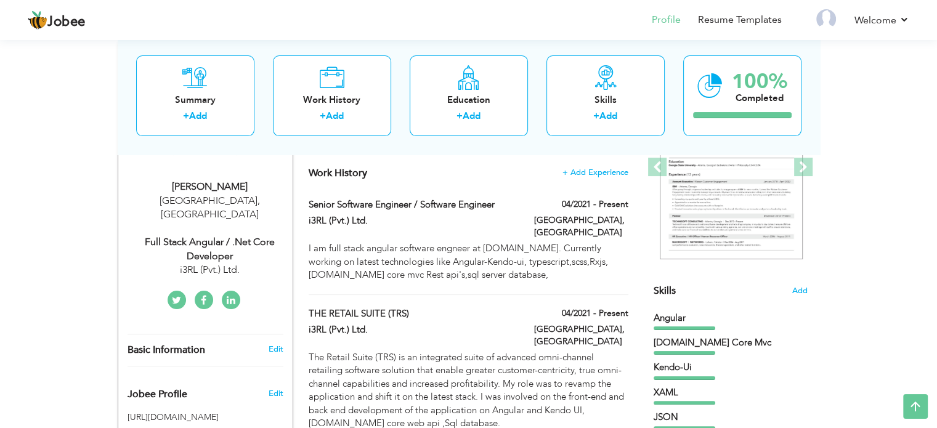
scroll to position [0, 0]
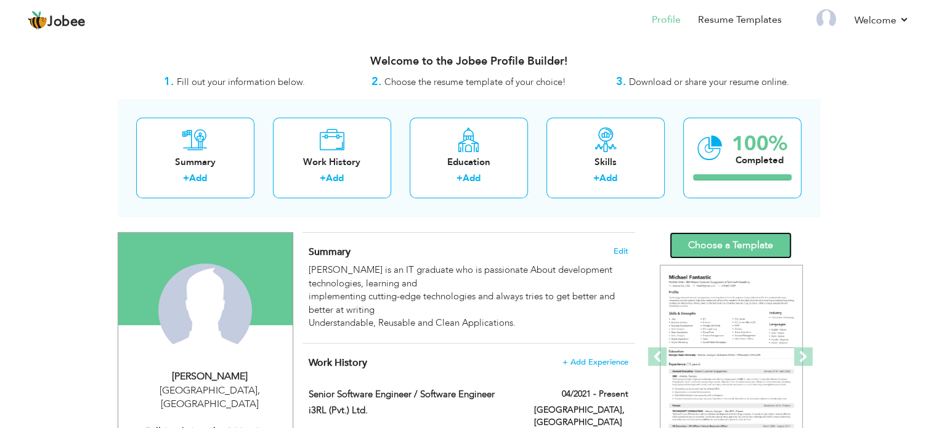
click at [720, 248] on link "Choose a Template" at bounding box center [730, 245] width 122 height 26
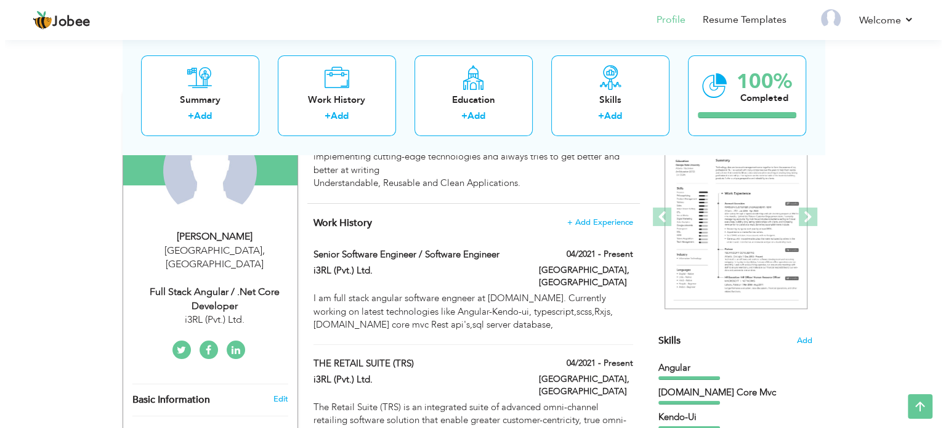
scroll to position [185, 0]
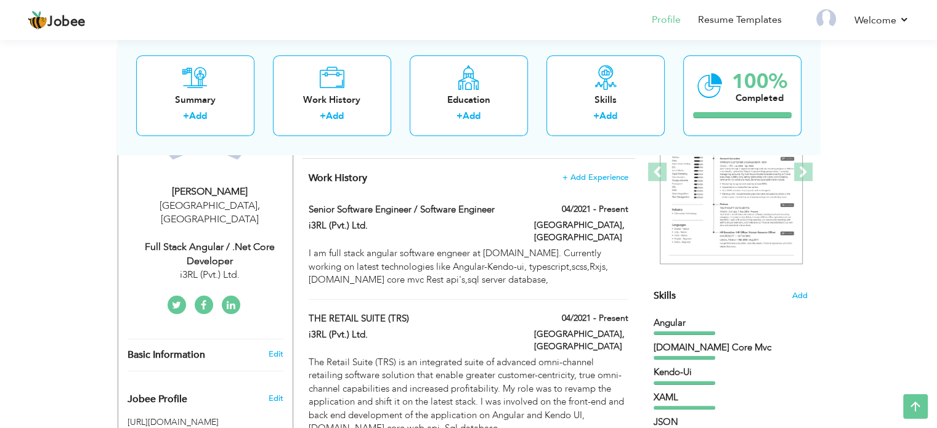
click at [682, 294] on div "Skills Add" at bounding box center [730, 175] width 154 height 256
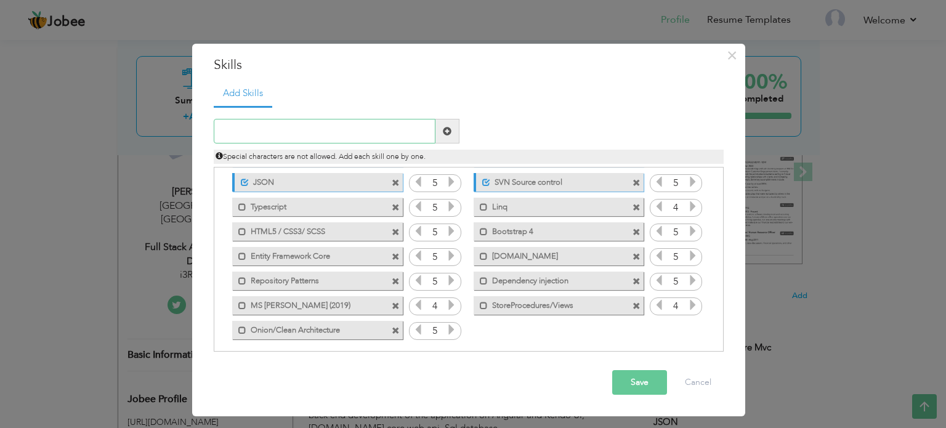
scroll to position [76, 0]
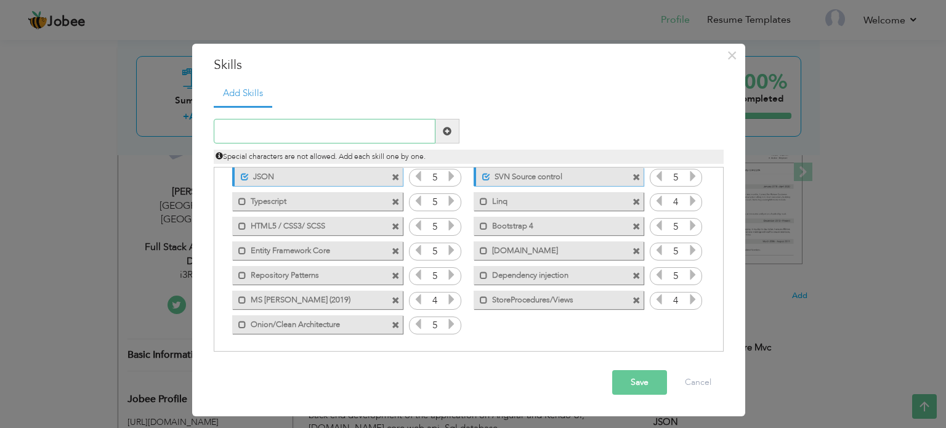
click at [342, 129] on input "text" at bounding box center [325, 131] width 222 height 25
type input "s"
type input "Swagger Url's"
click at [449, 129] on span at bounding box center [447, 131] width 9 height 9
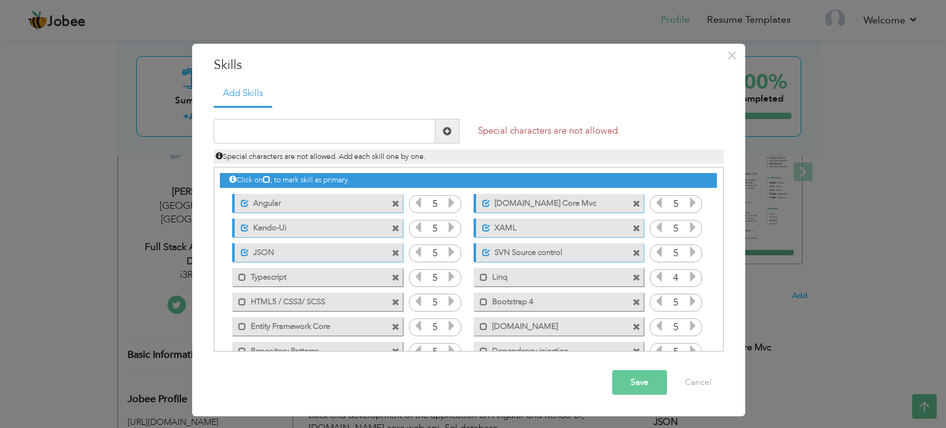
scroll to position [0, 0]
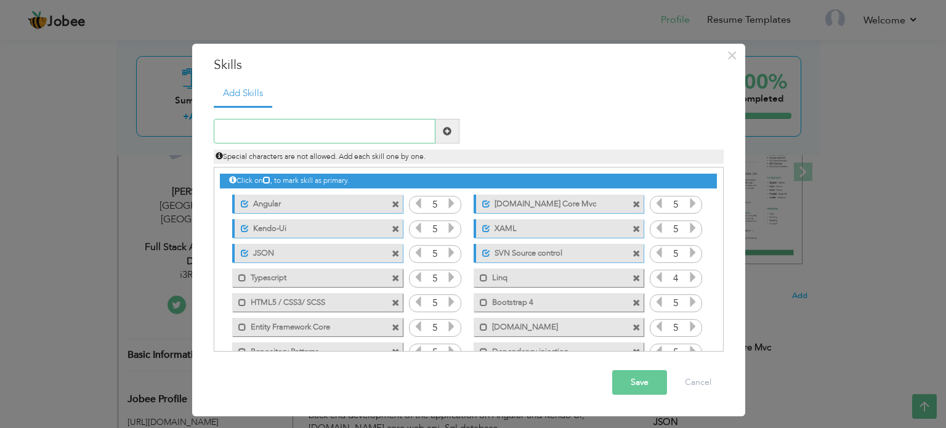
click at [303, 135] on input "text" at bounding box center [325, 131] width 222 height 25
type input "Swagger"
click at [446, 130] on span at bounding box center [447, 131] width 9 height 9
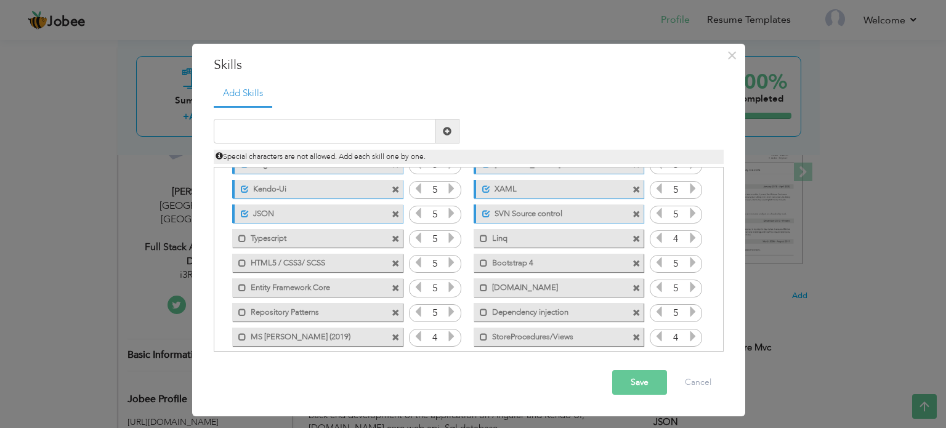
scroll to position [76, 0]
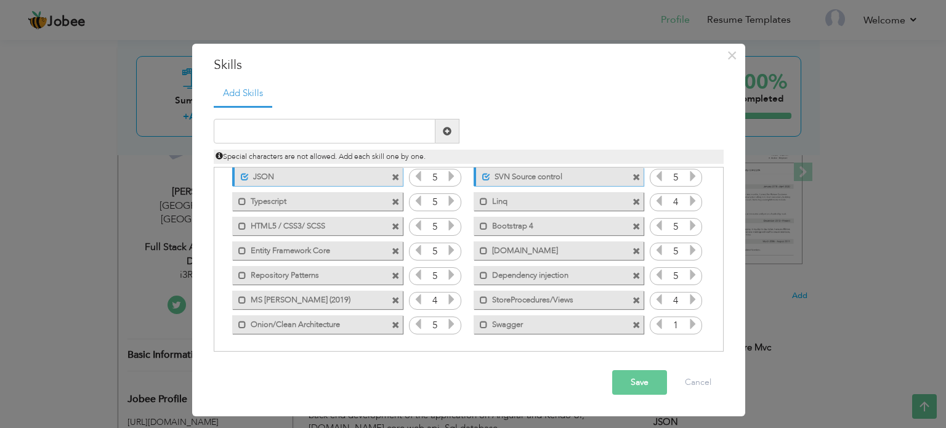
click at [688, 323] on icon at bounding box center [692, 323] width 11 height 11
click at [689, 323] on icon at bounding box center [692, 323] width 11 height 11
click at [636, 378] on button "Save" at bounding box center [639, 382] width 55 height 25
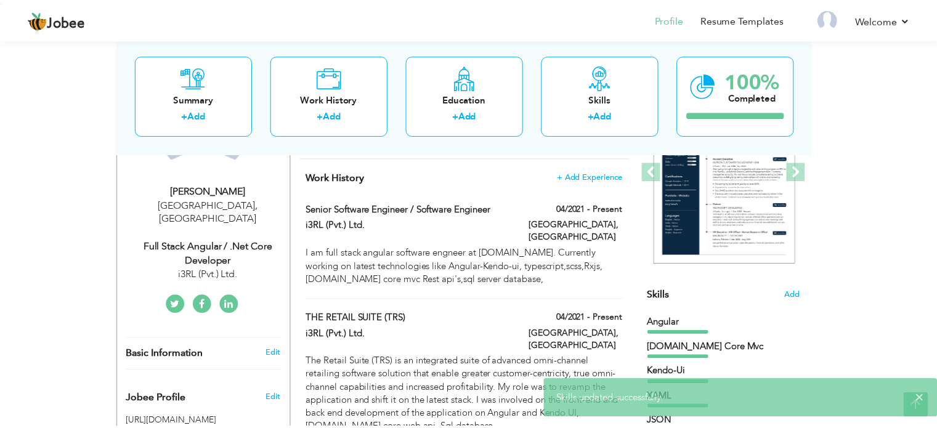
scroll to position [0, 0]
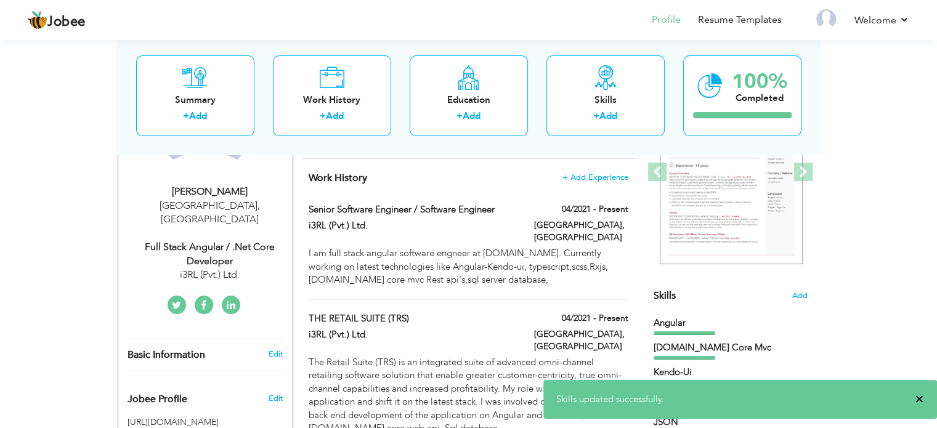
click at [918, 399] on span "×" at bounding box center [918, 399] width 9 height 12
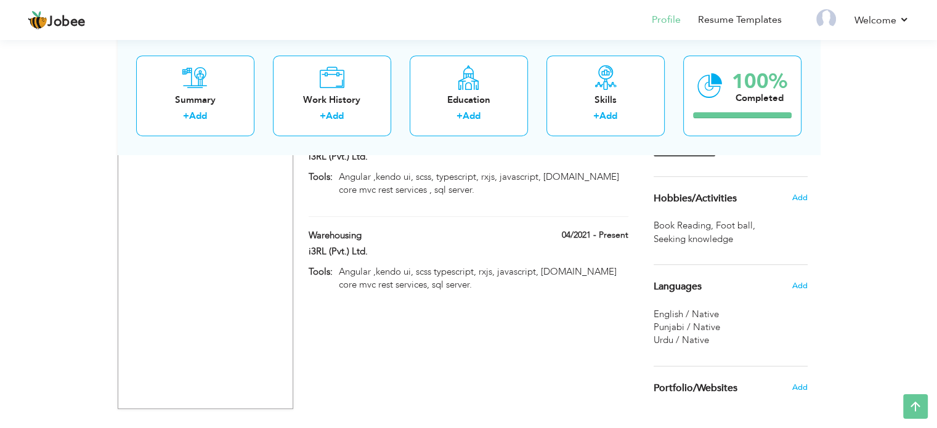
scroll to position [801, 0]
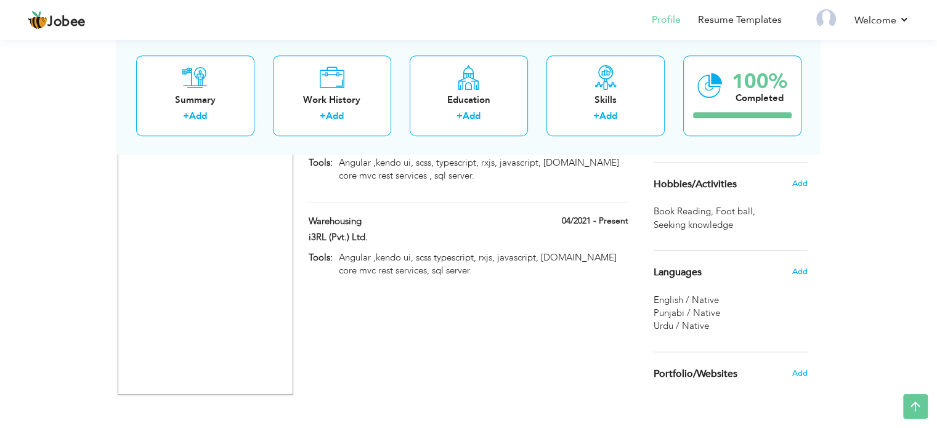
click at [731, 280] on div "Languages" at bounding box center [715, 272] width 143 height 25
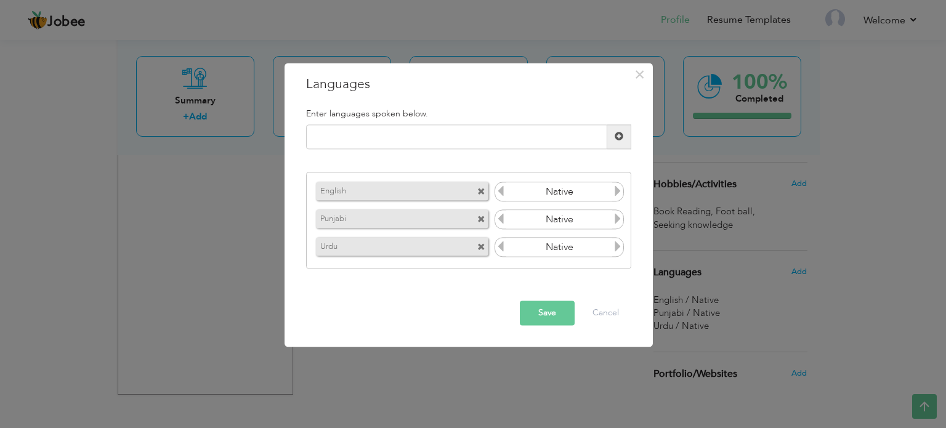
click at [504, 193] on icon at bounding box center [500, 191] width 11 height 11
click at [619, 192] on icon at bounding box center [617, 191] width 11 height 11
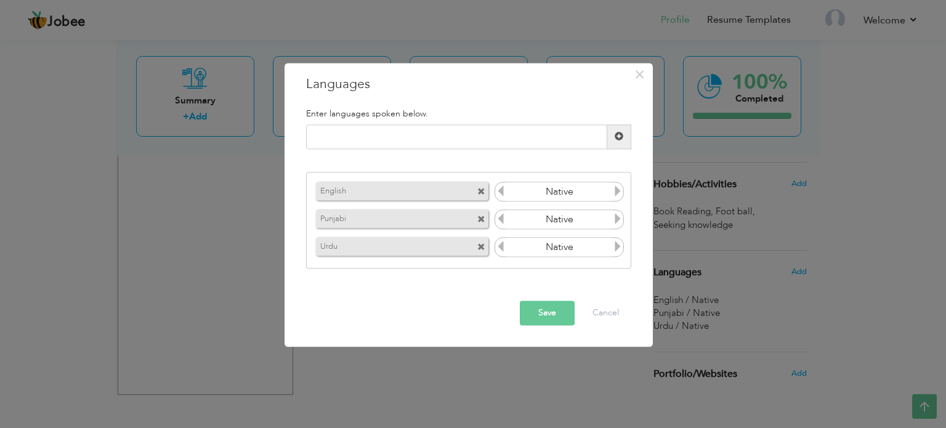
click at [619, 192] on icon at bounding box center [617, 191] width 11 height 11
click at [499, 193] on icon at bounding box center [500, 191] width 11 height 11
click at [554, 306] on button "Save" at bounding box center [547, 312] width 55 height 25
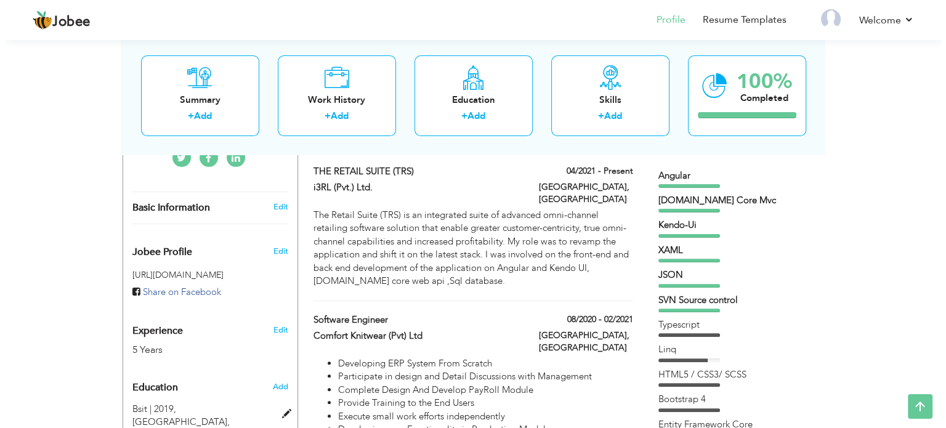
scroll to position [388, 0]
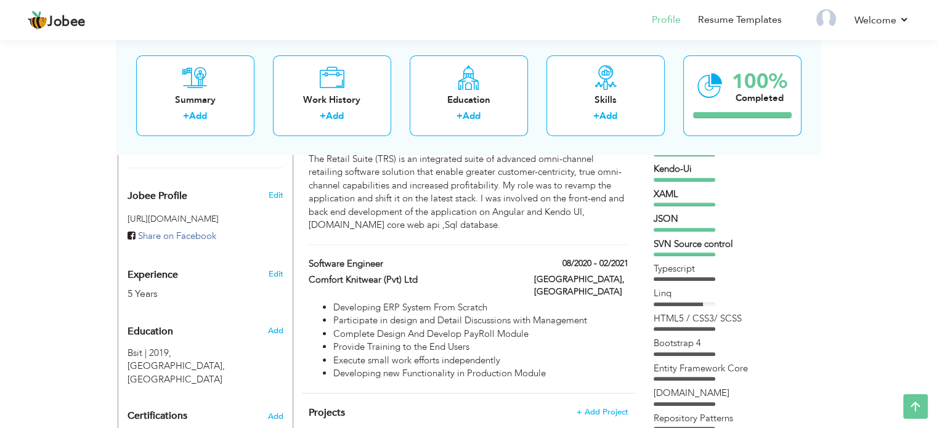
click at [208, 263] on div "Experience 5 Years" at bounding box center [190, 278] width 145 height 44
type input "ijaz"
type input "[PERSON_NAME]"
type input "03039660237"
select select "number:166"
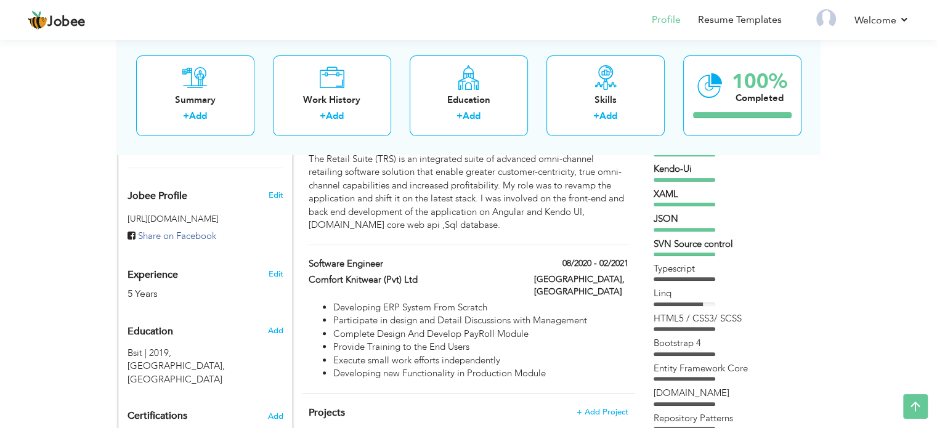
type input "[GEOGRAPHIC_DATA]"
select select "number:7"
type input "i3RL (Pvt.) Ltd."
type input "Full Stack Angular / .Net Core Developer"
type input "www.linkedin.com/in/ijaz-hassan-a88a4812b"
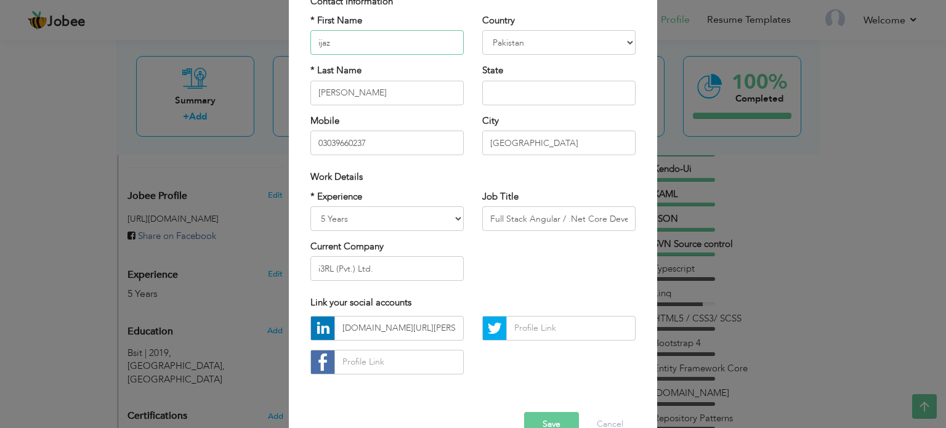
scroll to position [123, 0]
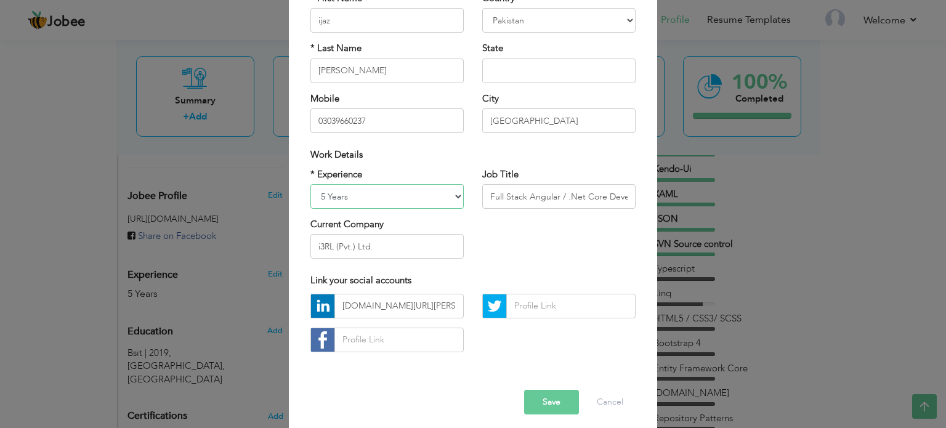
click at [451, 198] on select "Entry Level Less than 1 Year 1 Year 2 Years 3 Years 4 Years 5 Years 6 Years 7 Y…" at bounding box center [386, 196] width 153 height 25
select select "number:6"
click at [310, 184] on select "Entry Level Less than 1 Year 1 Year 2 Years 3 Years 4 Years 5 Years 6 Years 7 Y…" at bounding box center [386, 196] width 153 height 25
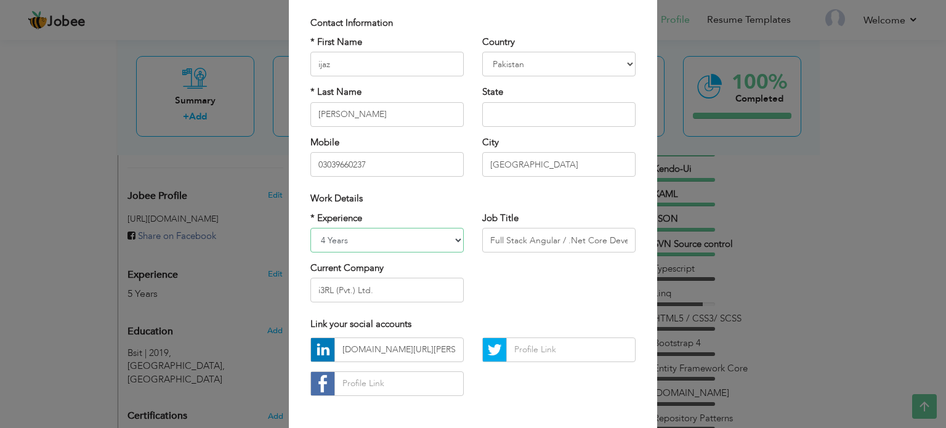
scroll to position [62, 0]
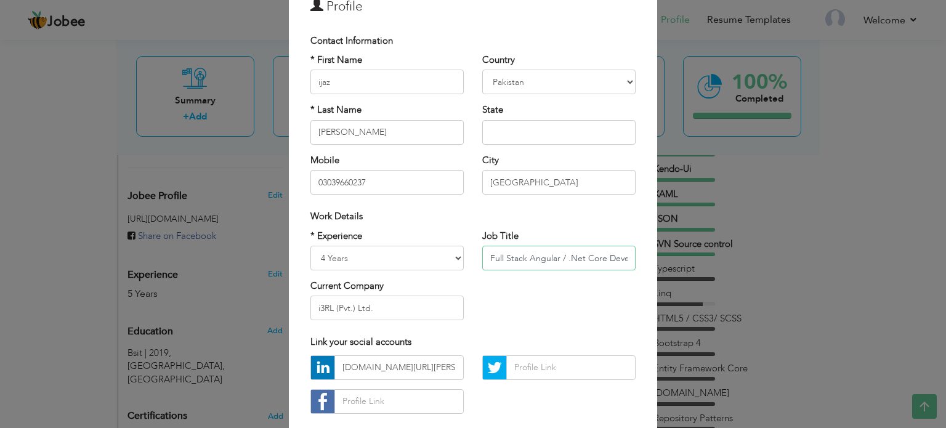
click at [614, 259] on input "Full Stack Angular / .Net Core Developer" at bounding box center [558, 258] width 153 height 25
click at [599, 258] on input "Full Stack Angular / .Net Core Developer" at bounding box center [558, 258] width 153 height 25
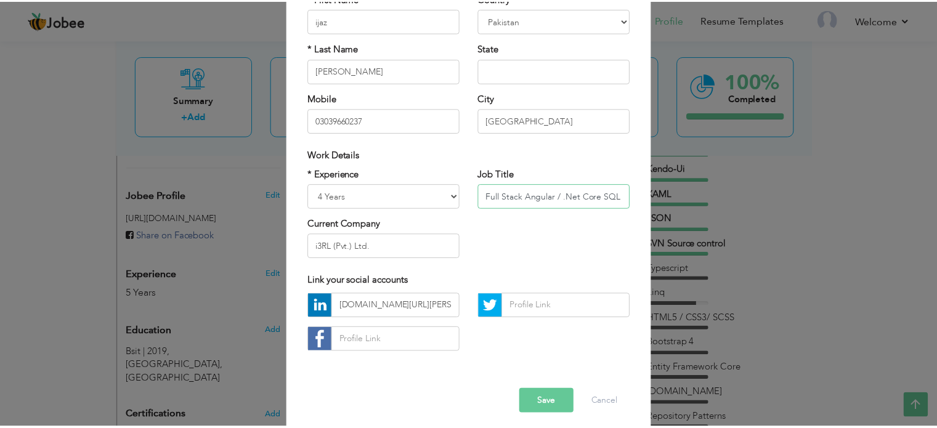
scroll to position [131, 0]
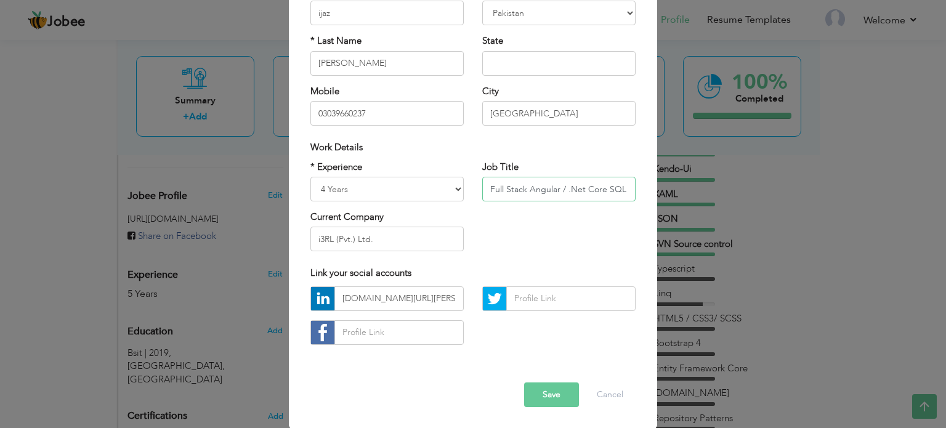
type input "Full Stack Angular / .Net Core SQL Developer"
click at [542, 393] on button "Save" at bounding box center [551, 394] width 55 height 25
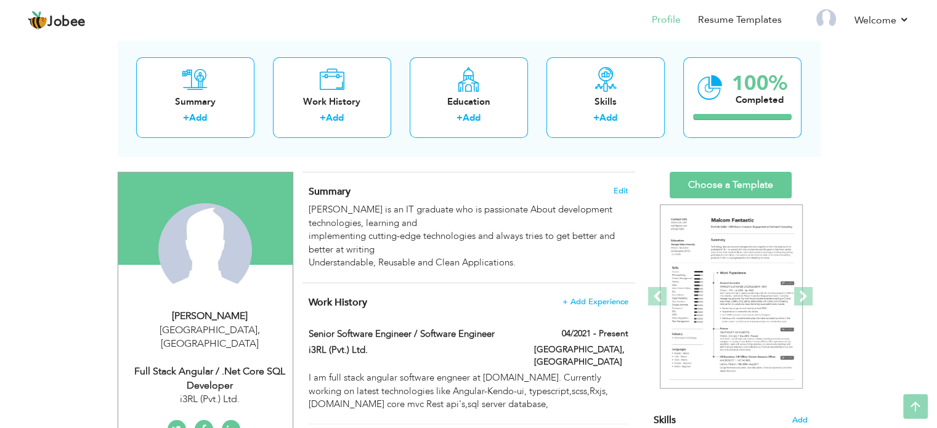
scroll to position [62, 0]
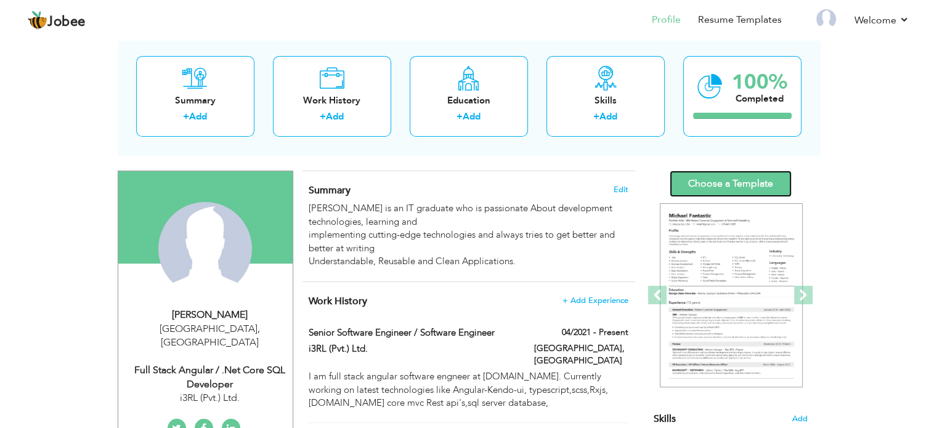
click at [729, 184] on link "Choose a Template" at bounding box center [730, 184] width 122 height 26
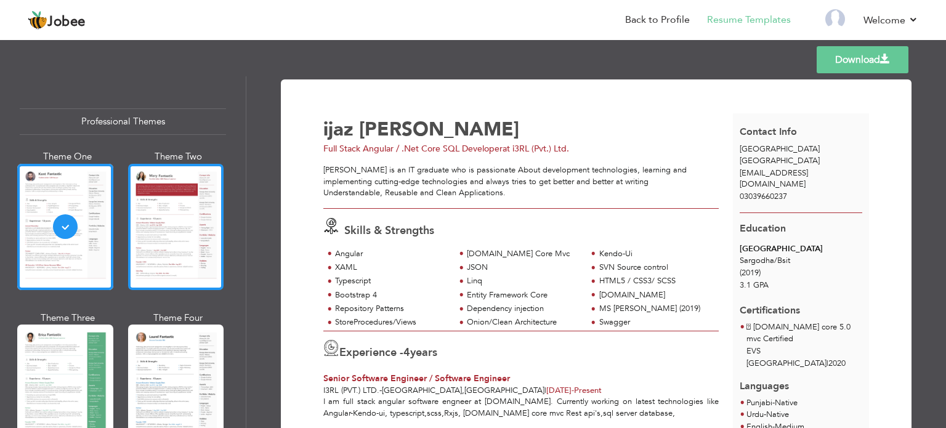
click at [153, 224] on div at bounding box center [176, 227] width 96 height 126
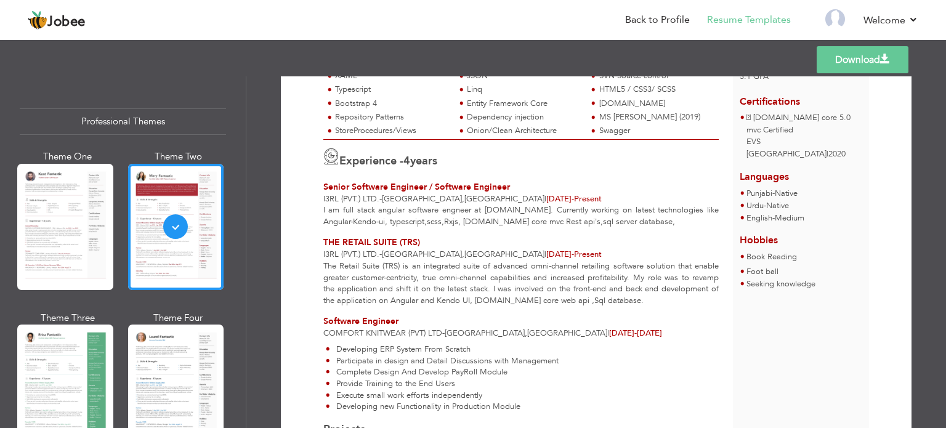
scroll to position [409, 0]
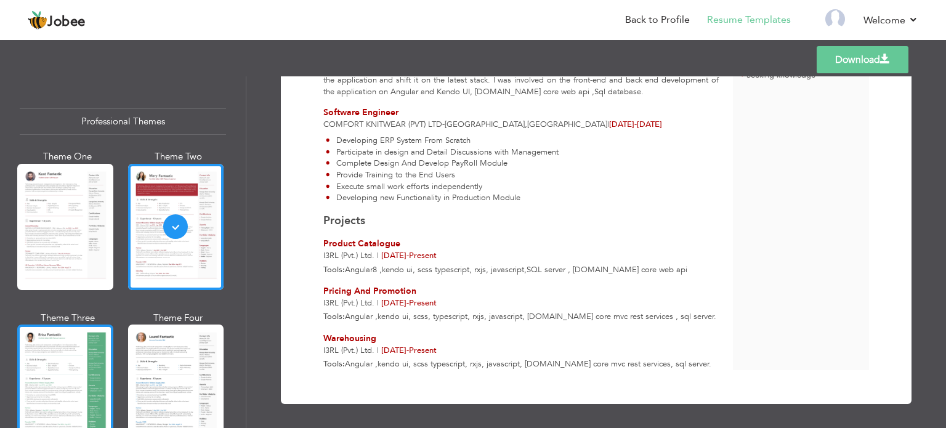
click at [44, 384] on div at bounding box center [65, 388] width 96 height 126
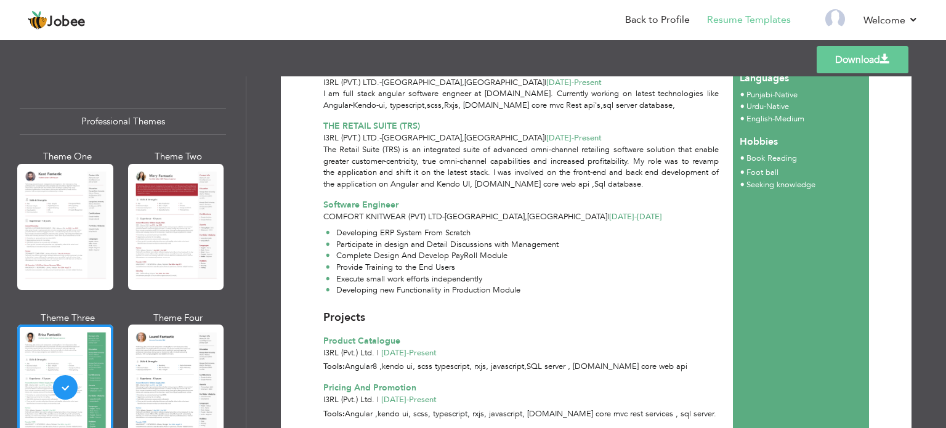
scroll to position [369, 0]
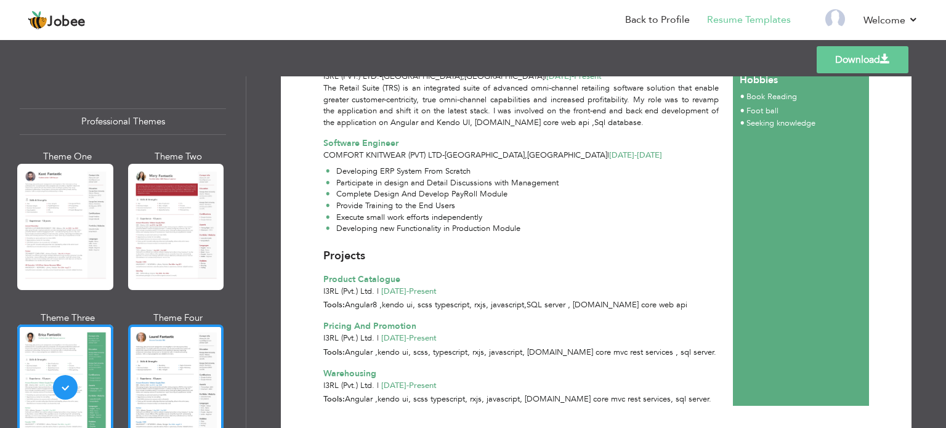
click at [169, 374] on div at bounding box center [176, 388] width 96 height 126
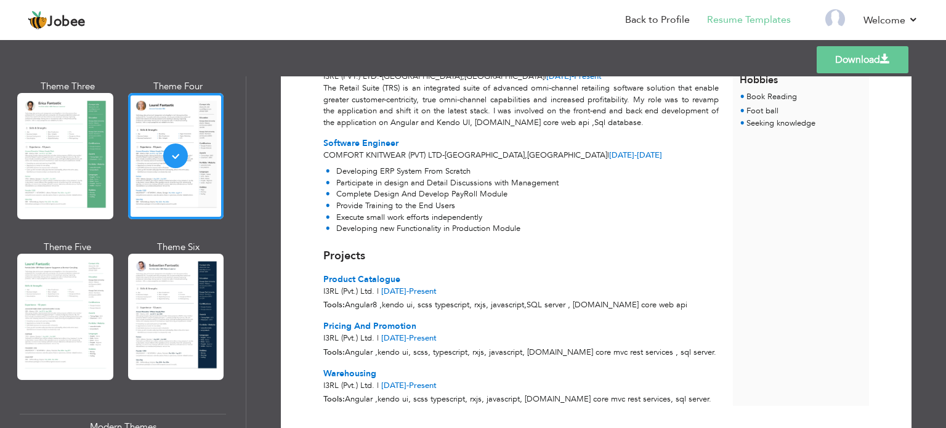
scroll to position [246, 0]
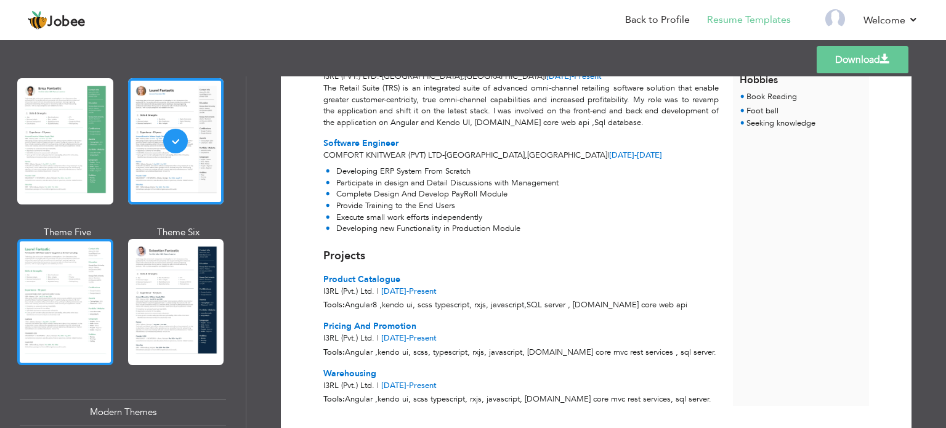
click at [54, 292] on div at bounding box center [65, 302] width 96 height 126
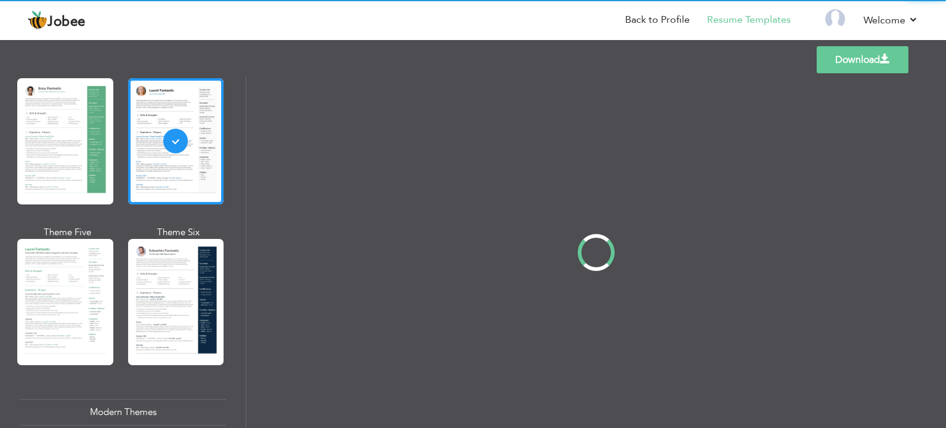
scroll to position [0, 0]
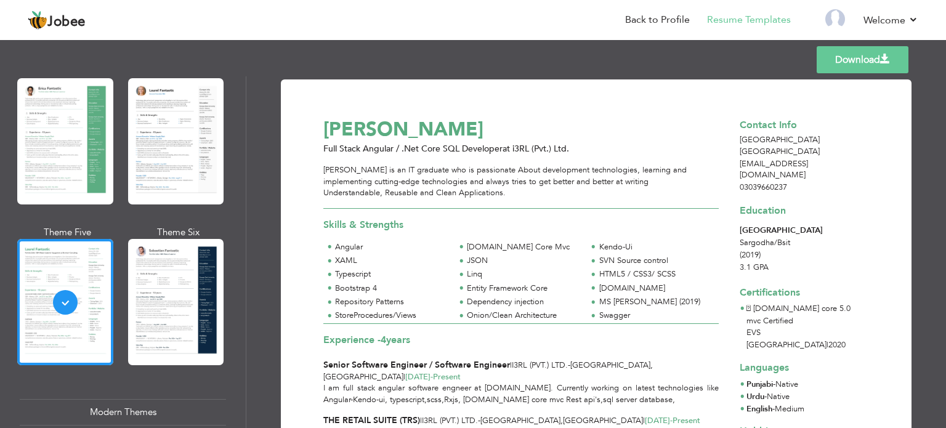
drag, startPoint x: 645, startPoint y: 201, endPoint x: 599, endPoint y: 233, distance: 56.2
click at [599, 233] on div "[PERSON_NAME] Full Stack Angular / .Net Core SQL Developer at i3RL (Pvt.) Ltd. …" at bounding box center [527, 413] width 409 height 601
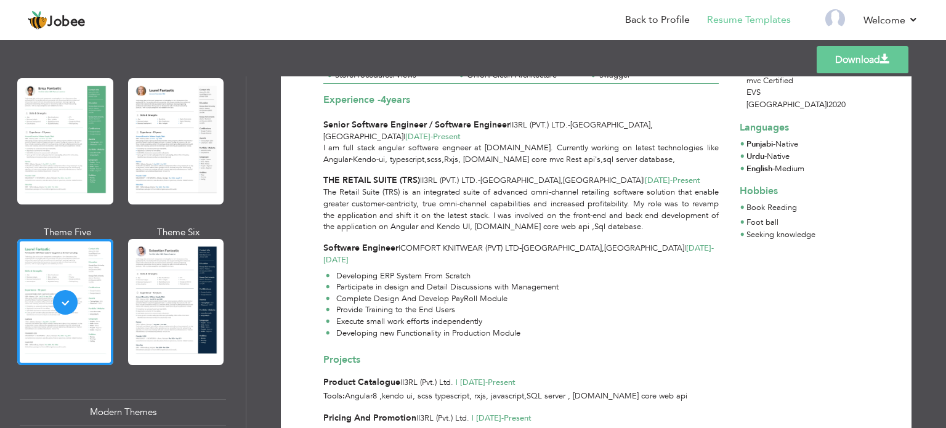
scroll to position [241, 0]
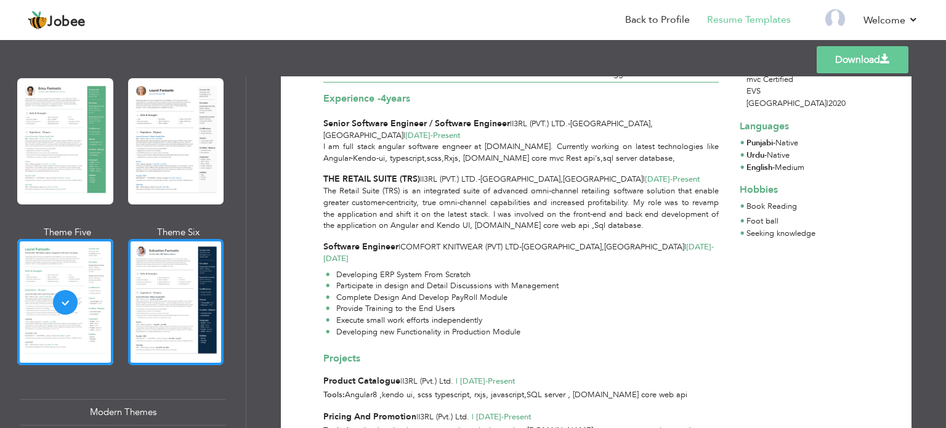
click at [180, 307] on div at bounding box center [176, 302] width 96 height 126
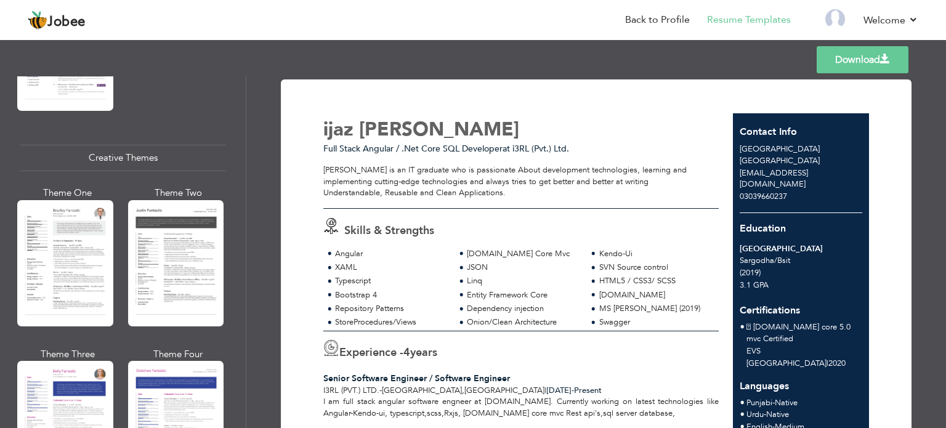
scroll to position [1422, 0]
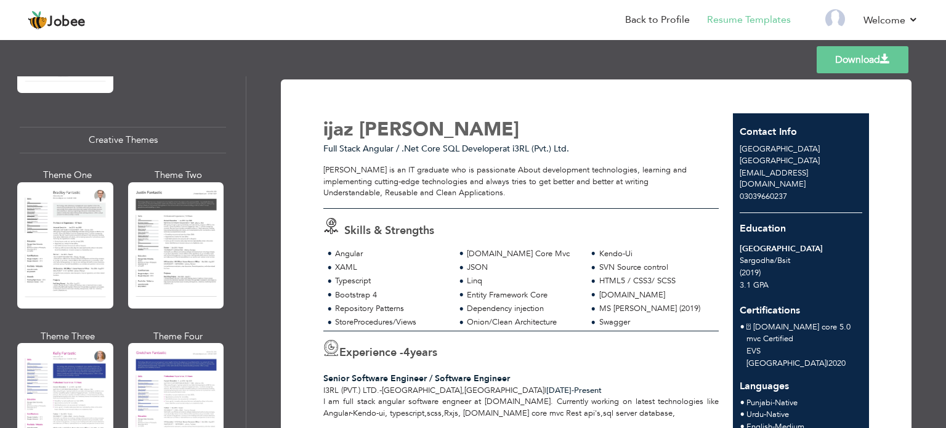
drag, startPoint x: 67, startPoint y: 200, endPoint x: 71, endPoint y: 207, distance: 8.4
click at [70, 206] on div at bounding box center [65, 245] width 96 height 126
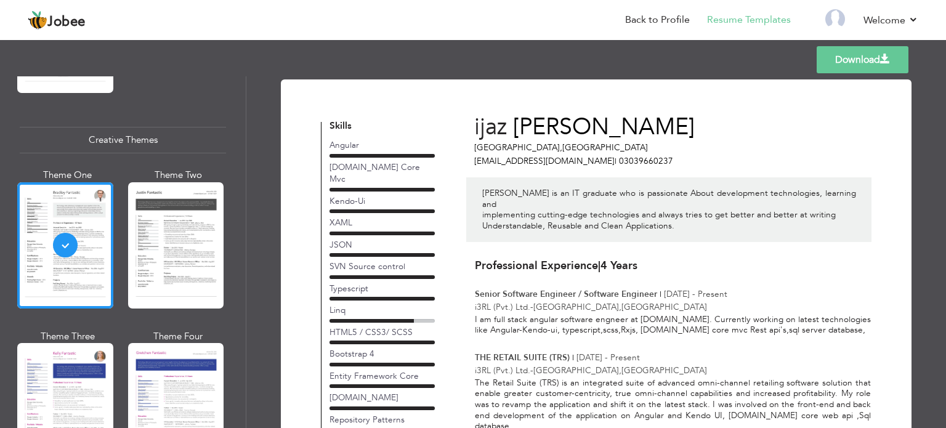
click at [131, 210] on div at bounding box center [176, 245] width 96 height 126
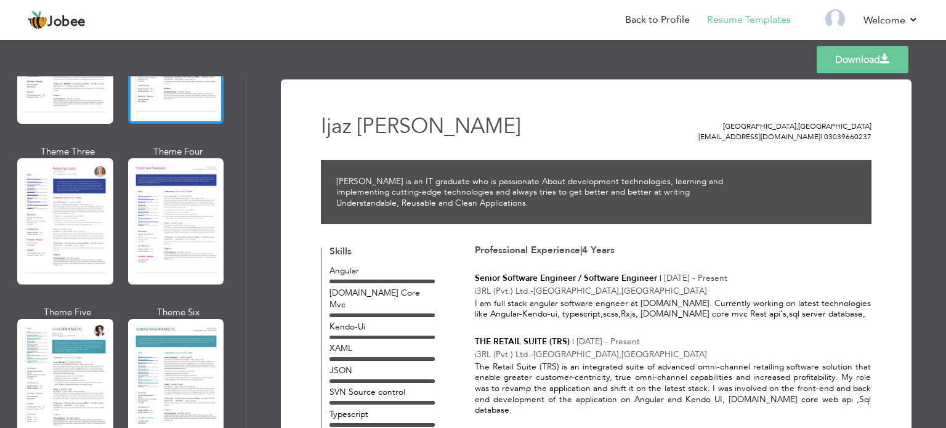
scroll to position [1668, 0]
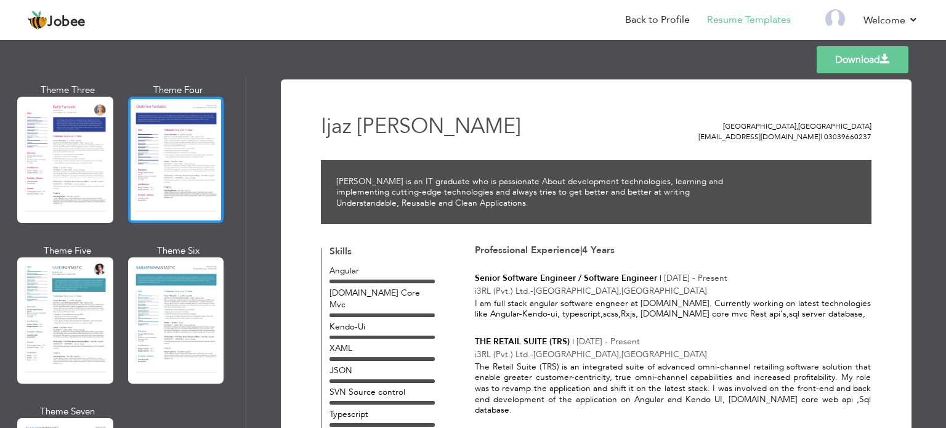
click at [150, 127] on div at bounding box center [176, 160] width 96 height 126
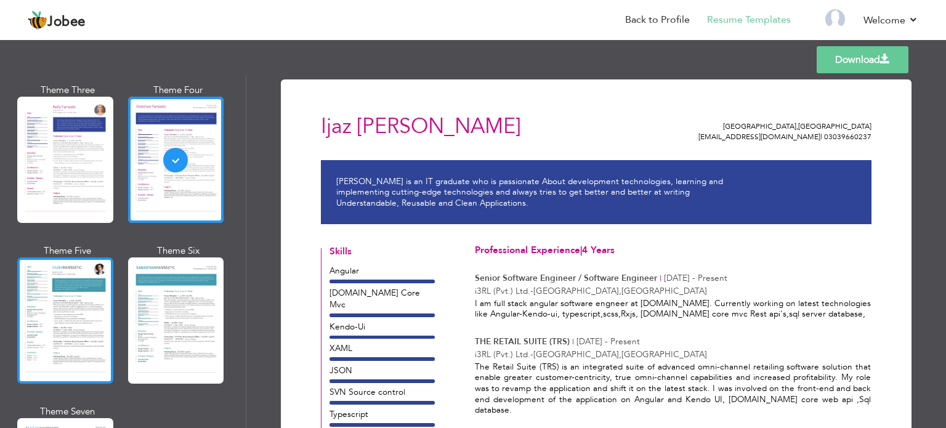
click at [75, 323] on div at bounding box center [65, 320] width 96 height 126
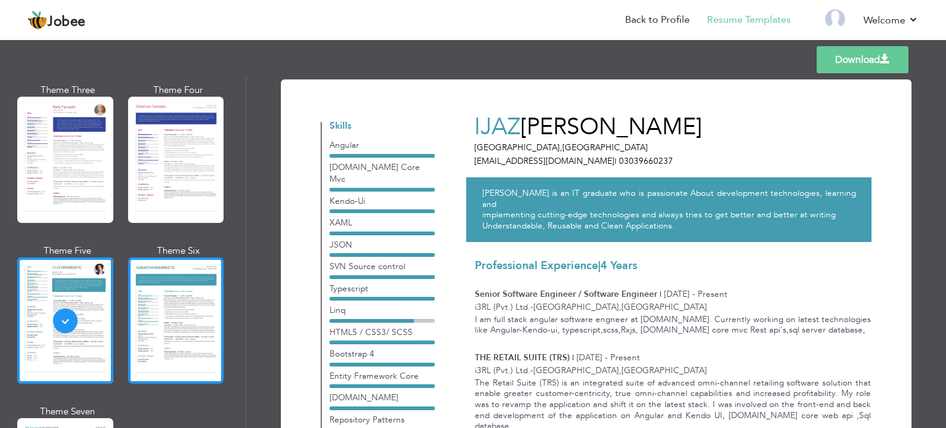
click at [155, 271] on div at bounding box center [176, 320] width 96 height 126
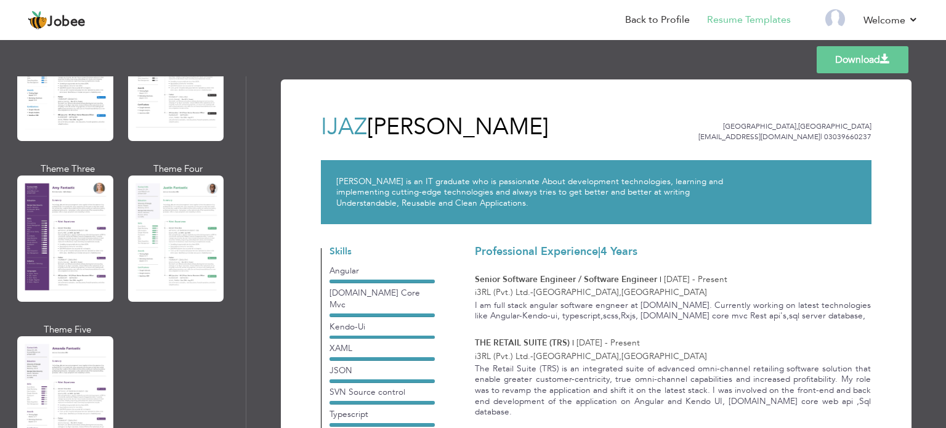
scroll to position [1114, 0]
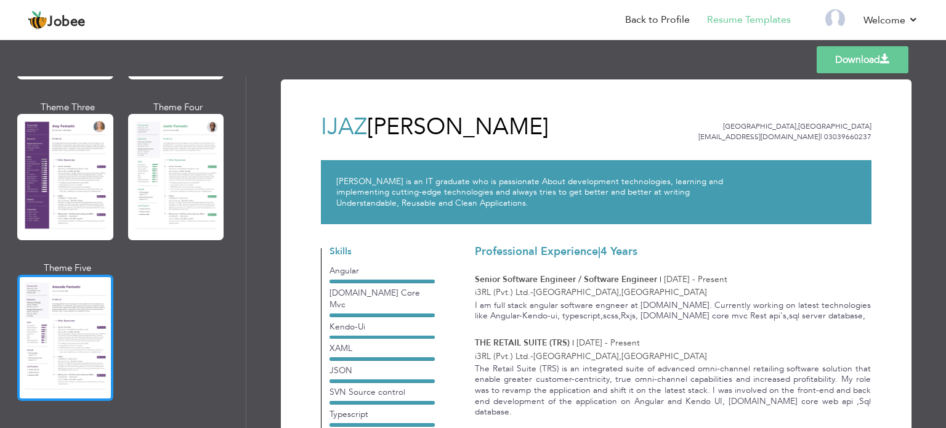
click at [38, 305] on div at bounding box center [65, 338] width 96 height 126
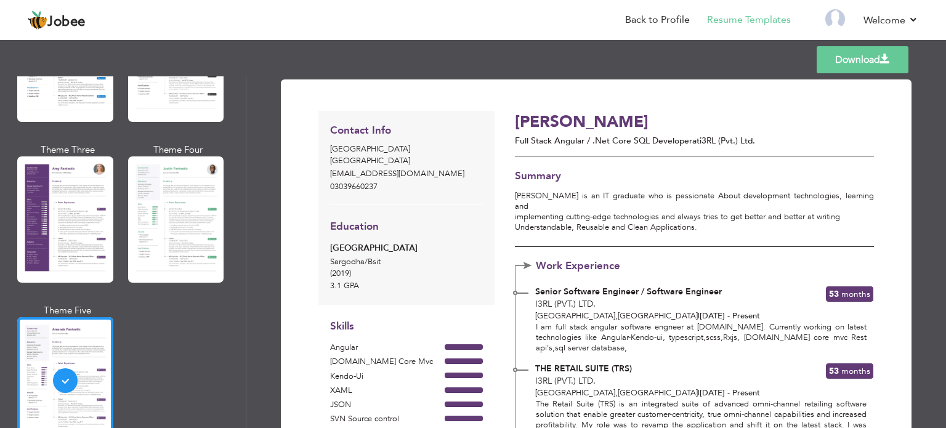
scroll to position [1052, 0]
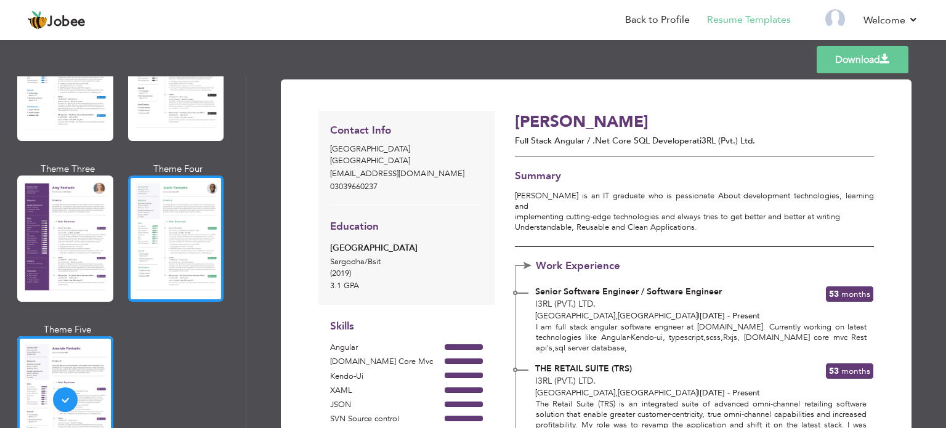
click at [162, 185] on div at bounding box center [176, 238] width 96 height 126
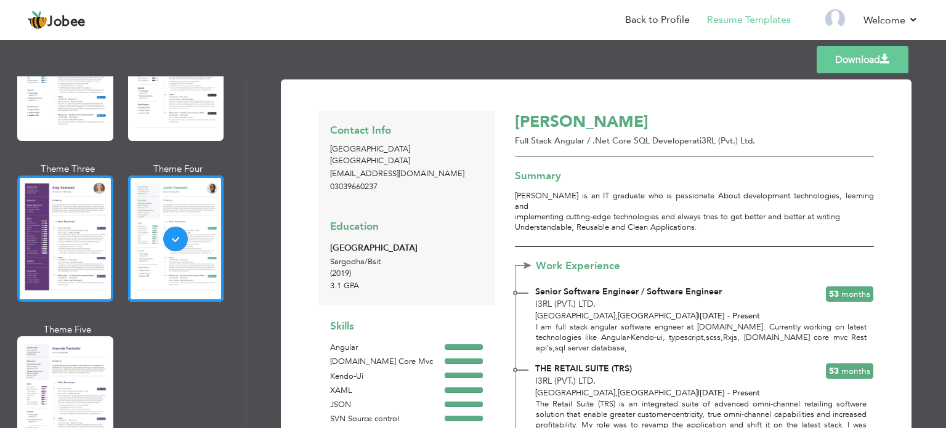
click at [103, 240] on div at bounding box center [65, 238] width 96 height 126
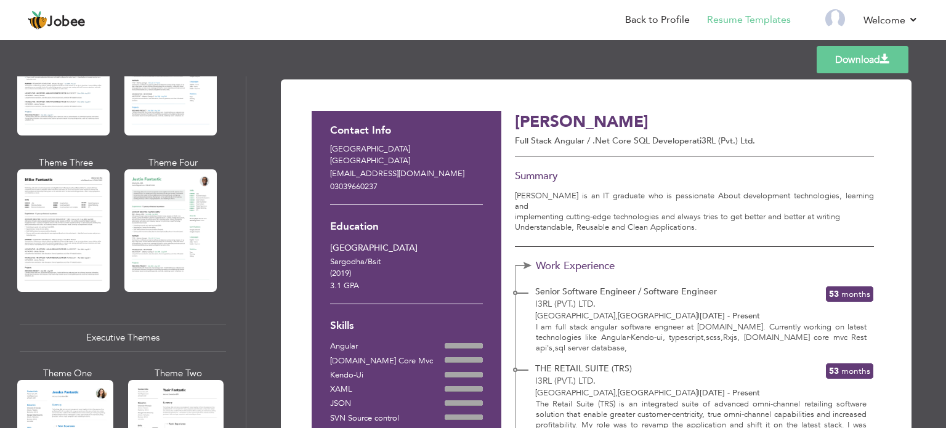
scroll to position [621, 0]
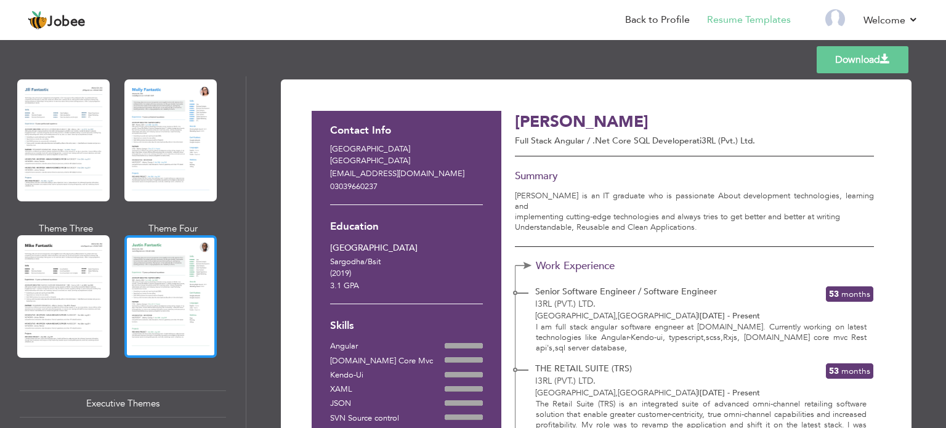
click at [192, 256] on div at bounding box center [170, 296] width 92 height 122
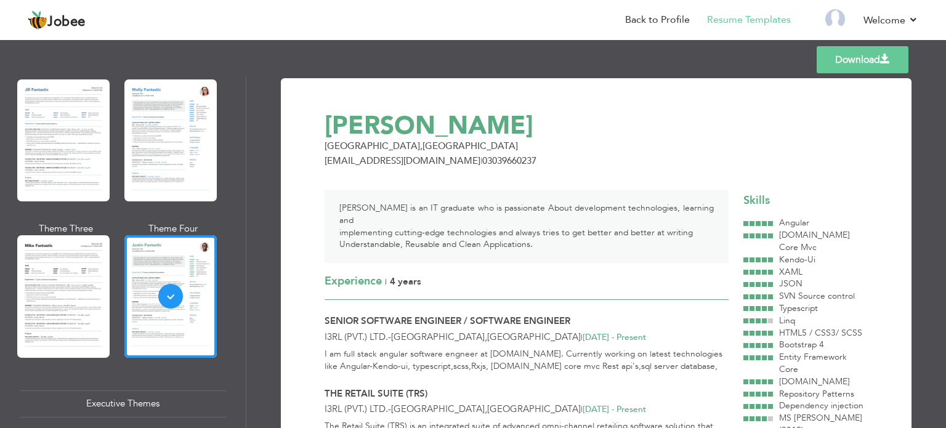
scroll to position [0, 0]
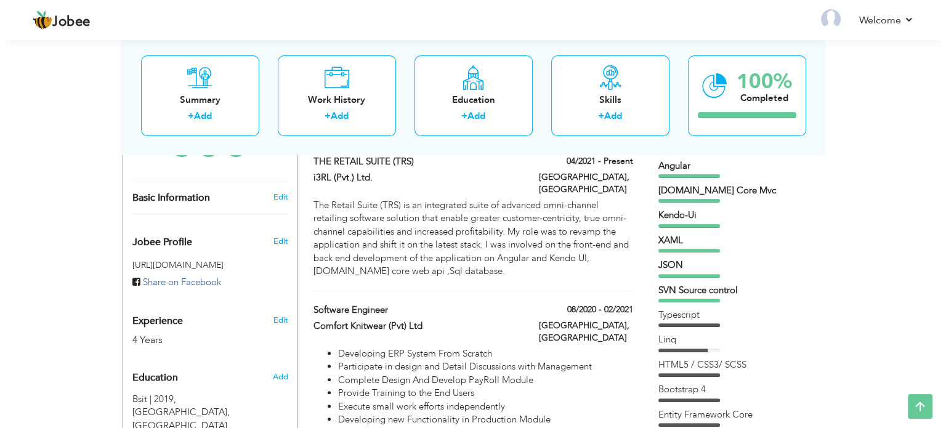
scroll to position [308, 0]
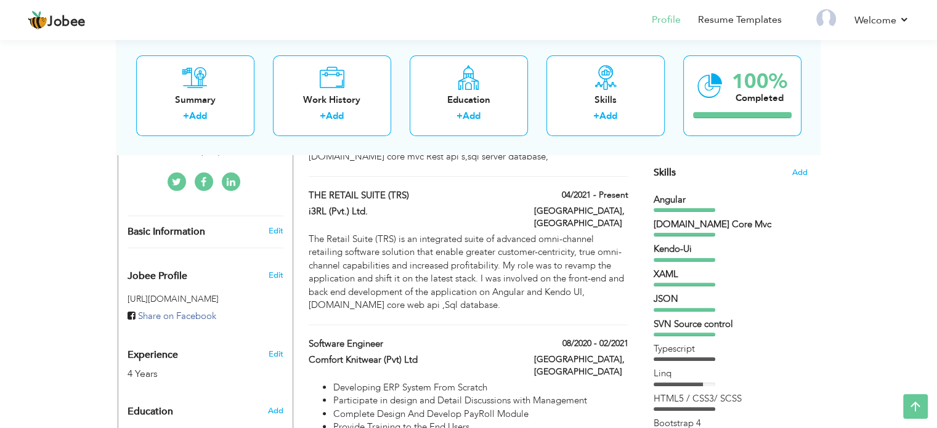
click at [165, 350] on span "Experience" at bounding box center [152, 355] width 50 height 11
select select "number:166"
select select "number:6"
type input "i3RL (Pvt.) Ltd."
type input "Full Stack Angular / .Net Core SQL Developer"
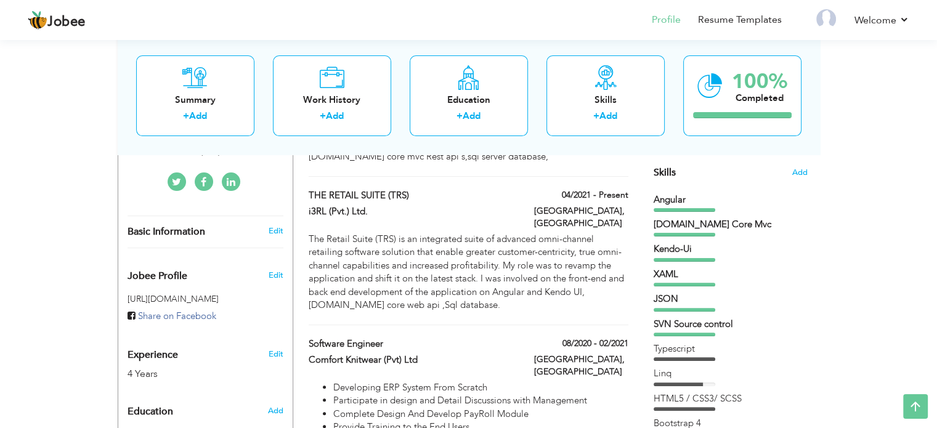
type input "www.linkedin.com/in/ijaz-hassan-a88a4812b"
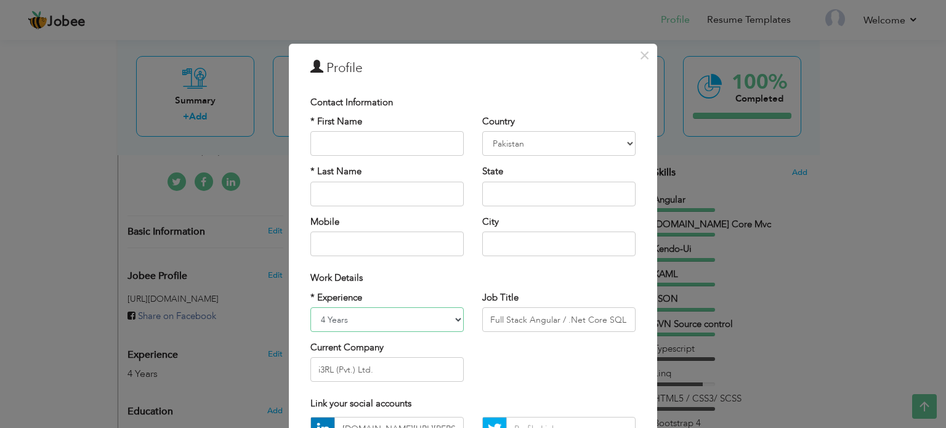
click at [448, 316] on select "Entry Level Less than 1 Year 1 Year 2 Years 3 Years 4 Years 5 Years 6 Years 7 Y…" at bounding box center [386, 319] width 153 height 25
select select "number:7"
click at [310, 307] on select "Entry Level Less than 1 Year 1 Year 2 Years 3 Years 4 Years 5 Years 6 Years 7 Y…" at bounding box center [386, 319] width 153 height 25
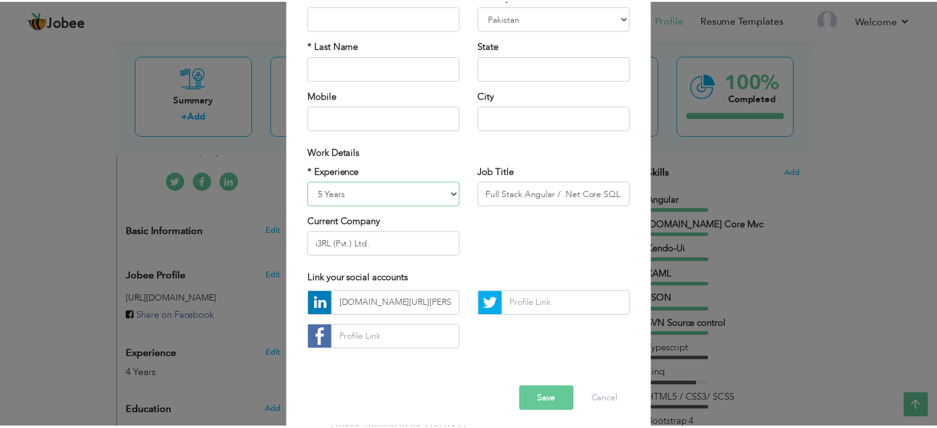
scroll to position [131, 0]
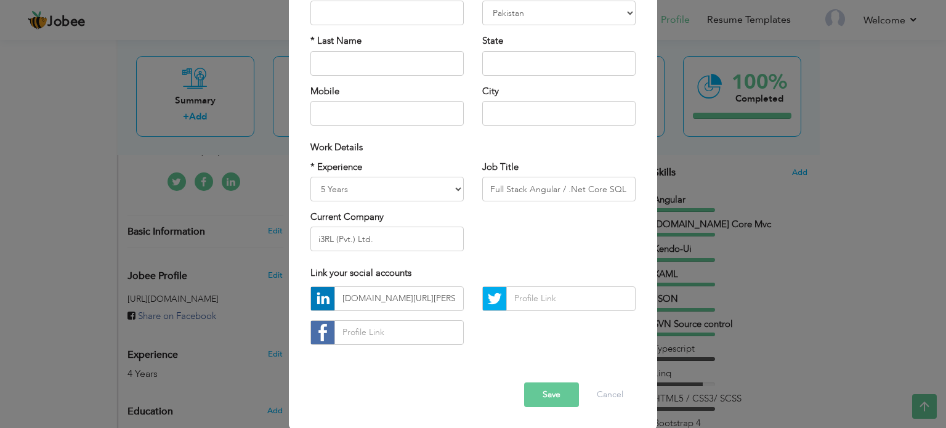
click at [555, 403] on button "Save" at bounding box center [551, 394] width 55 height 25
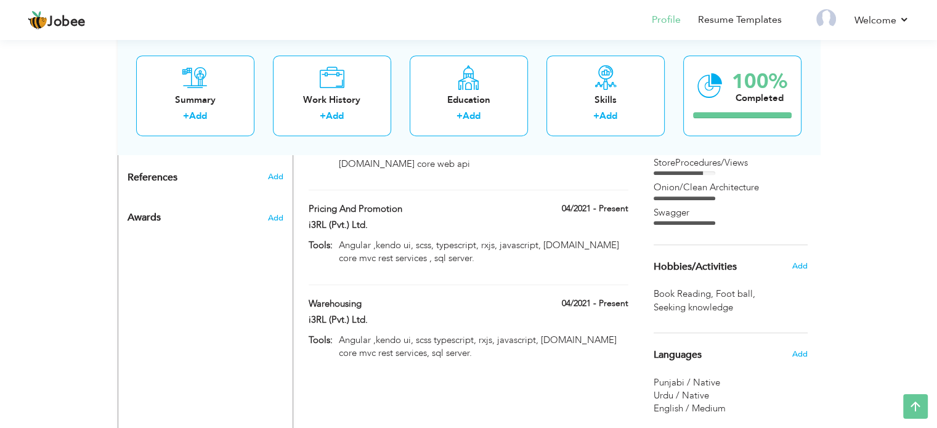
scroll to position [677, 0]
